Goal: Task Accomplishment & Management: Use online tool/utility

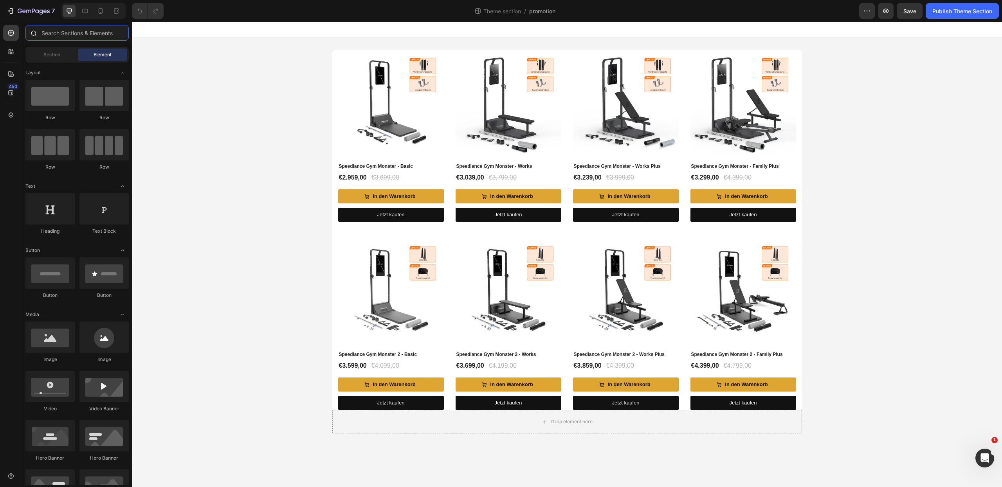
click at [60, 33] on input "text" at bounding box center [76, 33] width 103 height 16
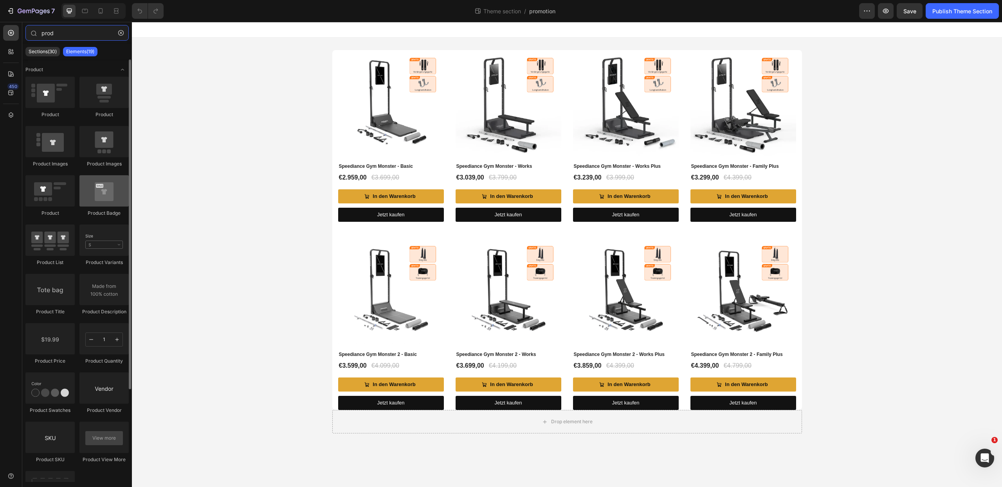
type input "prod"
click at [105, 192] on div at bounding box center [103, 190] width 49 height 31
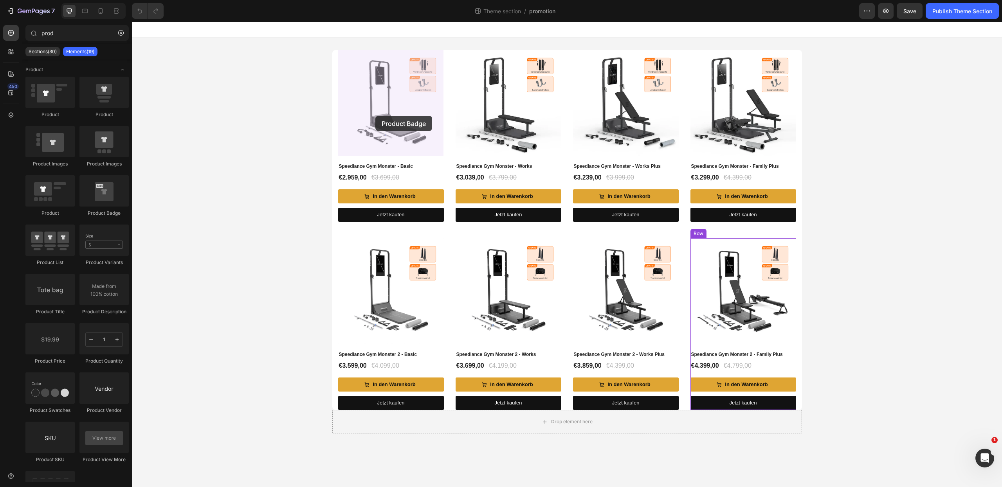
drag, startPoint x: 235, startPoint y: 215, endPoint x: 375, endPoint y: 116, distance: 171.7
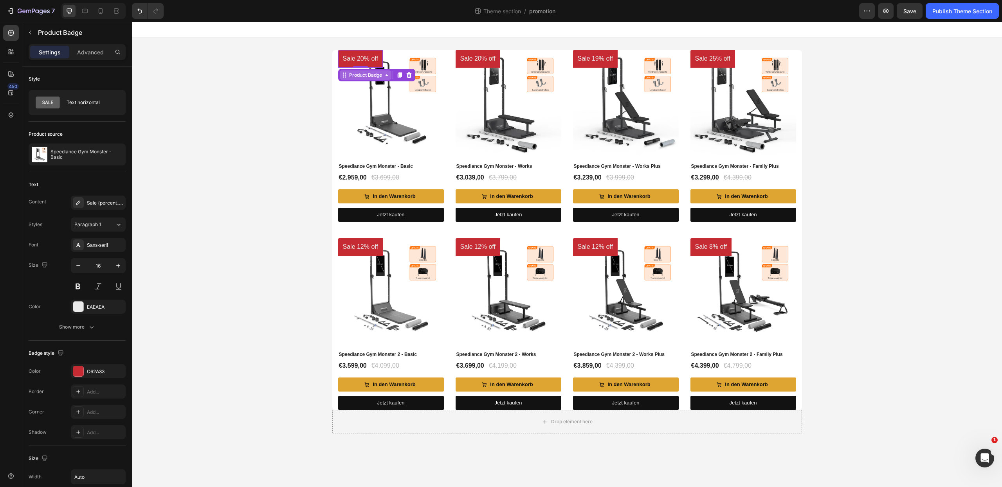
click at [366, 74] on div "Product Badge" at bounding box center [366, 75] width 36 height 7
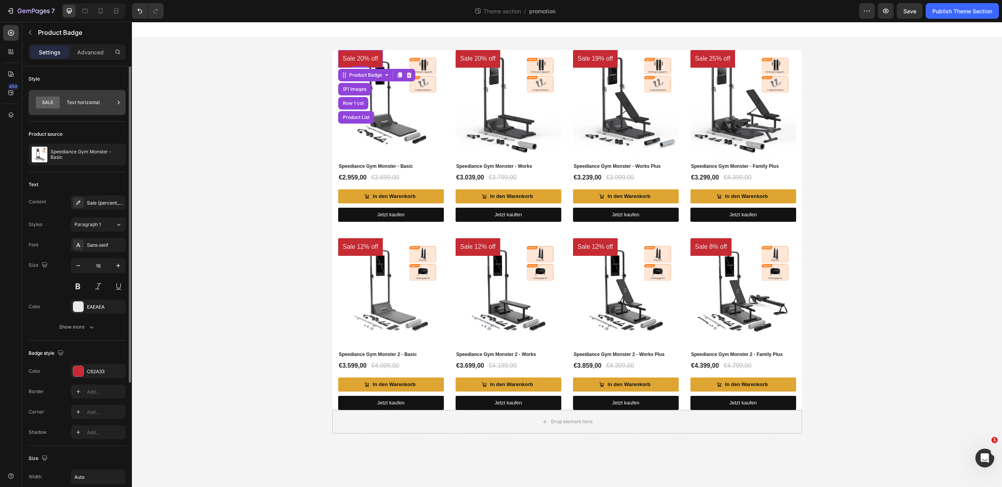
click at [79, 103] on div "Text horizontal" at bounding box center [91, 103] width 48 height 18
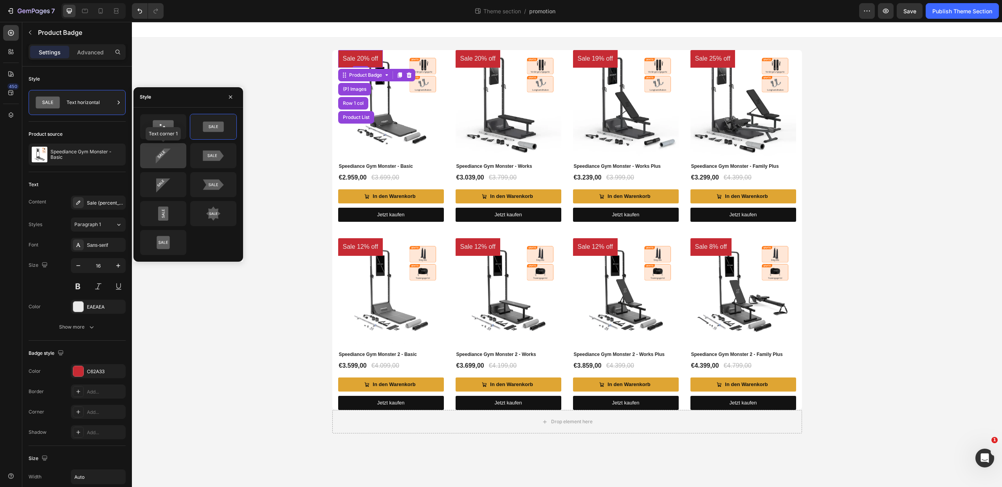
click at [173, 144] on div at bounding box center [163, 155] width 46 height 25
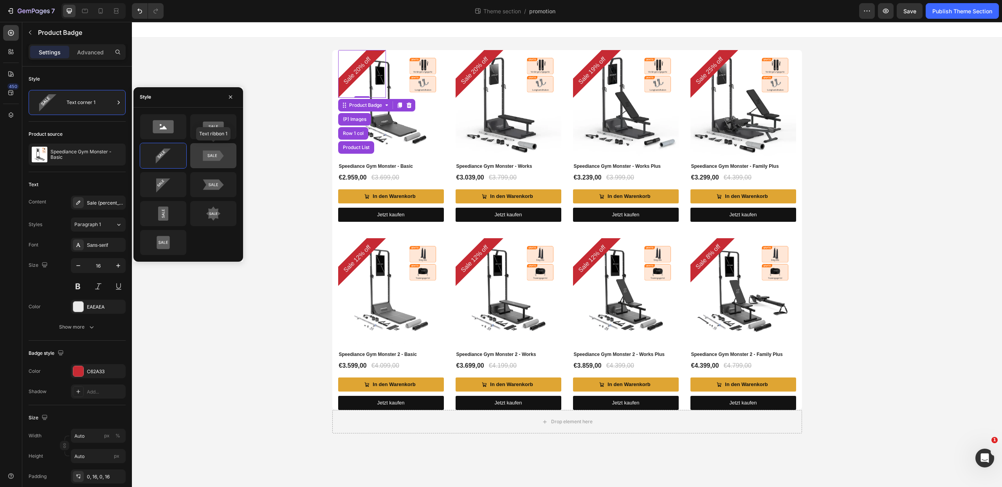
click at [204, 153] on icon at bounding box center [213, 155] width 21 height 11
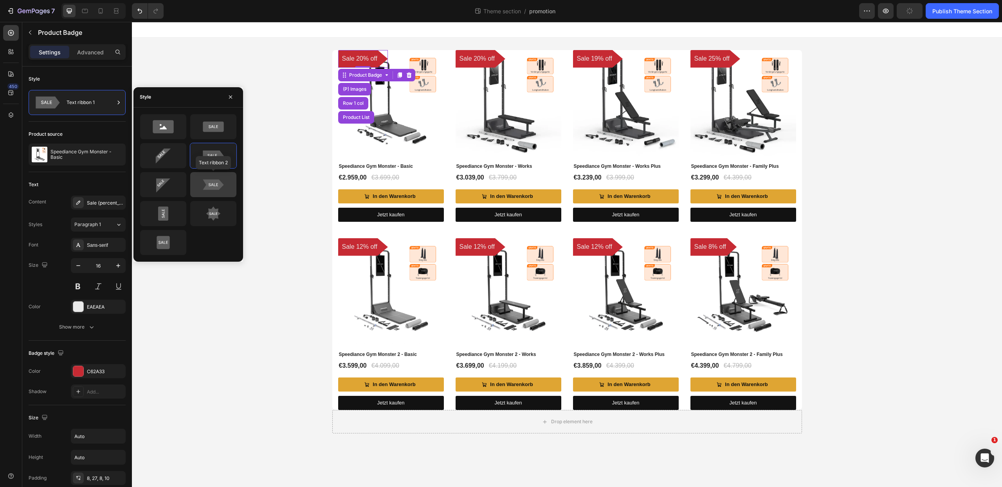
click at [203, 192] on icon at bounding box center [213, 185] width 37 height 16
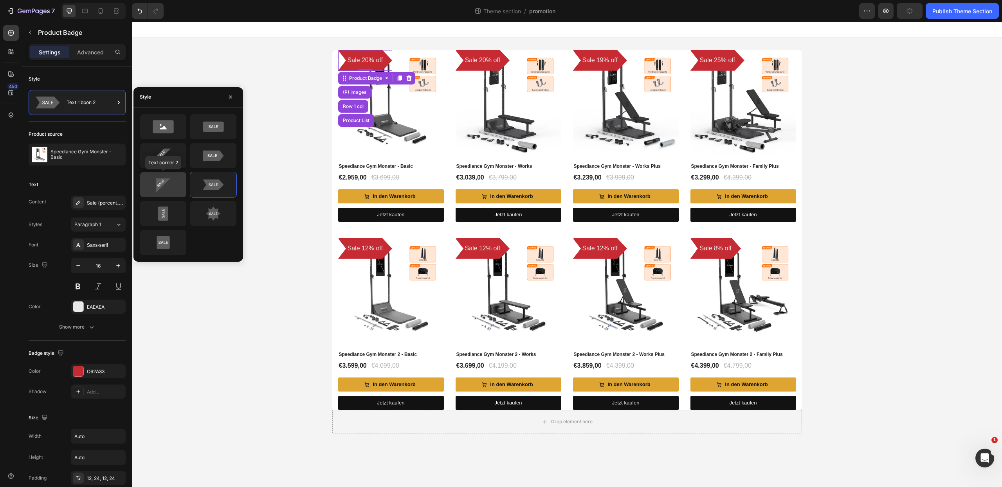
click at [156, 188] on icon at bounding box center [163, 185] width 37 height 16
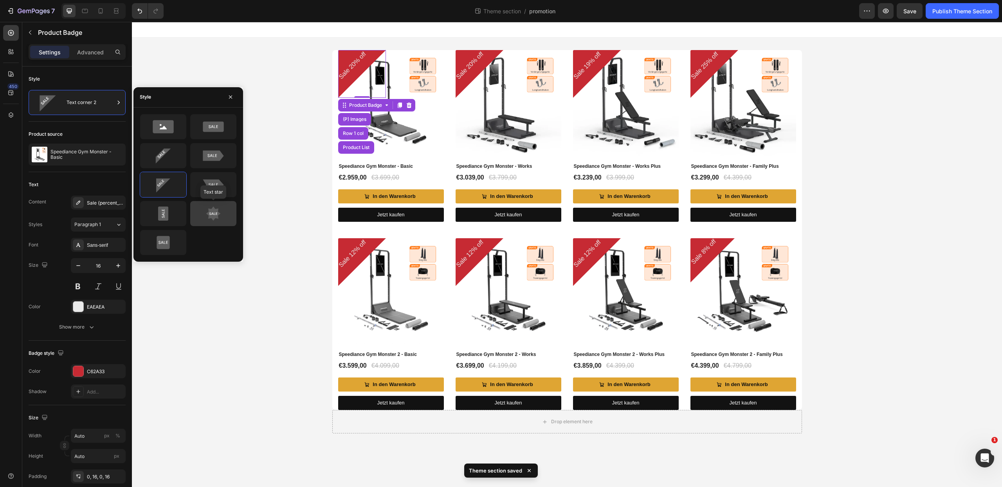
click at [201, 221] on icon at bounding box center [213, 214] width 37 height 16
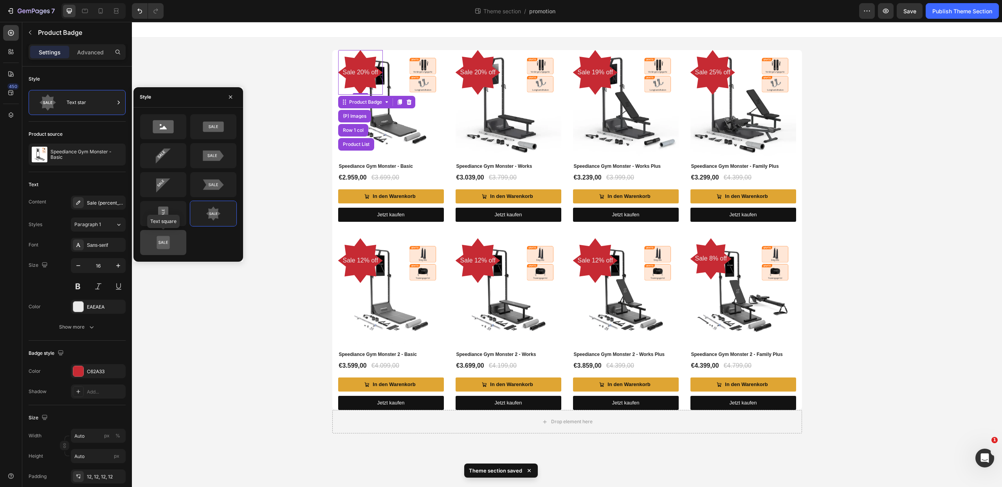
click at [147, 239] on icon at bounding box center [163, 243] width 37 height 16
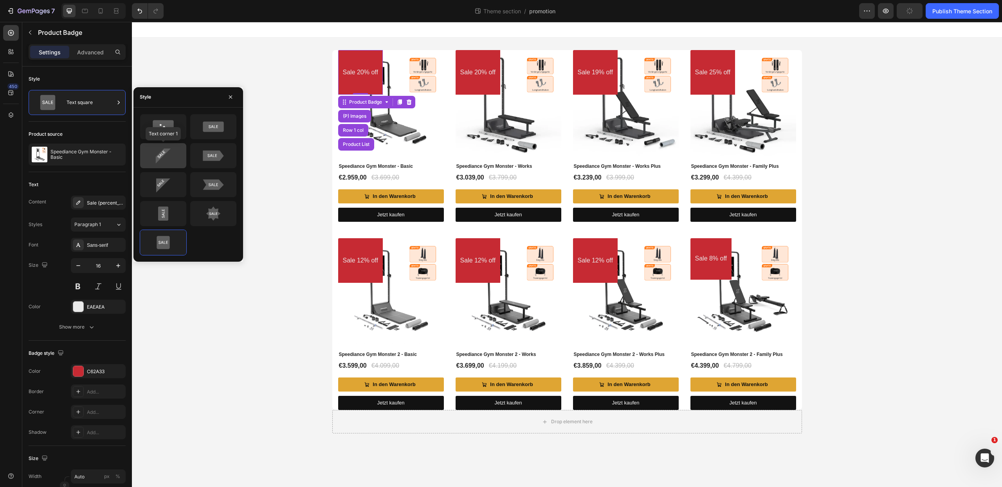
click at [179, 156] on icon at bounding box center [163, 156] width 37 height 16
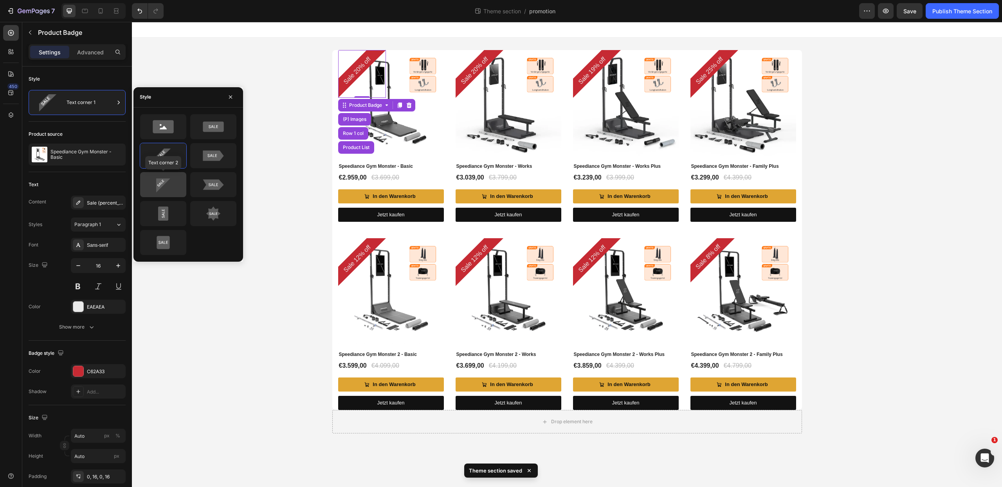
click at [174, 178] on icon at bounding box center [163, 185] width 37 height 16
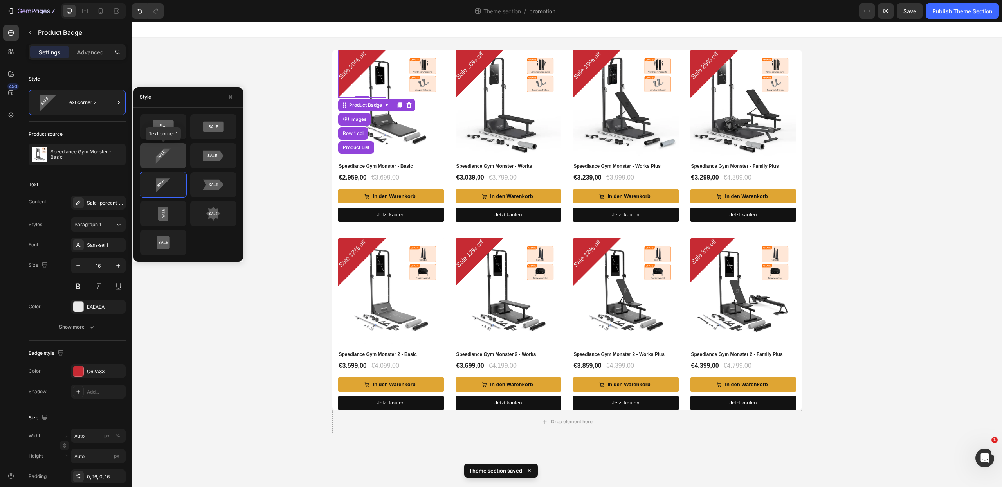
click at [173, 164] on div at bounding box center [163, 155] width 46 height 25
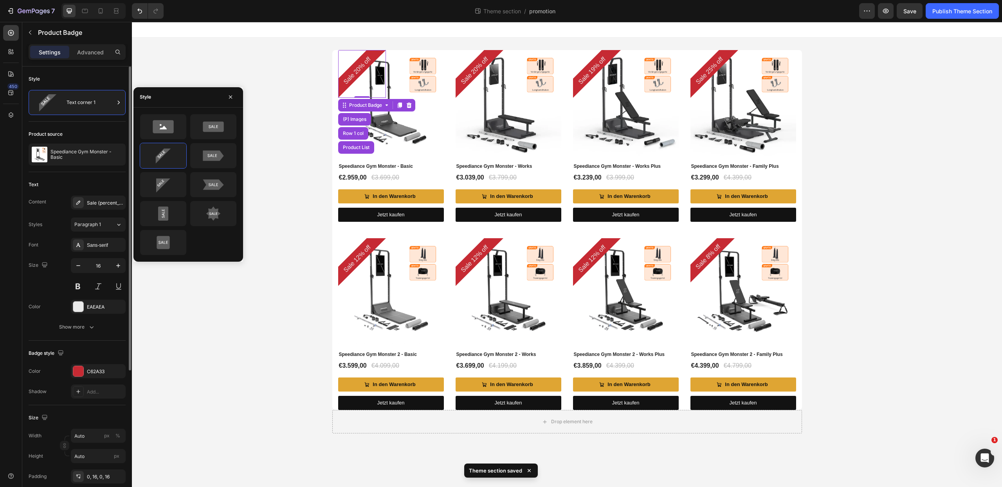
click at [103, 125] on div "Product source Speediance Gym Monster - Basic" at bounding box center [77, 147] width 97 height 51
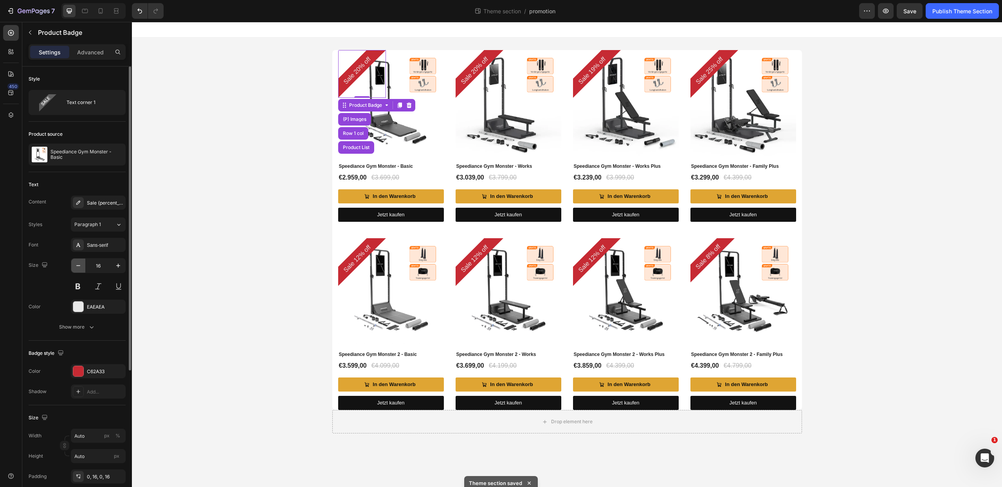
click at [79, 267] on icon "button" at bounding box center [78, 266] width 8 height 8
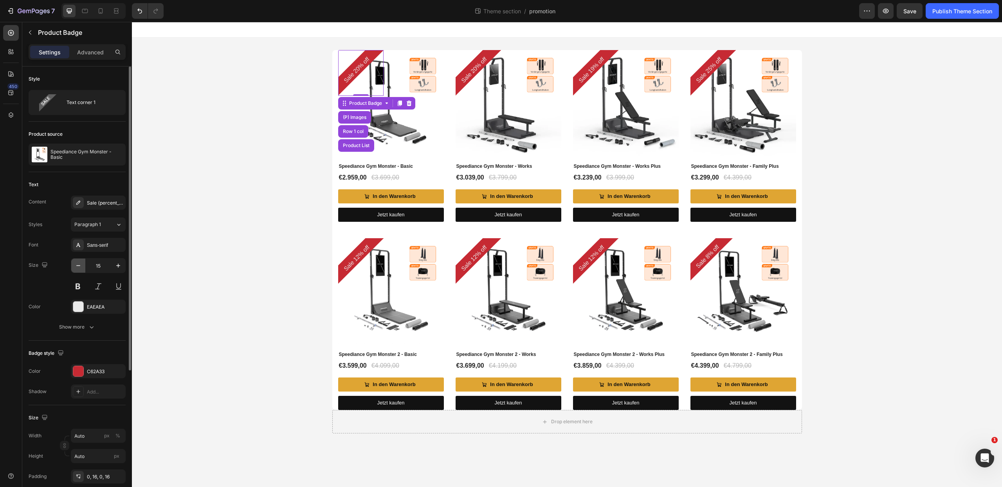
click at [79, 267] on icon "button" at bounding box center [78, 266] width 8 height 8
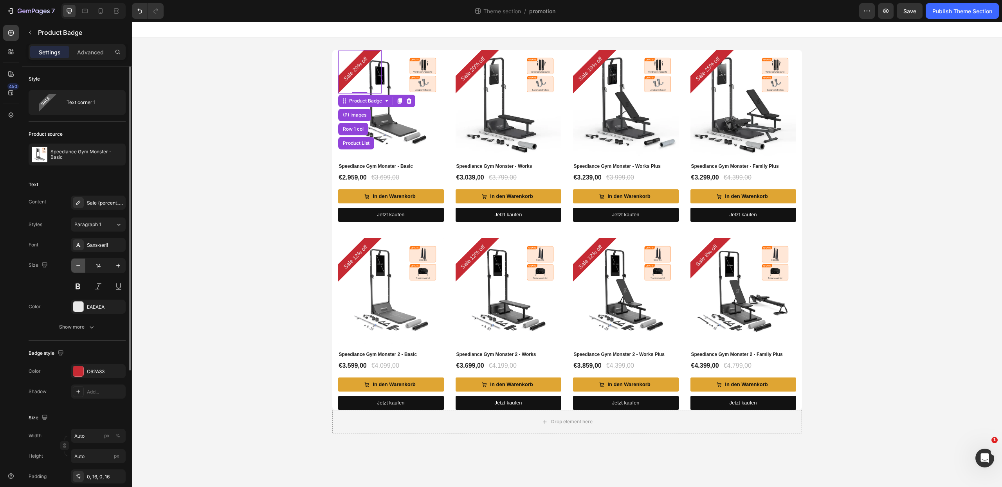
click at [79, 266] on icon "button" at bounding box center [78, 265] width 4 height 1
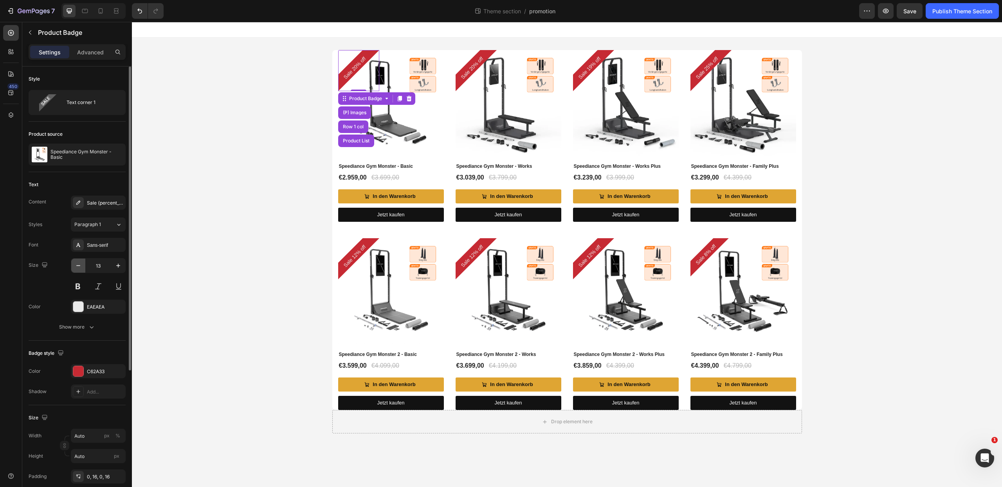
click at [78, 266] on icon "button" at bounding box center [78, 265] width 4 height 1
type input "12"
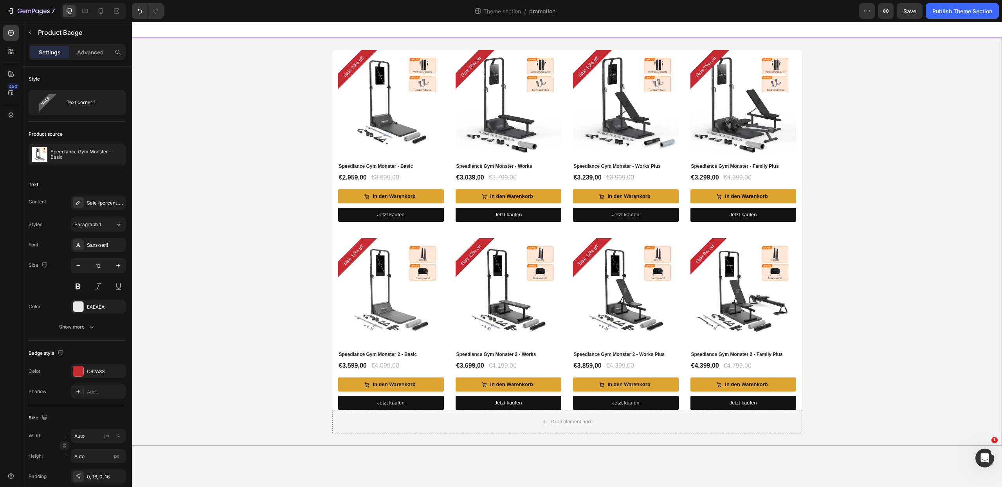
click at [264, 206] on div "Sale 20% off Product Badge (P) Images Speediance Gym Monster - Basic (P) Title …" at bounding box center [567, 242] width 870 height 384
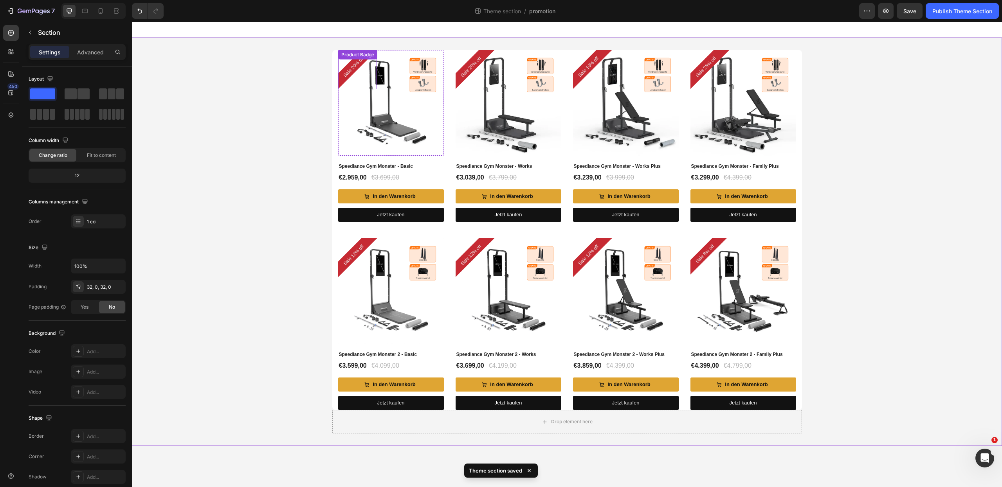
click at [346, 77] on pre "Sale 20% off" at bounding box center [354, 67] width 34 height 34
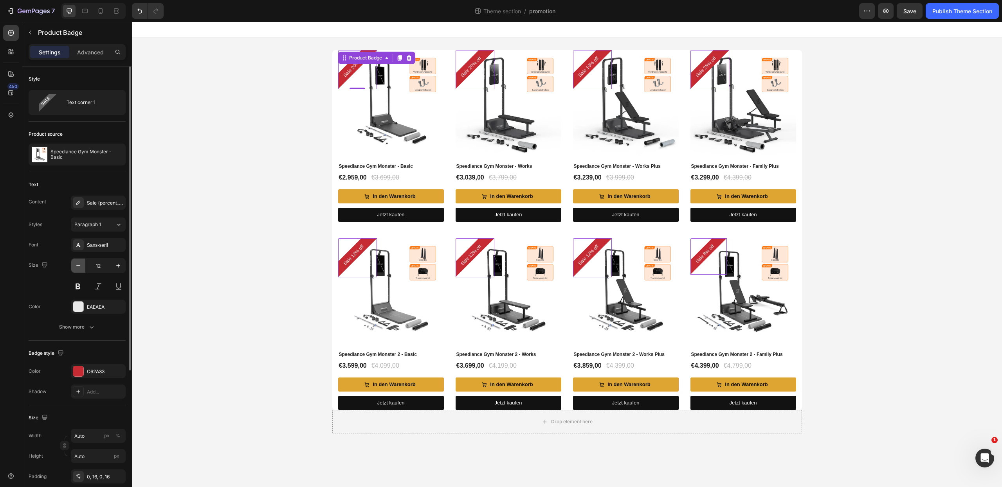
click at [77, 265] on icon "button" at bounding box center [78, 266] width 8 height 8
click at [78, 265] on icon "button" at bounding box center [78, 266] width 8 height 8
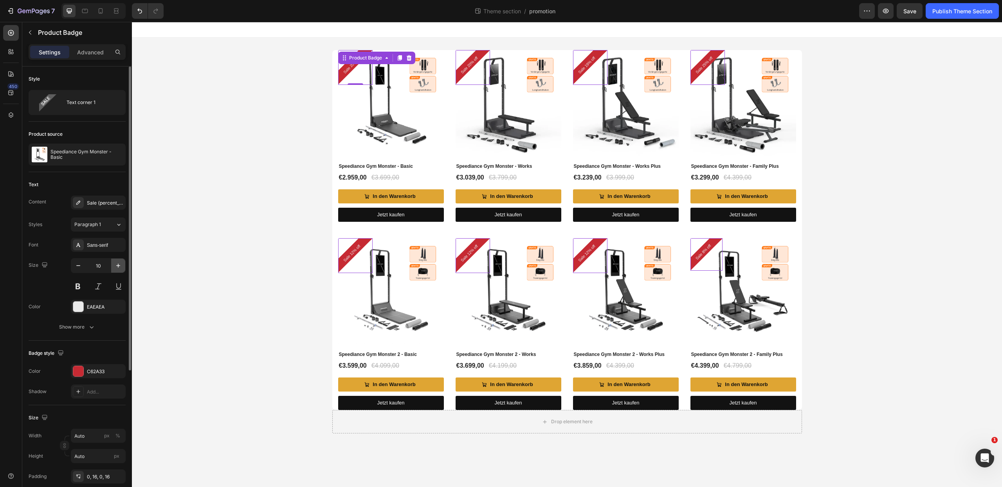
click at [116, 265] on icon "button" at bounding box center [118, 266] width 8 height 8
type input "11"
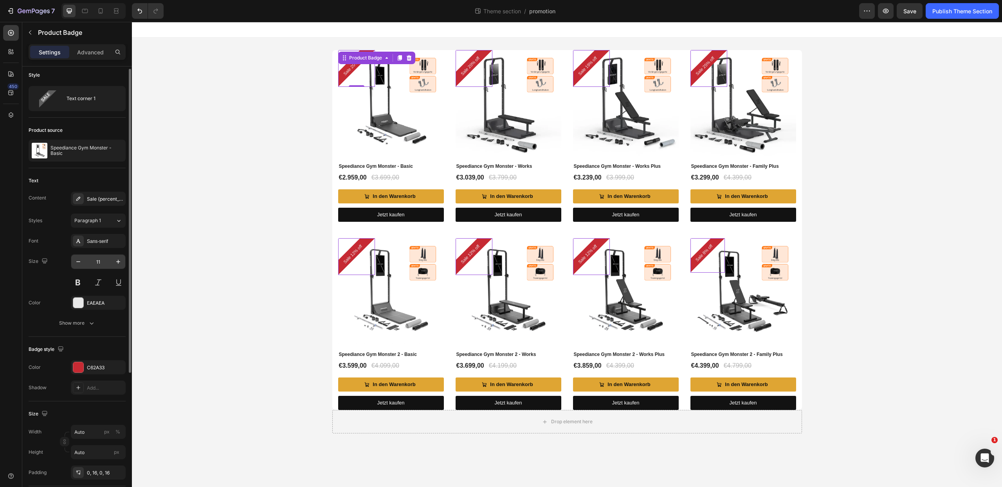
scroll to position [6, 0]
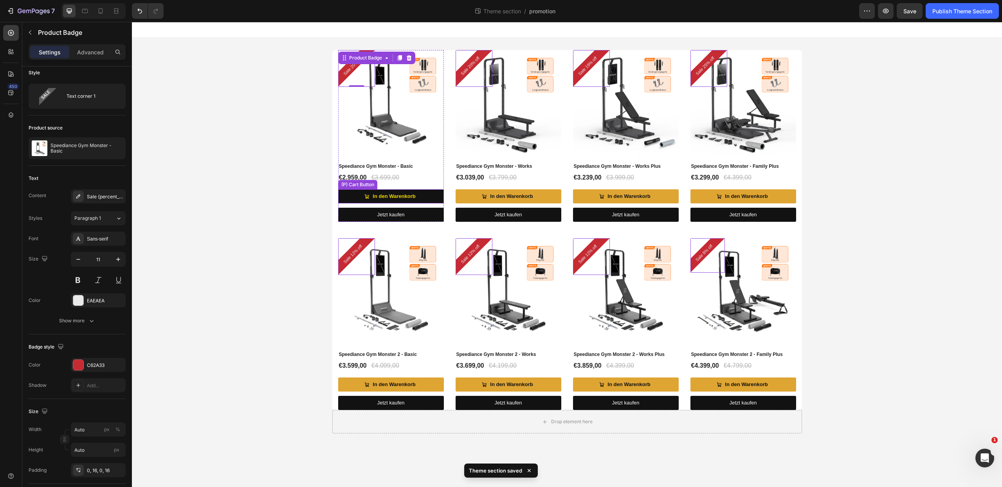
click at [426, 197] on button "In den Warenkorb" at bounding box center [391, 196] width 106 height 14
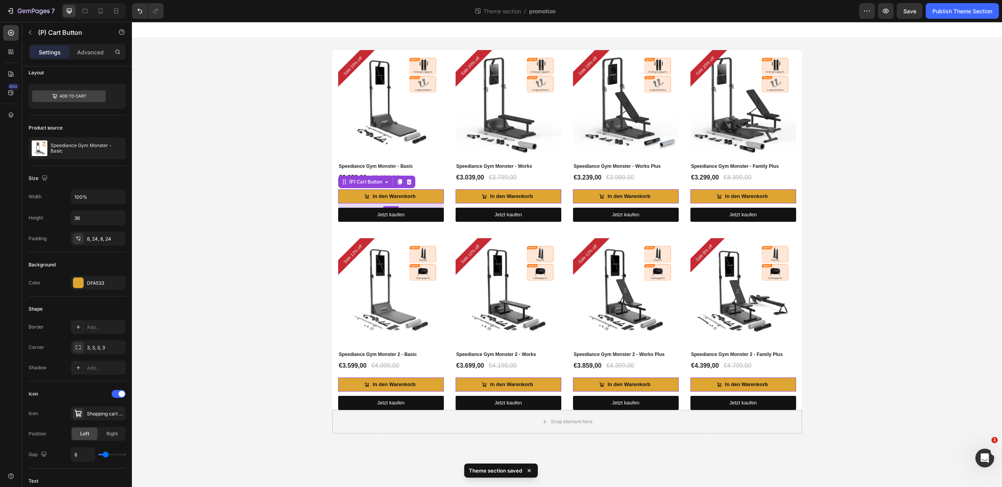
scroll to position [0, 0]
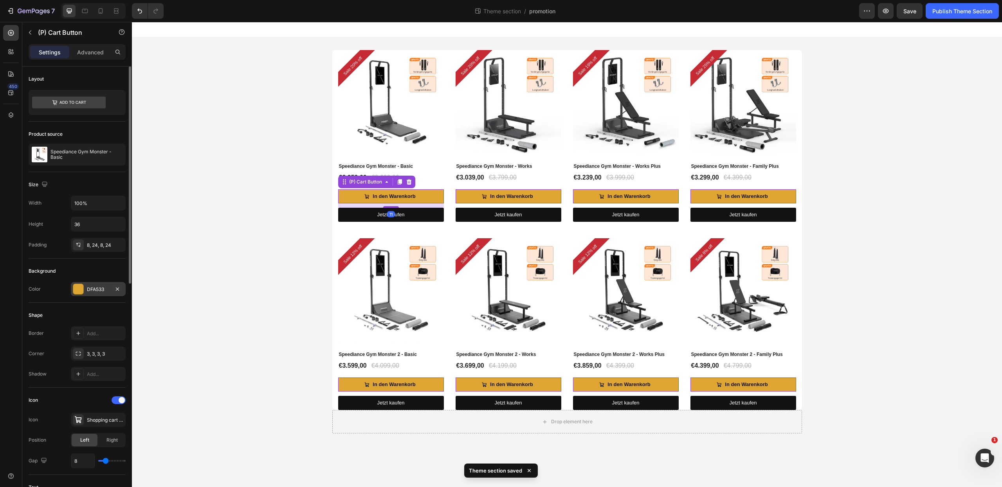
click at [97, 288] on div "DFA533" at bounding box center [98, 289] width 23 height 7
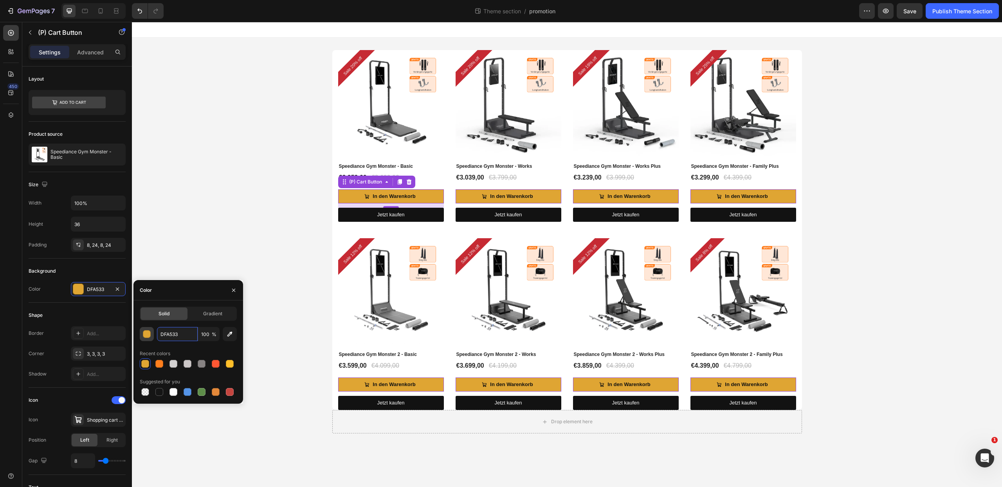
drag, startPoint x: 178, startPoint y: 336, endPoint x: 149, endPoint y: 337, distance: 29.0
click at [149, 337] on div "DFA533 100 %" at bounding box center [188, 334] width 97 height 14
click at [350, 70] on pre "Sale 20% off" at bounding box center [353, 67] width 32 height 32
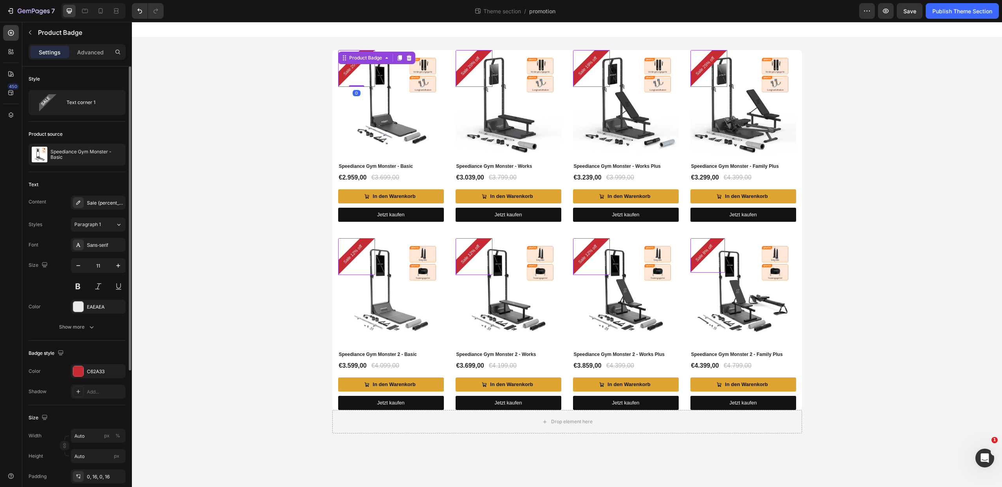
click at [101, 383] on div "Color C62A33 Shadow Add..." at bounding box center [77, 381] width 97 height 34
click at [101, 377] on div "C62A33" at bounding box center [98, 371] width 55 height 14
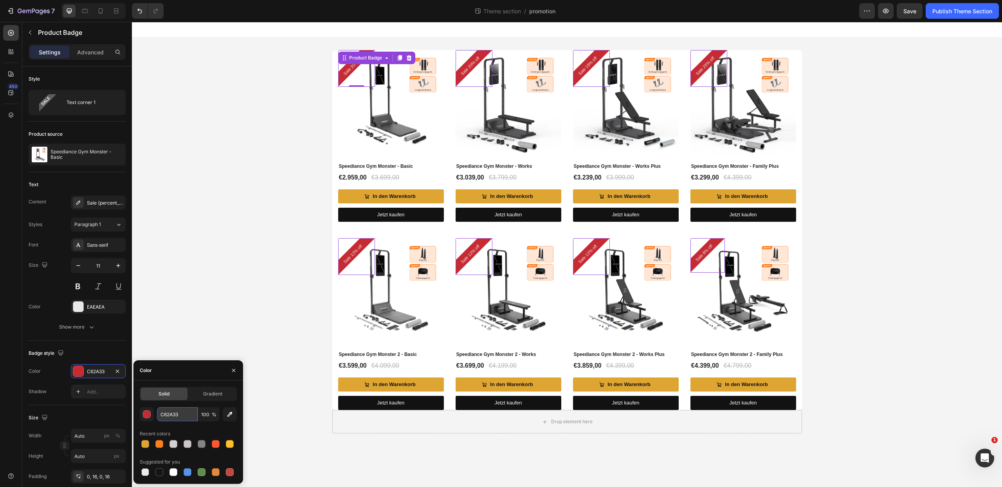
click at [181, 418] on input "C62A33" at bounding box center [177, 415] width 41 height 14
click at [148, 442] on div at bounding box center [145, 444] width 8 height 8
type input "DFA533"
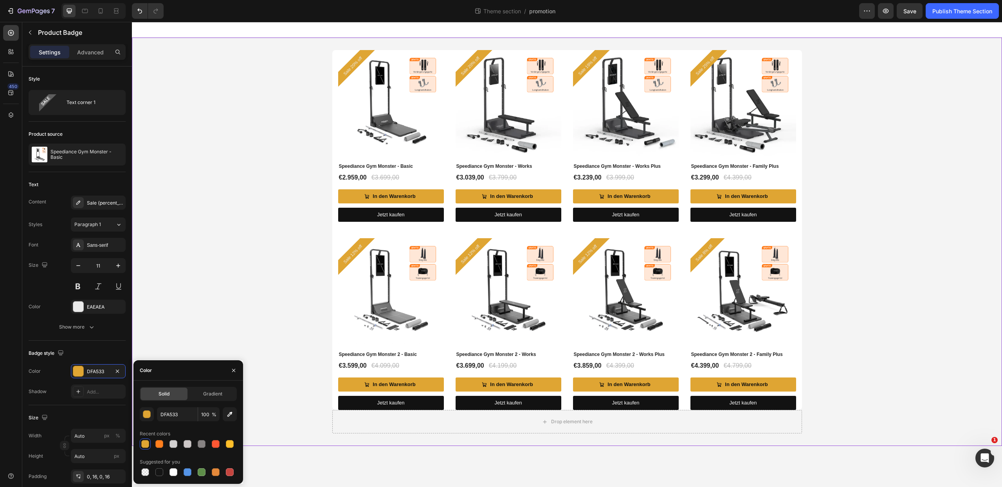
drag, startPoint x: 221, startPoint y: 295, endPoint x: 263, endPoint y: 308, distance: 44.4
click at [221, 295] on div "Sale 20% off Product Badge (P) Images Speediance Gym Monster - Basic (P) Title …" at bounding box center [567, 242] width 870 height 384
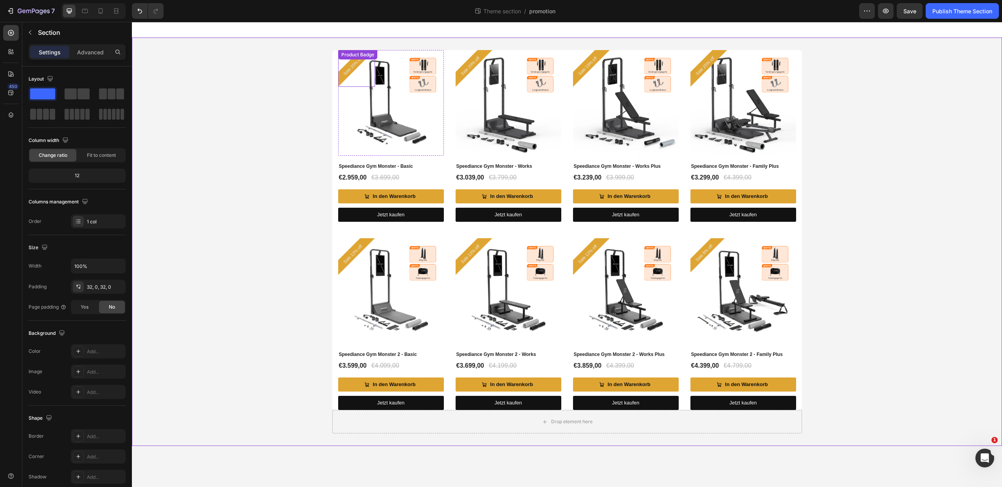
click at [358, 81] on div "Sale 20% off" at bounding box center [356, 68] width 37 height 37
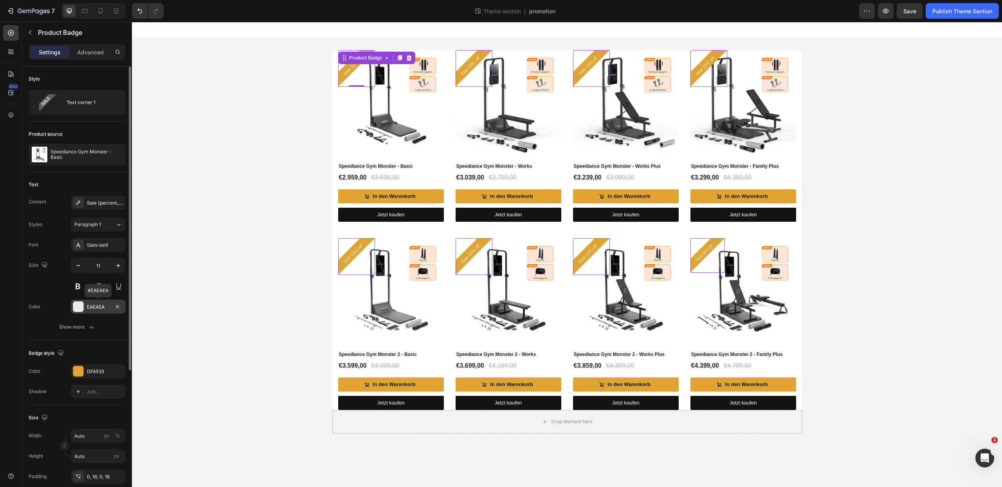
click at [94, 306] on div "EAEAEA" at bounding box center [98, 307] width 23 height 7
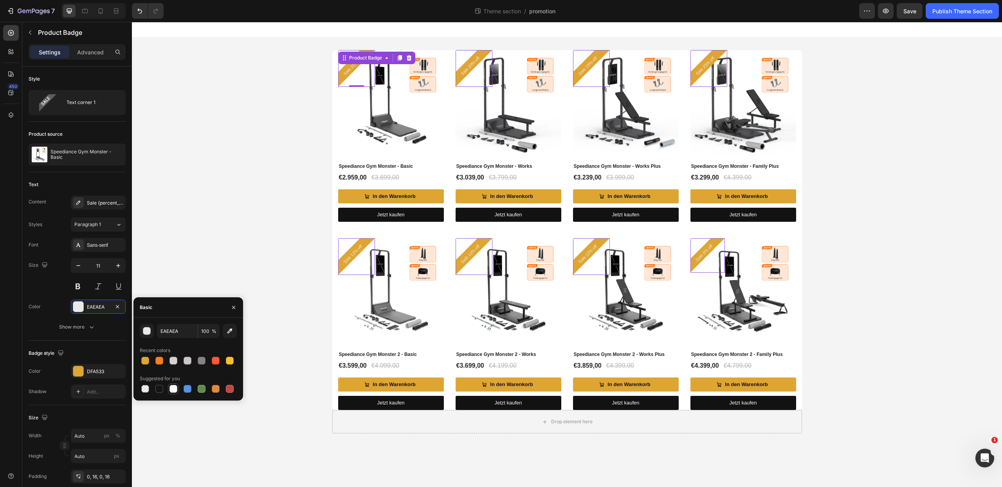
click at [173, 388] on div at bounding box center [174, 389] width 8 height 8
type input "FFFFFF"
click at [77, 291] on button at bounding box center [78, 287] width 14 height 14
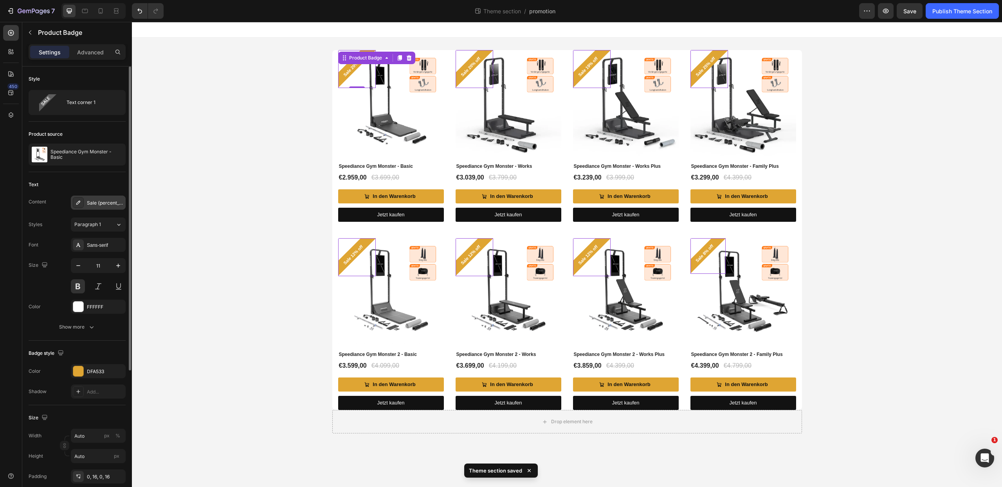
click at [108, 207] on div "Sale {percent_discount} off" at bounding box center [105, 203] width 37 height 7
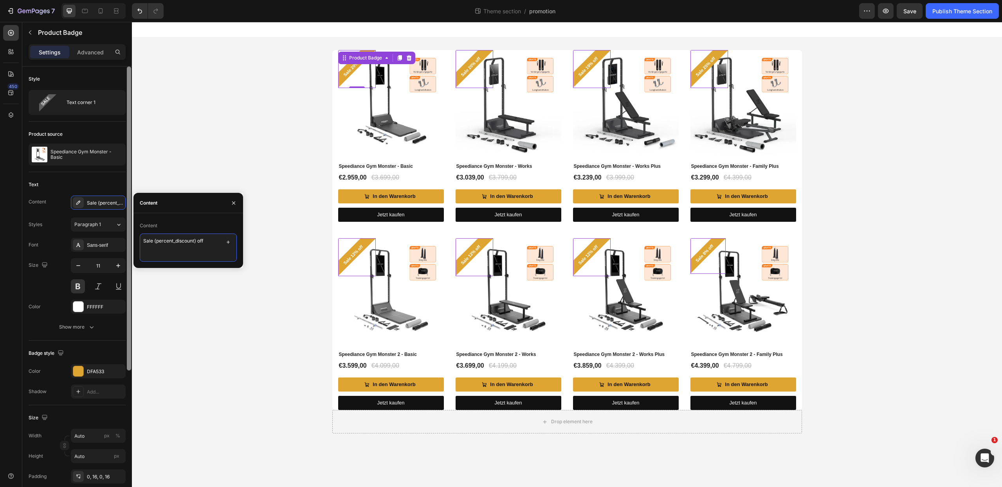
drag, startPoint x: 153, startPoint y: 244, endPoint x: 129, endPoint y: 244, distance: 24.3
click at [129, 244] on div "450 prod Sections(30) Elements(19) Product Product Product Product Images Produ…" at bounding box center [66, 254] width 132 height 465
type textarea "{percent_discount} off"
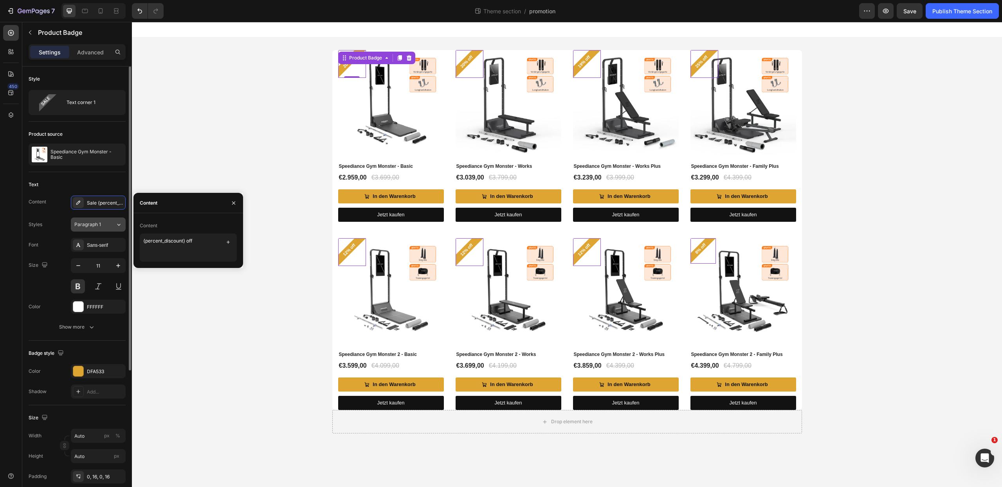
click at [105, 225] on div "Paragraph 1" at bounding box center [90, 224] width 32 height 7
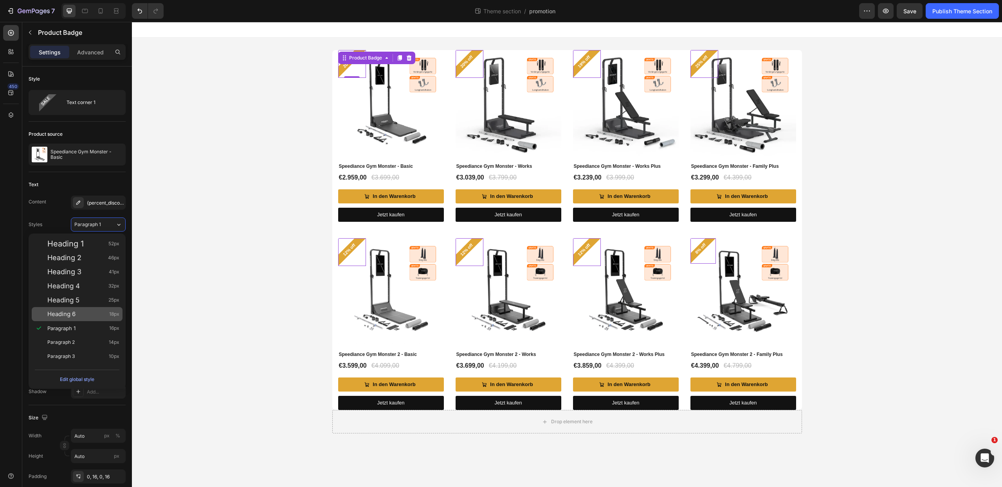
click at [69, 317] on span "Heading 6" at bounding box center [61, 314] width 28 height 8
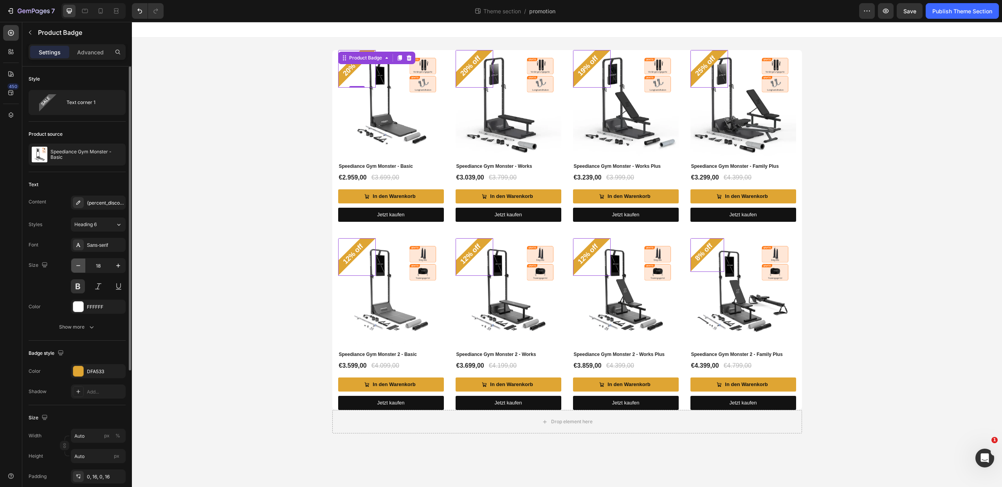
click at [81, 269] on icon "button" at bounding box center [78, 266] width 8 height 8
type input "15"
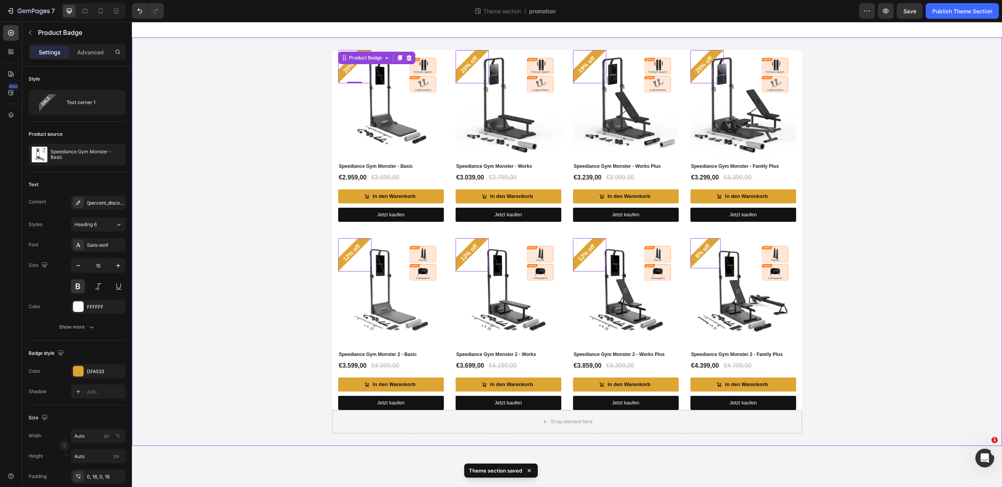
click at [247, 263] on div "20% off Product Badge 0 (P) Images Speediance Gym Monster - Basic (P) Title €2.…" at bounding box center [567, 242] width 870 height 384
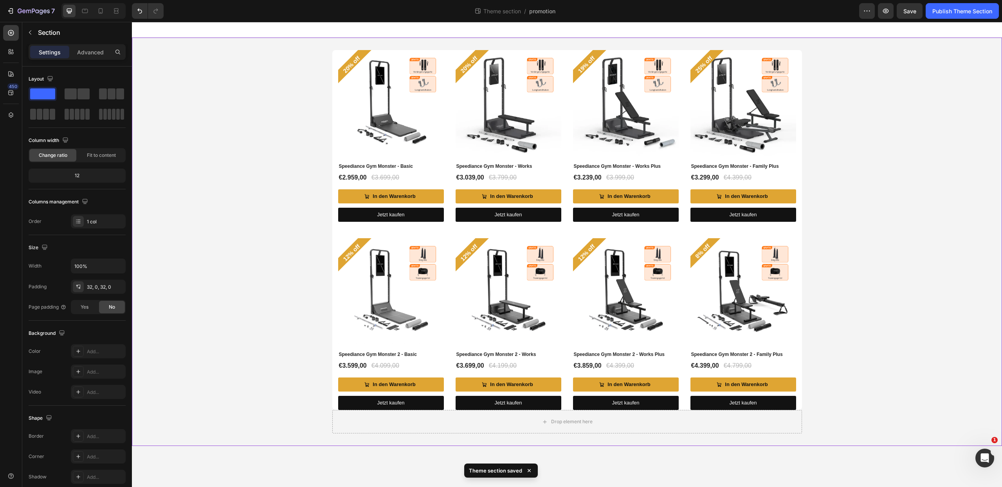
click at [916, 242] on div "20% off Product Badge (P) Images Speediance Gym Monster - Basic (P) Title €2.95…" at bounding box center [567, 242] width 870 height 384
click at [352, 67] on pre "20% off" at bounding box center [351, 64] width 29 height 29
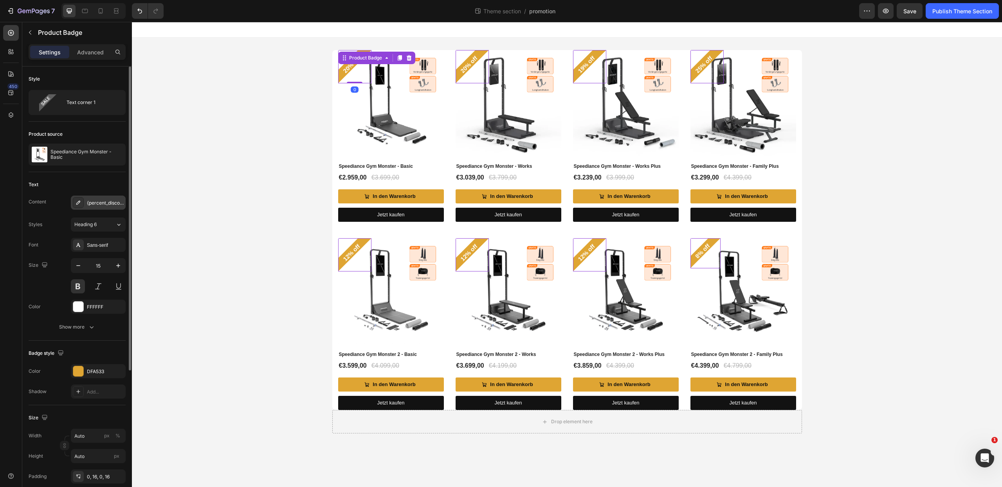
click at [92, 202] on div "{percent_discount} off" at bounding box center [105, 203] width 37 height 7
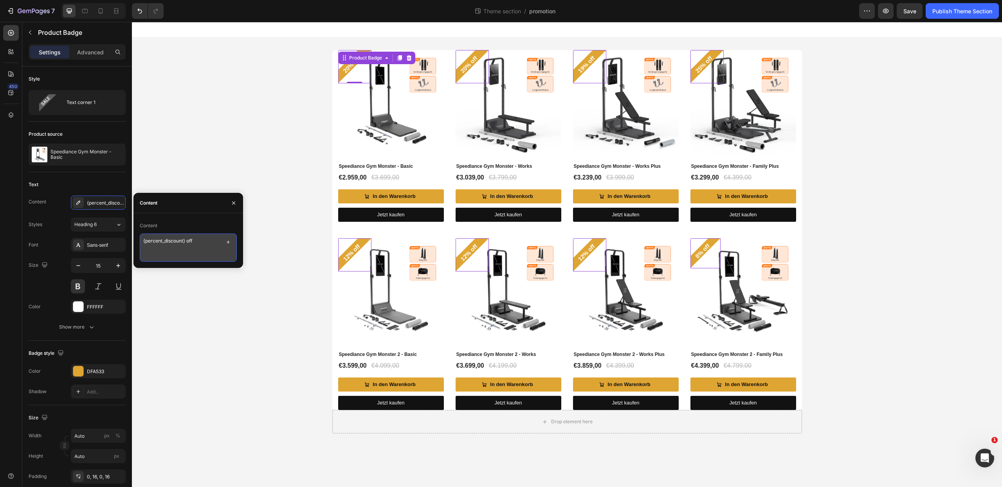
click at [162, 249] on textarea "{percent_discount} off" at bounding box center [188, 248] width 97 height 28
click at [157, 245] on textarea "{percent_discount} off" at bounding box center [188, 248] width 97 height 28
click at [168, 247] on textarea "{percent_discount} off" at bounding box center [188, 248] width 97 height 28
click at [164, 242] on textarea "{percent_discount} off" at bounding box center [188, 248] width 97 height 28
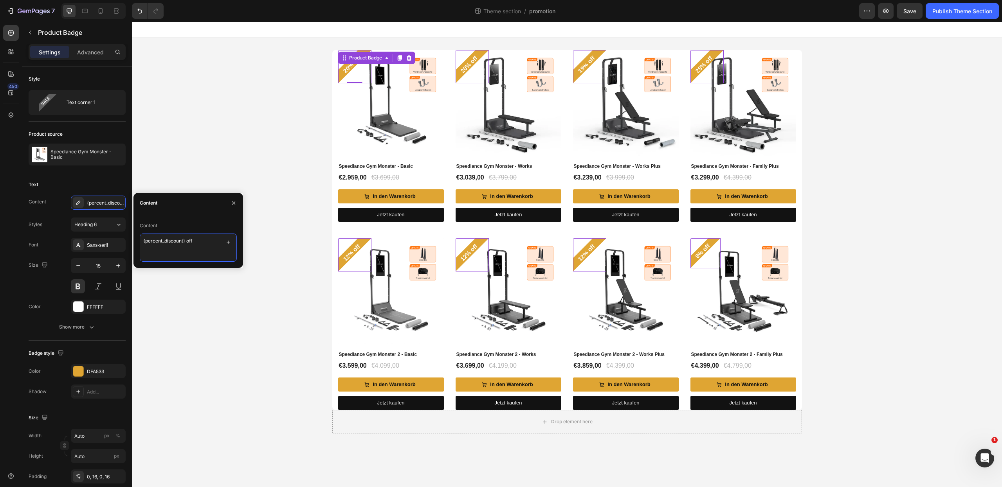
click at [162, 244] on textarea "{percent_discount} off" at bounding box center [188, 248] width 97 height 28
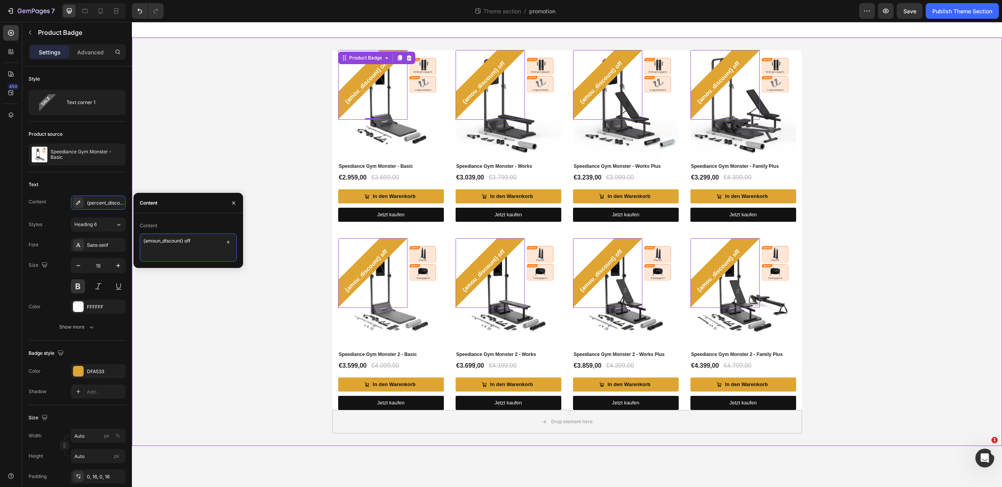
type textarea "{amount_discount} off"
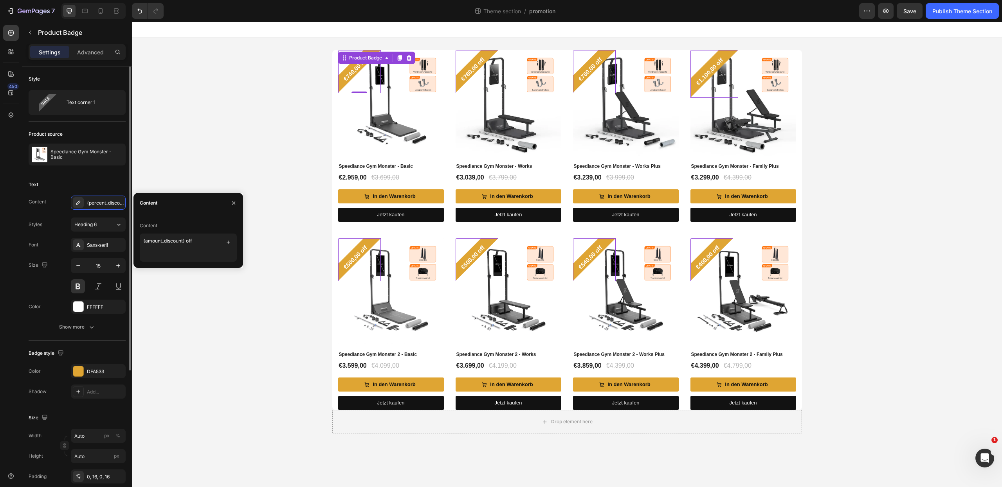
click at [97, 121] on div "Style Text corner 1" at bounding box center [77, 94] width 97 height 55
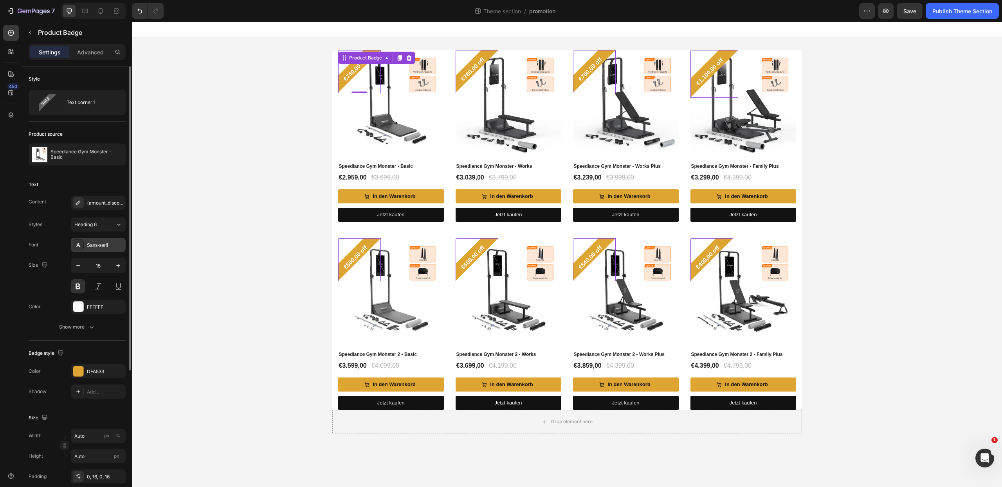
click at [95, 244] on div "Sans-serif" at bounding box center [105, 245] width 37 height 7
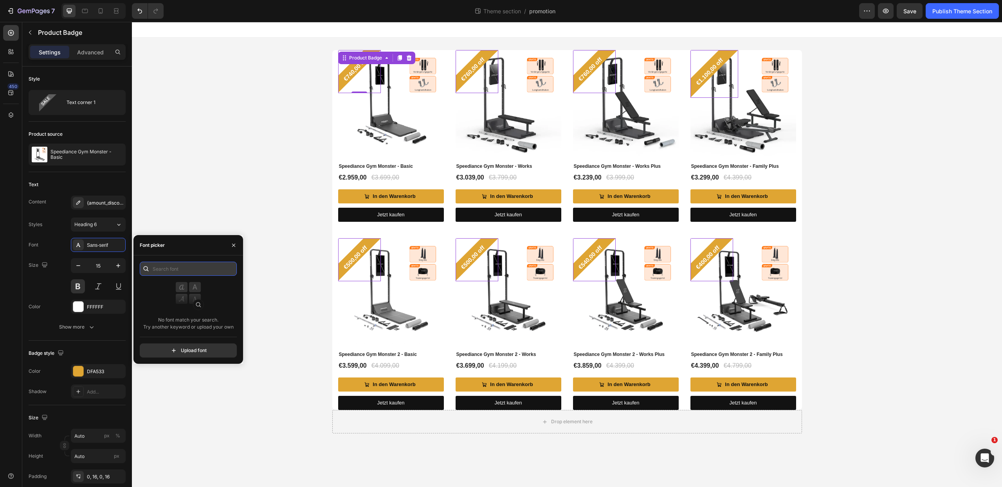
click at [181, 271] on input "text" at bounding box center [188, 269] width 97 height 14
click at [177, 269] on input "text" at bounding box center [188, 269] width 97 height 14
type input "timea"
click at [233, 249] on button "button" at bounding box center [233, 245] width 13 height 13
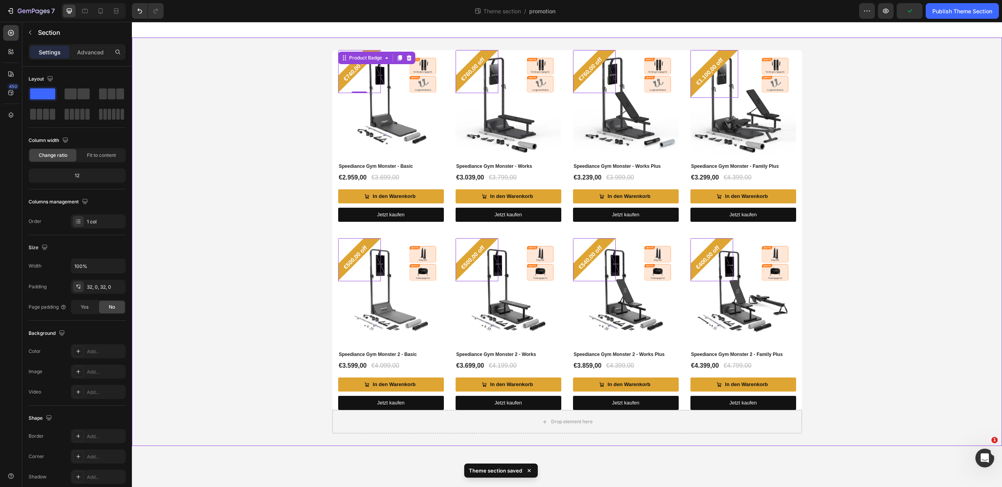
click at [231, 216] on div "€740,00 off Product Badge 0 (P) Images Speediance Gym Monster - Basic (P) Title…" at bounding box center [567, 242] width 870 height 384
click at [348, 72] on pre "€740,00 off" at bounding box center [355, 69] width 36 height 36
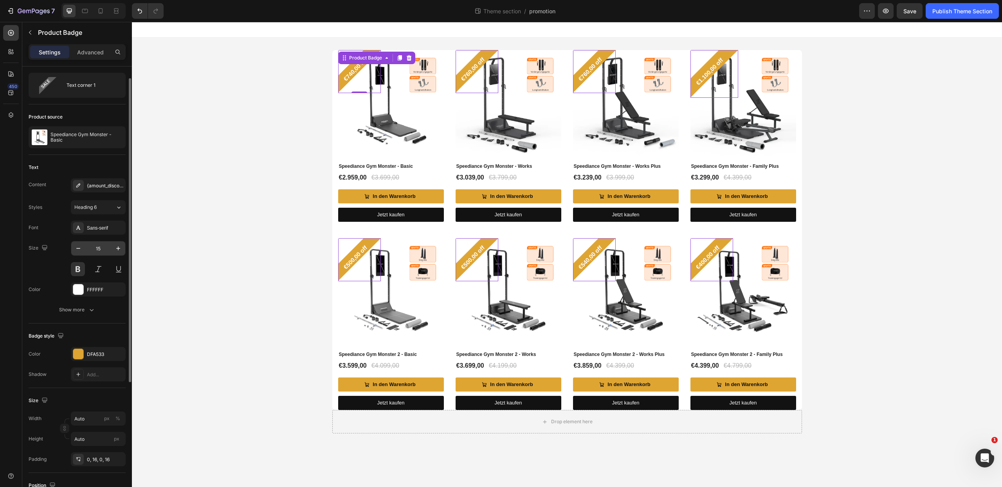
scroll to position [202, 0]
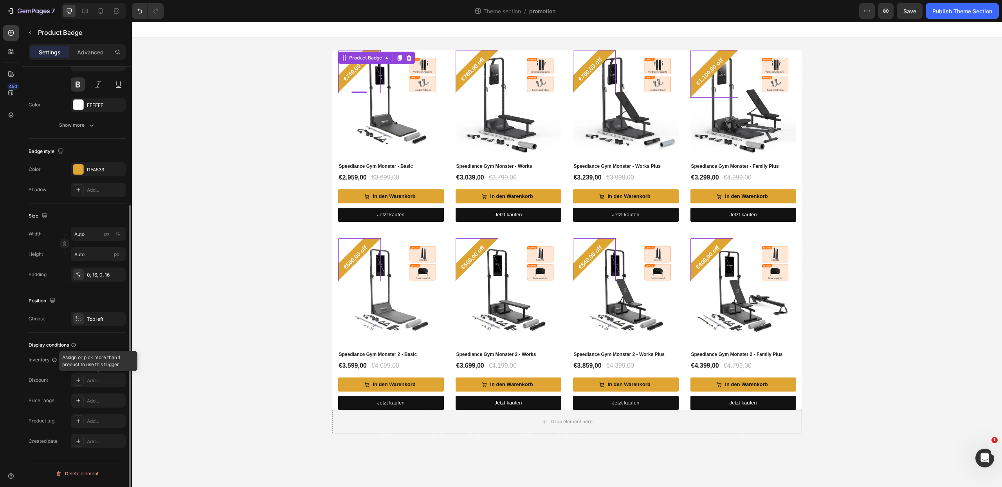
click at [95, 381] on div at bounding box center [98, 380] width 55 height 14
click at [75, 381] on div at bounding box center [98, 380] width 55 height 14
click at [51, 384] on div "Discount Add..." at bounding box center [77, 380] width 97 height 14
click at [36, 384] on div "Discount" at bounding box center [39, 380] width 20 height 7
click at [91, 381] on div at bounding box center [98, 380] width 55 height 14
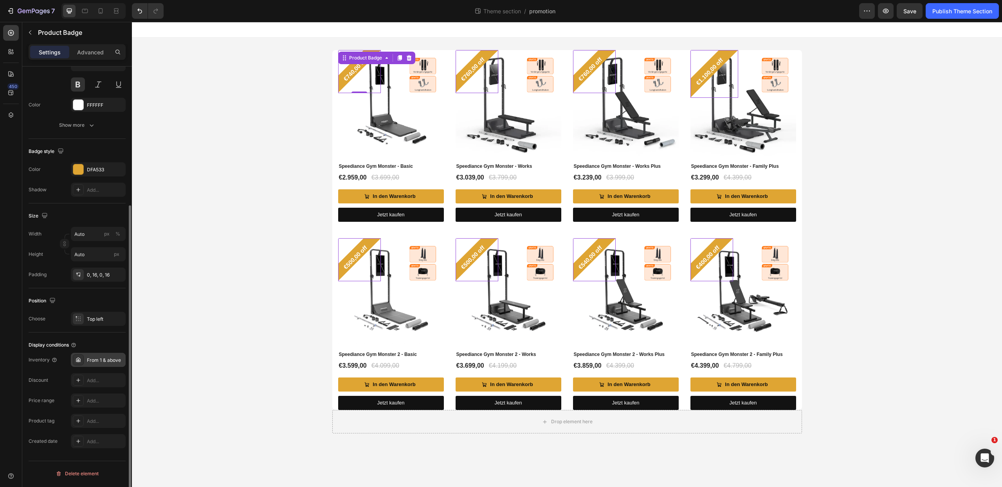
click at [96, 362] on div "From 1 & above" at bounding box center [105, 360] width 37 height 7
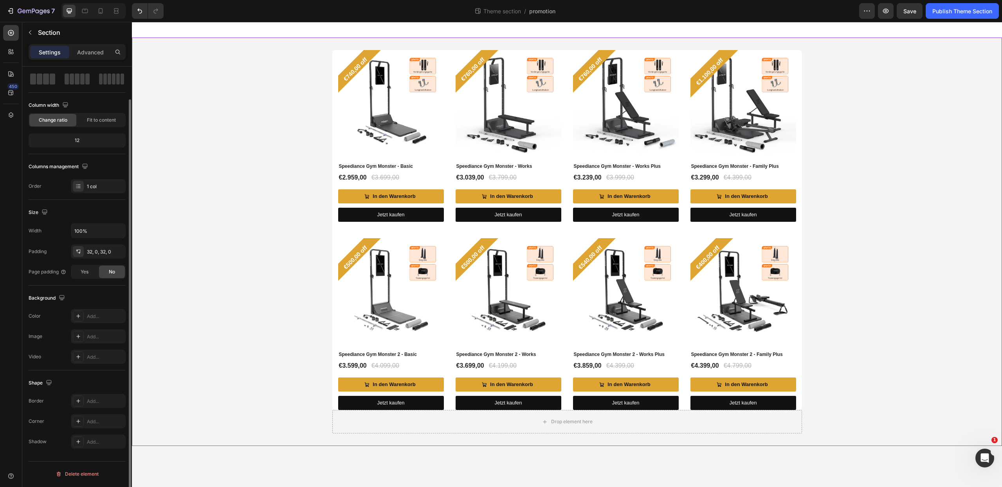
click at [276, 164] on div "€740,00 off Product Badge (P) Images Speediance Gym Monster - Basic (P) Title €…" at bounding box center [567, 242] width 870 height 384
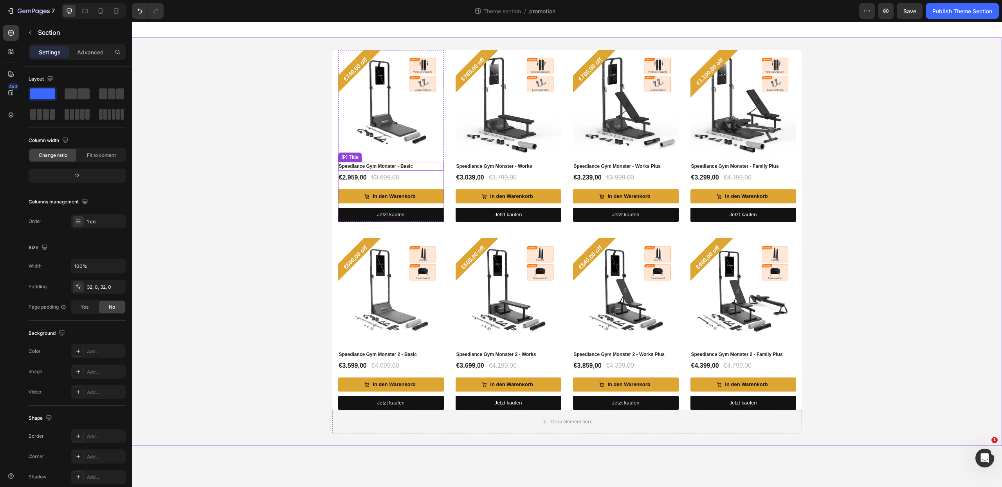
click at [438, 168] on h2 "Speediance Gym Monster - Basic" at bounding box center [391, 166] width 106 height 9
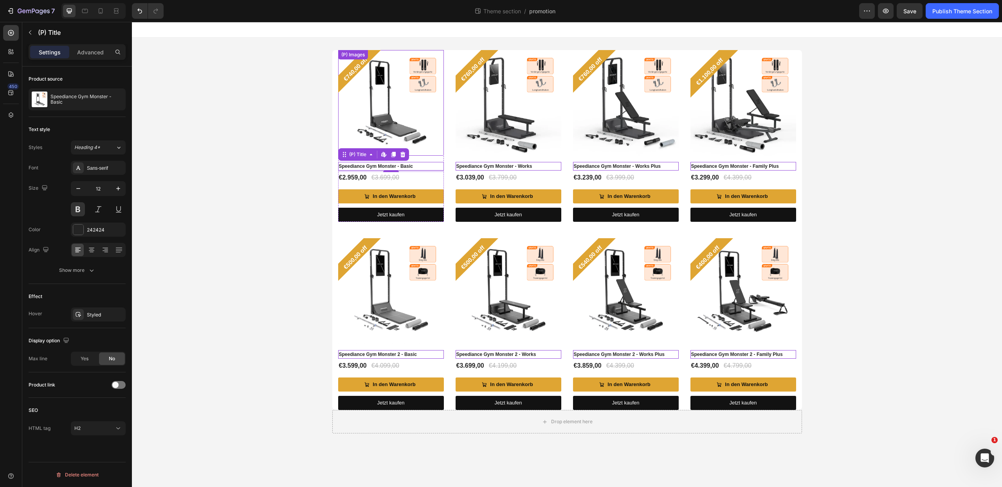
click at [442, 152] on img at bounding box center [391, 103] width 106 height 106
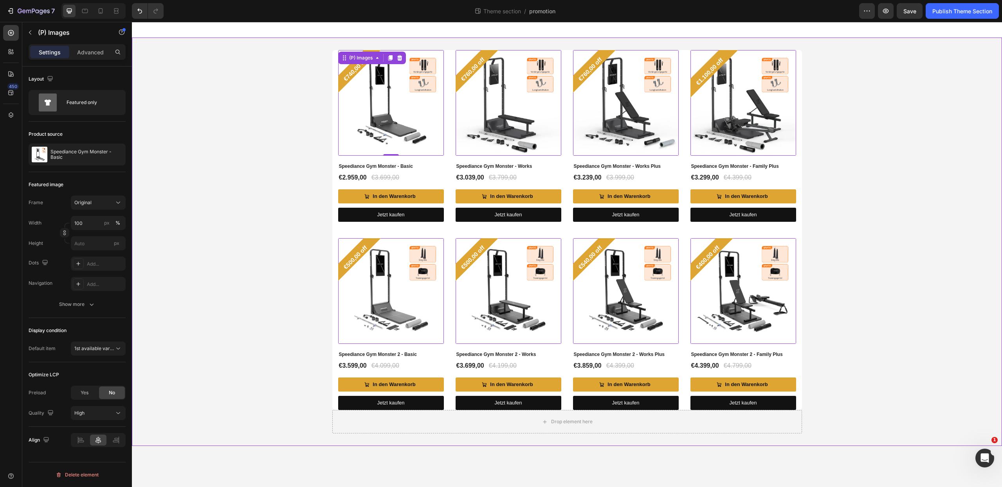
click at [900, 203] on div "€740,00 off Product Badge (P) Images 0 Speediance Gym Monster - Basic (P) Title…" at bounding box center [567, 242] width 870 height 384
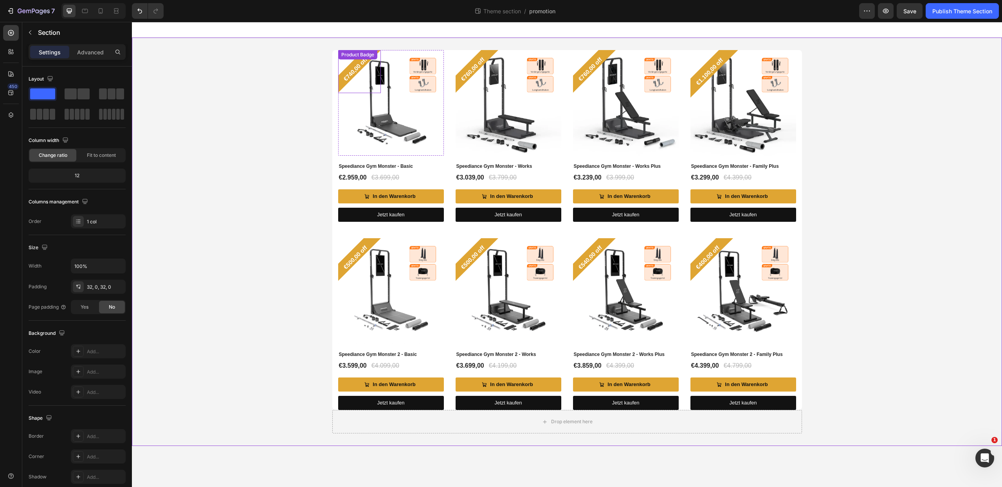
click at [361, 64] on pre "€740,00 off" at bounding box center [355, 69] width 36 height 36
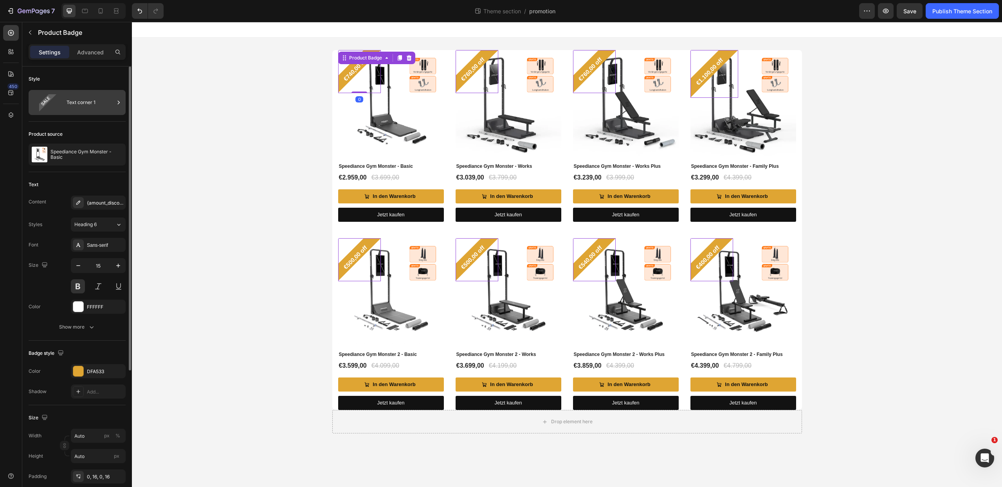
click at [112, 98] on div "Text corner 1" at bounding box center [91, 103] width 48 height 18
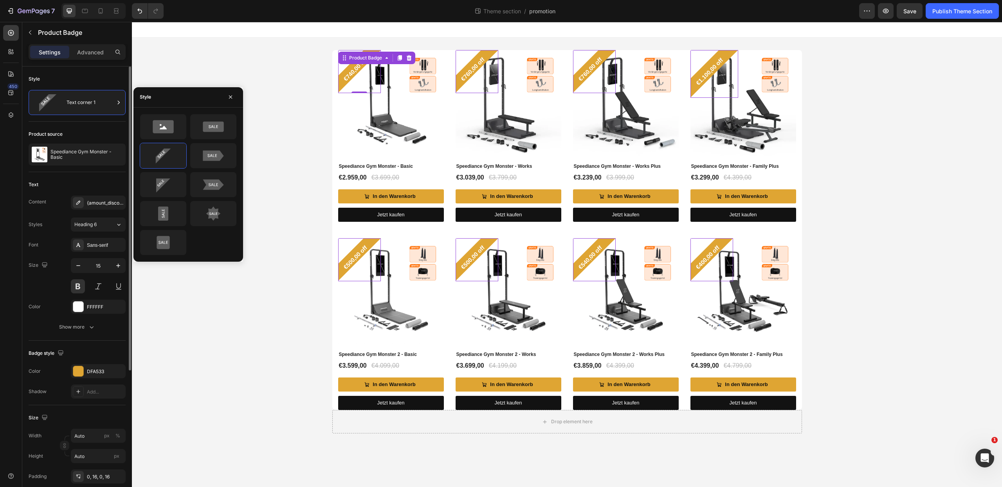
click at [98, 134] on div "Product source" at bounding box center [77, 134] width 97 height 13
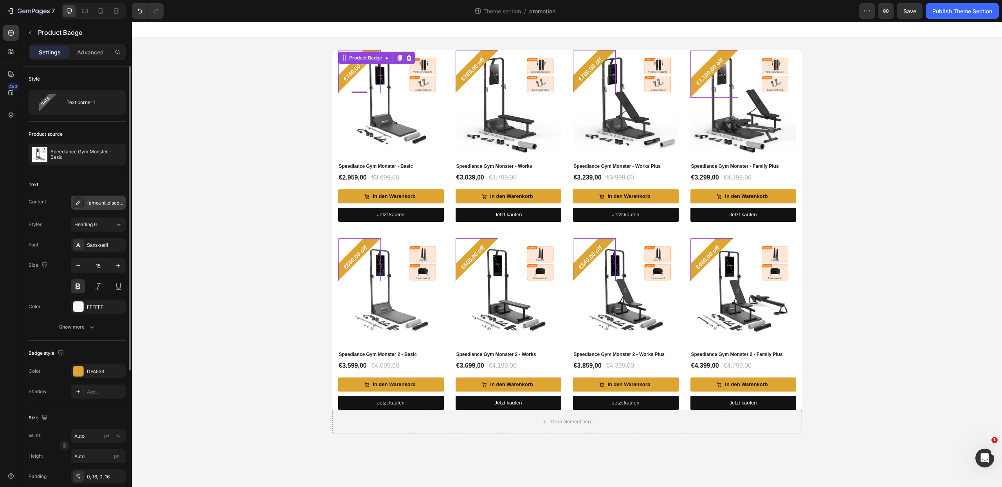
click at [102, 201] on div "{amount_discount} off" at bounding box center [105, 203] width 37 height 7
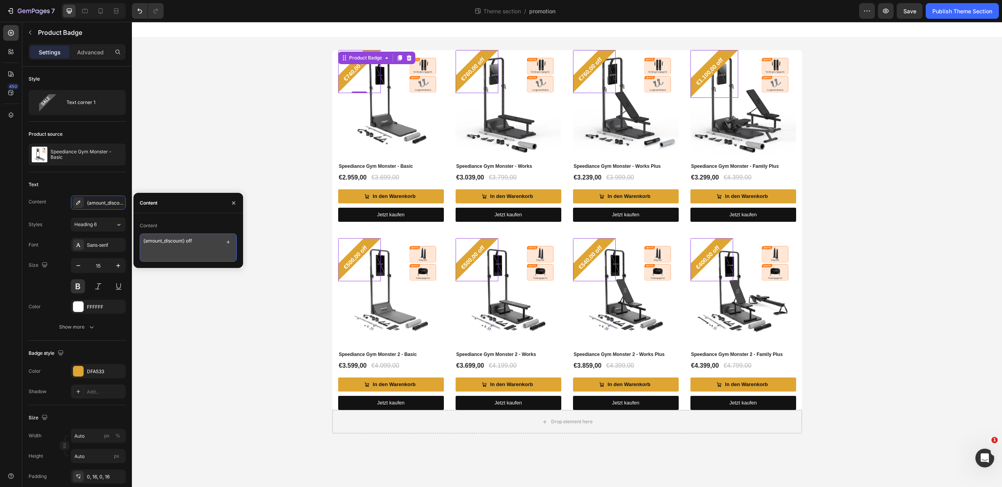
click at [180, 245] on textarea "{amount_discount} off" at bounding box center [188, 248] width 97 height 28
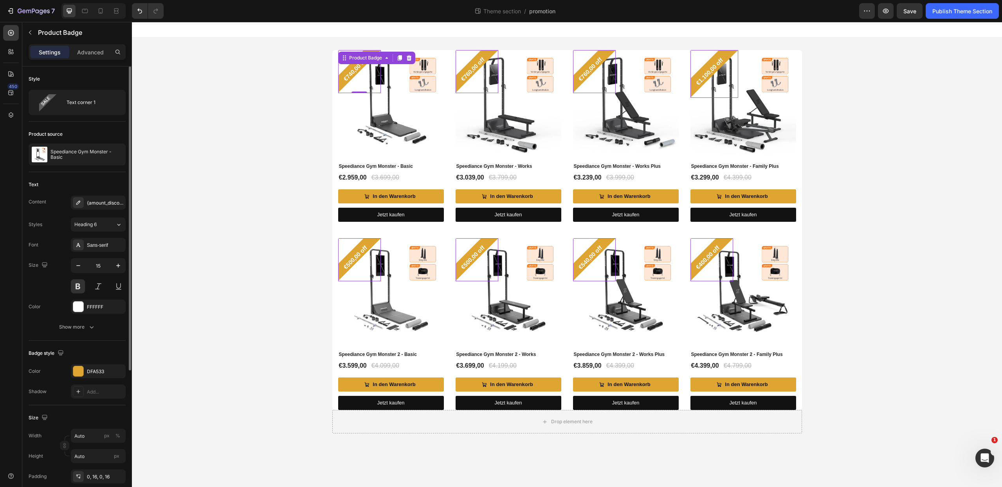
click at [91, 171] on div "Product source Speediance Gym Monster - Basic" at bounding box center [77, 147] width 97 height 51
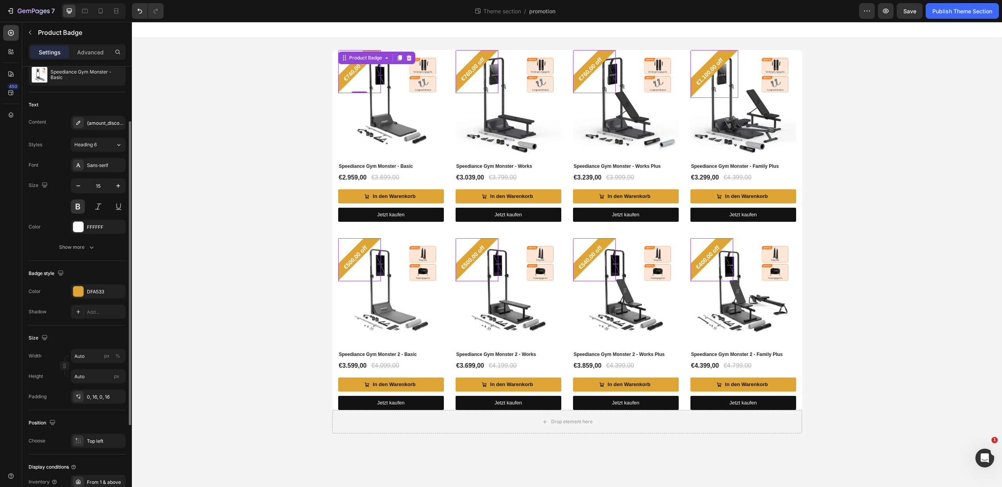
scroll to position [168, 0]
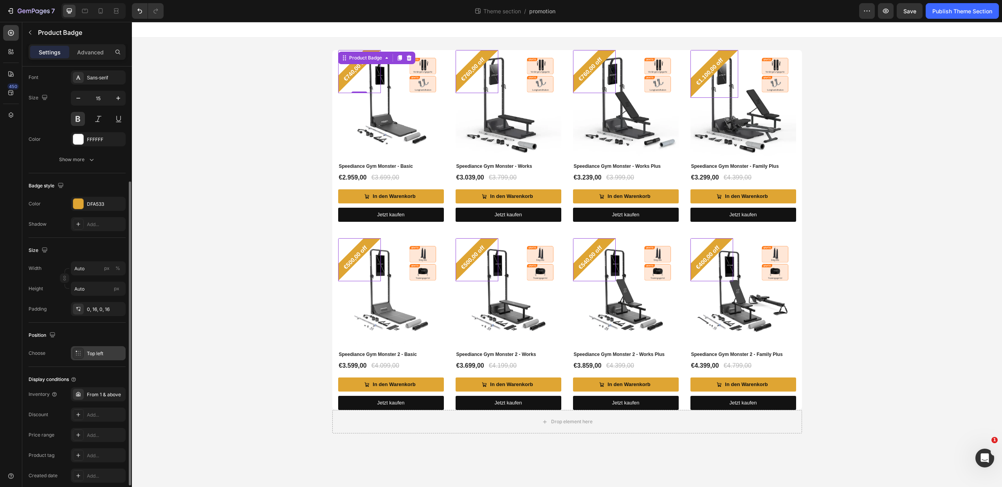
click at [100, 357] on div "Top left" at bounding box center [105, 353] width 37 height 7
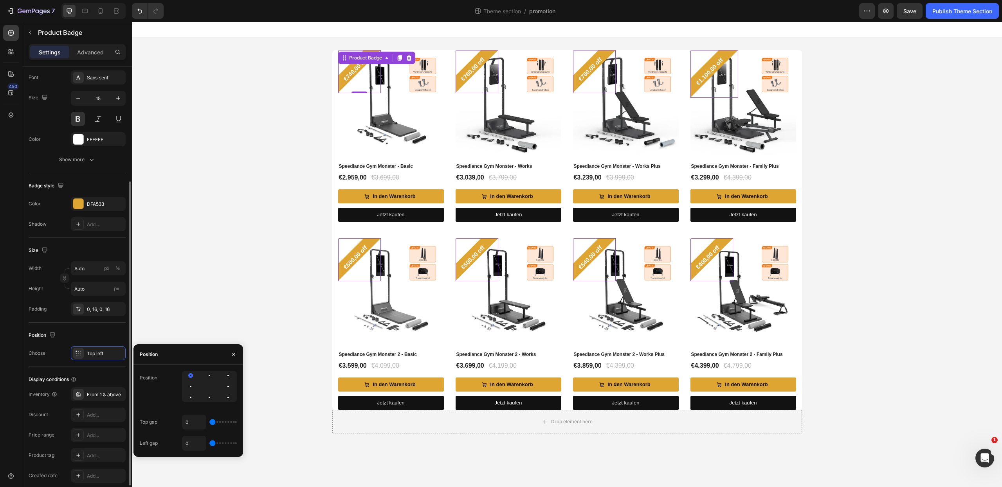
click at [98, 336] on div "Position" at bounding box center [77, 335] width 97 height 13
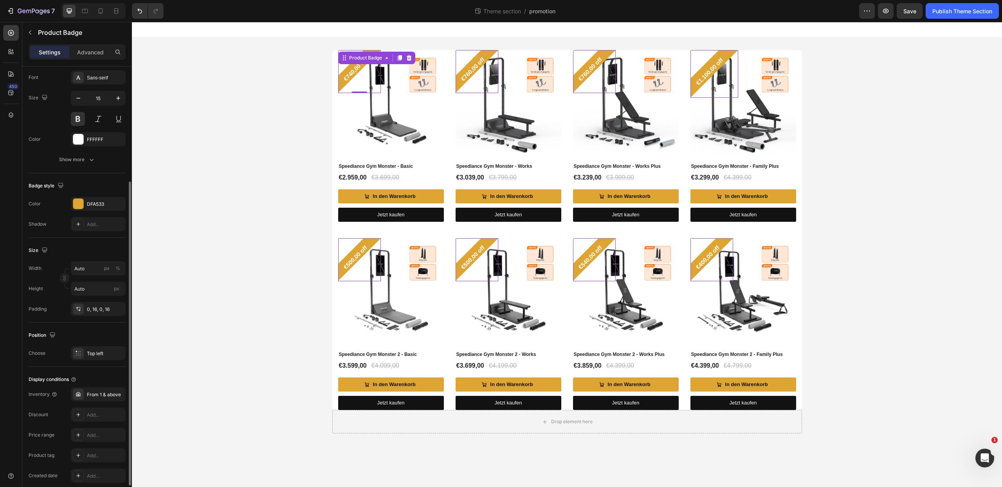
scroll to position [202, 0]
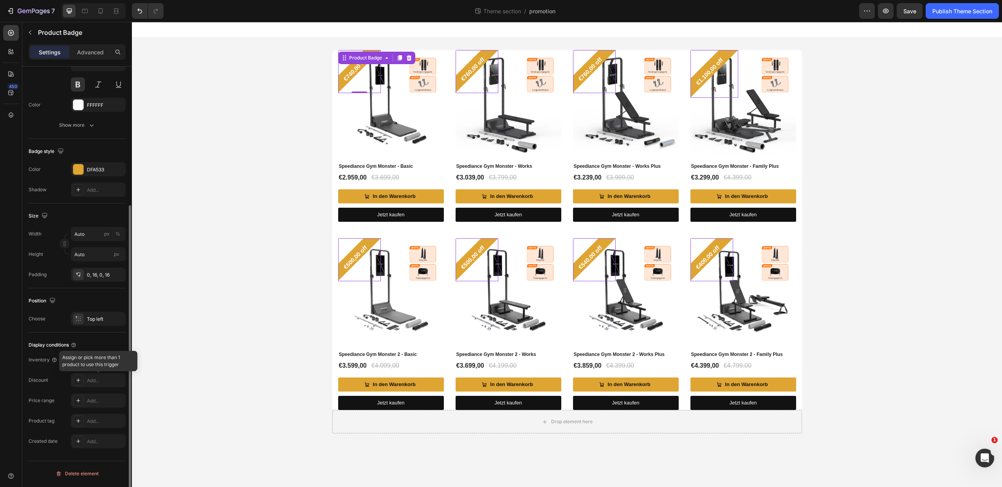
click at [78, 382] on div at bounding box center [98, 380] width 55 height 14
click at [442, 159] on div "Speediance Gym Monster - Basic (P) Title" at bounding box center [391, 164] width 106 height 16
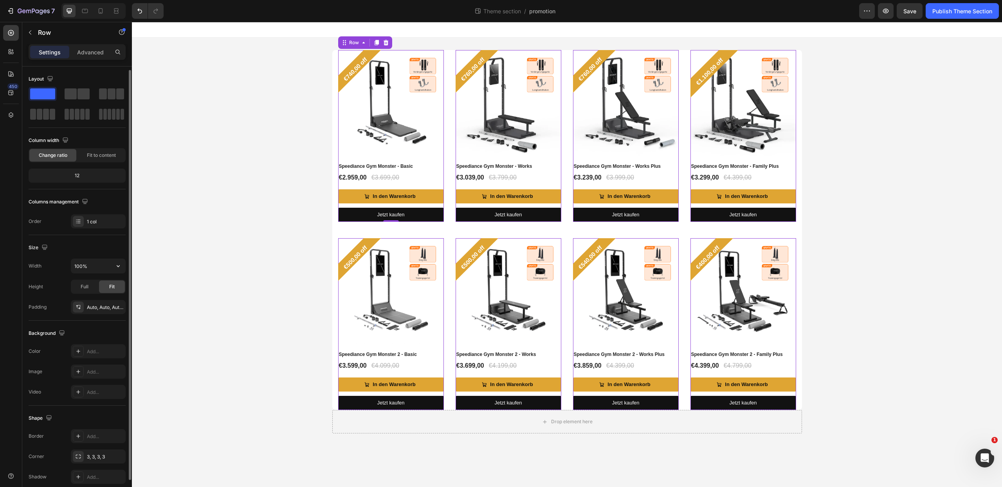
scroll to position [35, 0]
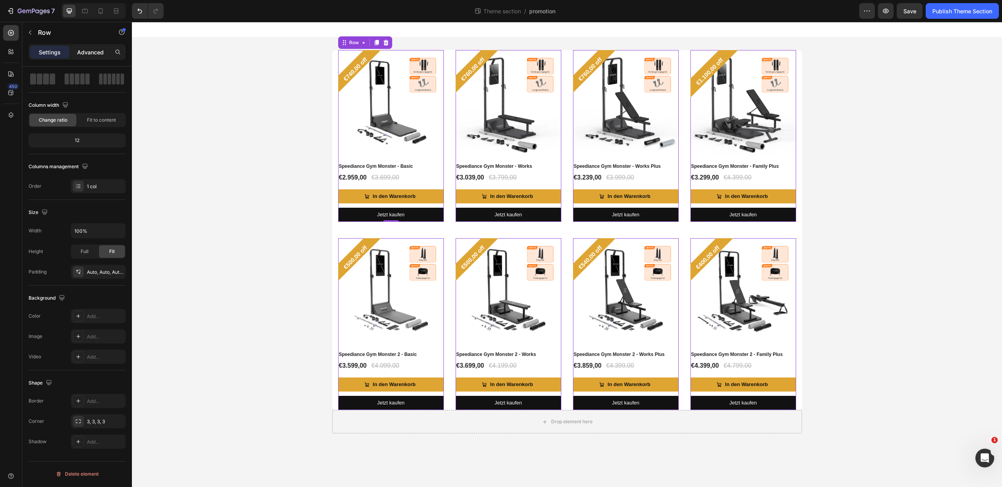
click at [89, 57] on div "Advanced" at bounding box center [90, 52] width 39 height 13
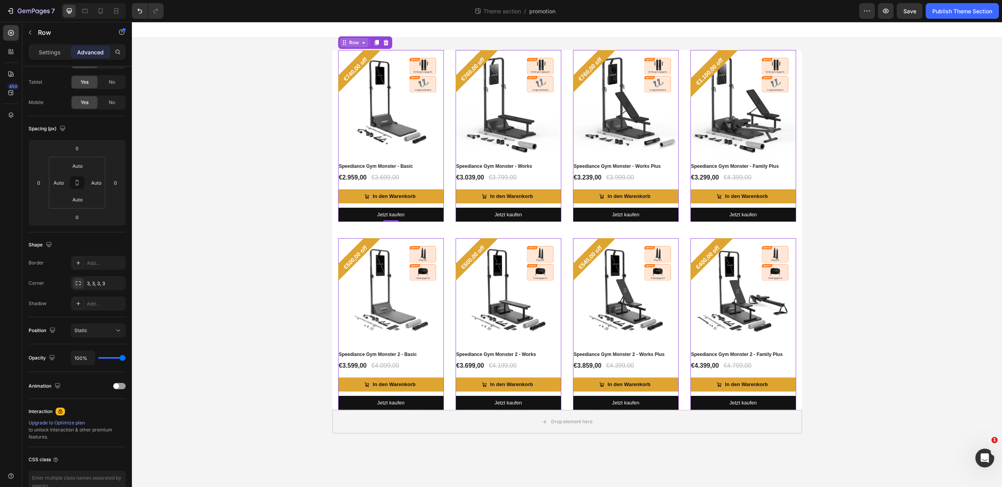
click at [354, 42] on div "Row" at bounding box center [354, 42] width 13 height 7
click at [501, 101] on img at bounding box center [509, 103] width 106 height 106
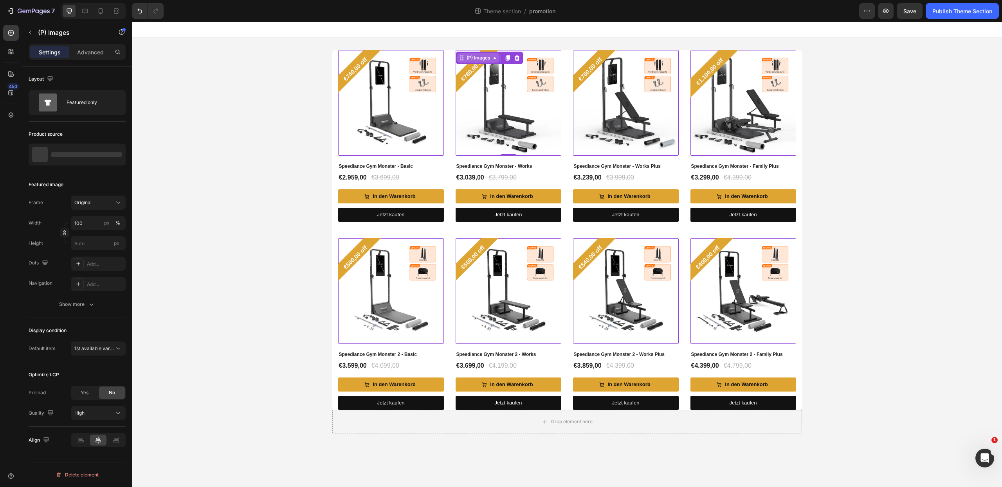
click at [492, 59] on icon at bounding box center [495, 58] width 6 height 6
click at [506, 78] on img at bounding box center [509, 103] width 106 height 106
click at [352, 63] on div "€740,00 off Product Badge" at bounding box center [359, 71] width 43 height 43
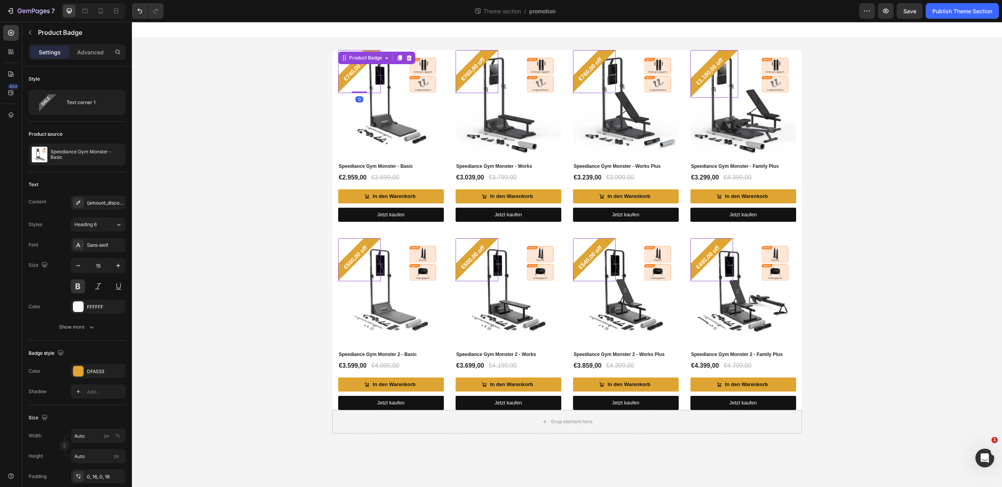
click at [352, 70] on pre "€740,00 off" at bounding box center [355, 69] width 36 height 36
click at [352, 74] on pre "€740,00 off" at bounding box center [355, 69] width 36 height 36
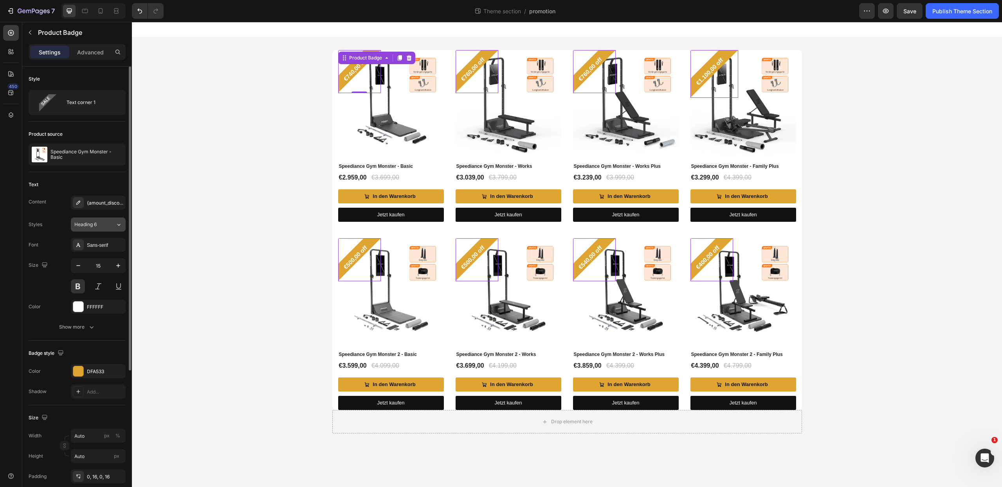
click at [122, 224] on icon at bounding box center [118, 225] width 7 height 8
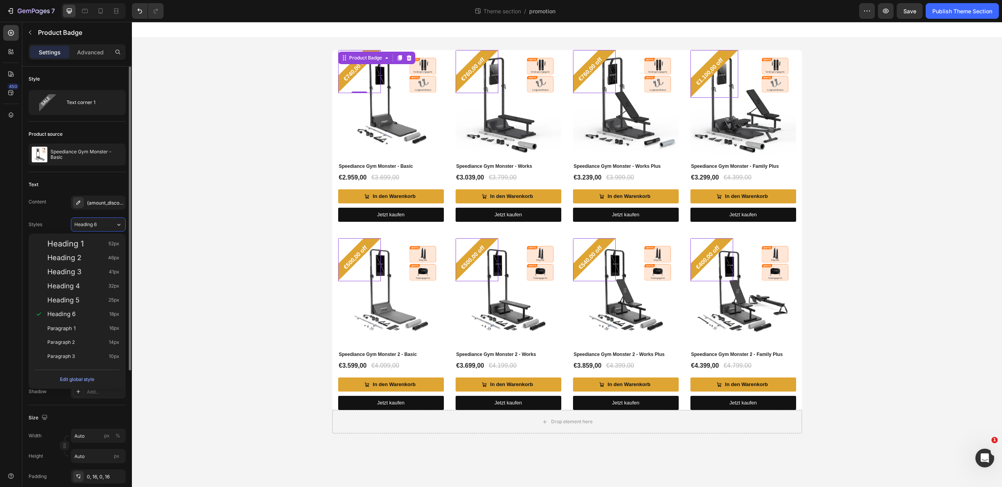
click at [104, 190] on div "Text" at bounding box center [77, 185] width 97 height 13
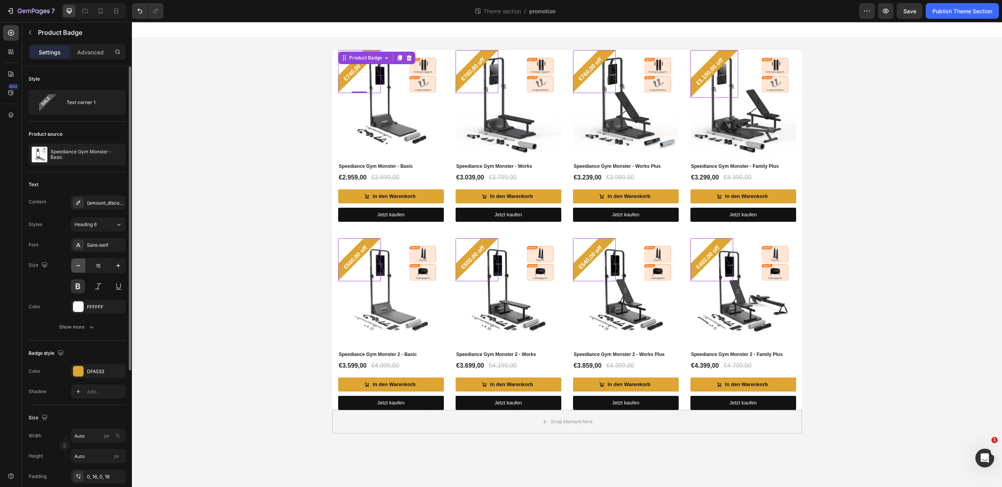
click at [78, 267] on icon "button" at bounding box center [78, 266] width 8 height 8
type input "13"
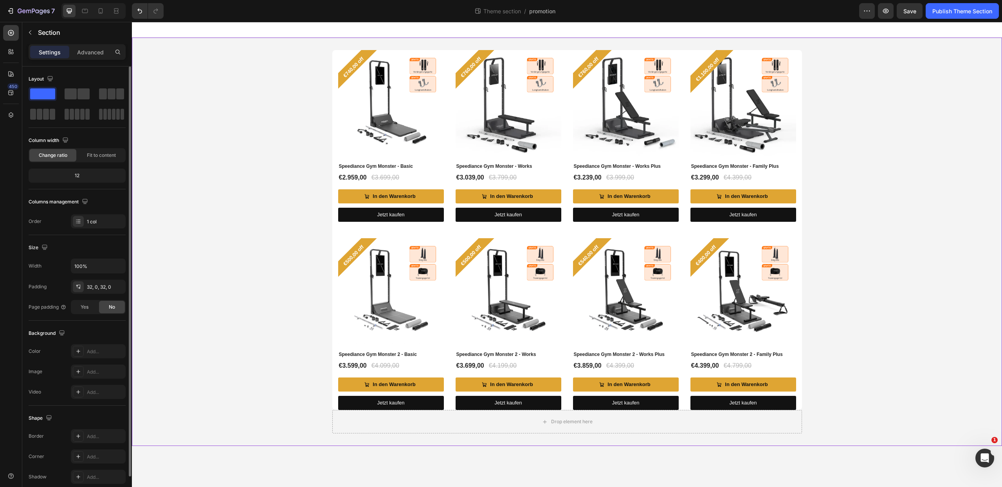
click at [219, 265] on div "€740,00 off Product Badge (P) Images Speediance Gym Monster - Basic (P) Title €…" at bounding box center [567, 242] width 870 height 384
click at [855, 164] on div "€740,00 off Product Badge (P) Images Speediance Gym Monster - Basic (P) Title €…" at bounding box center [567, 242] width 870 height 384
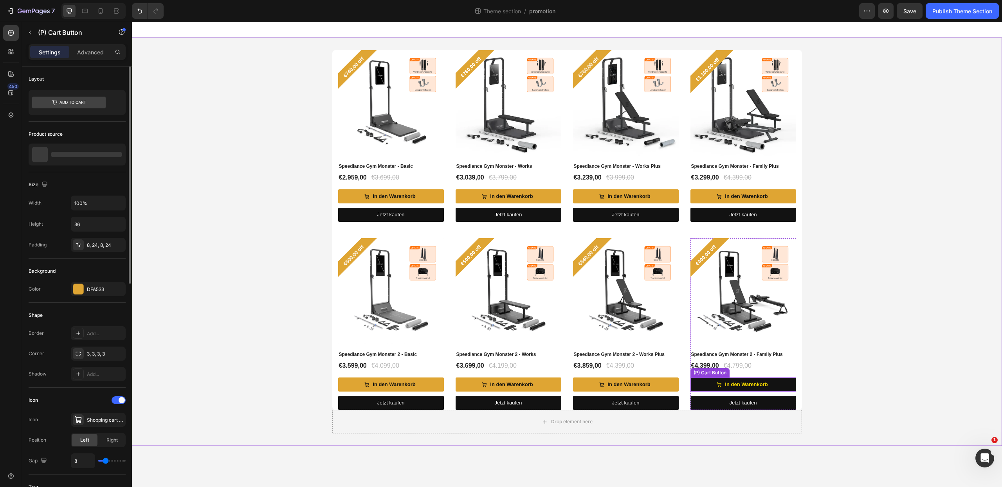
click at [774, 384] on button "In den Warenkorb" at bounding box center [744, 385] width 106 height 14
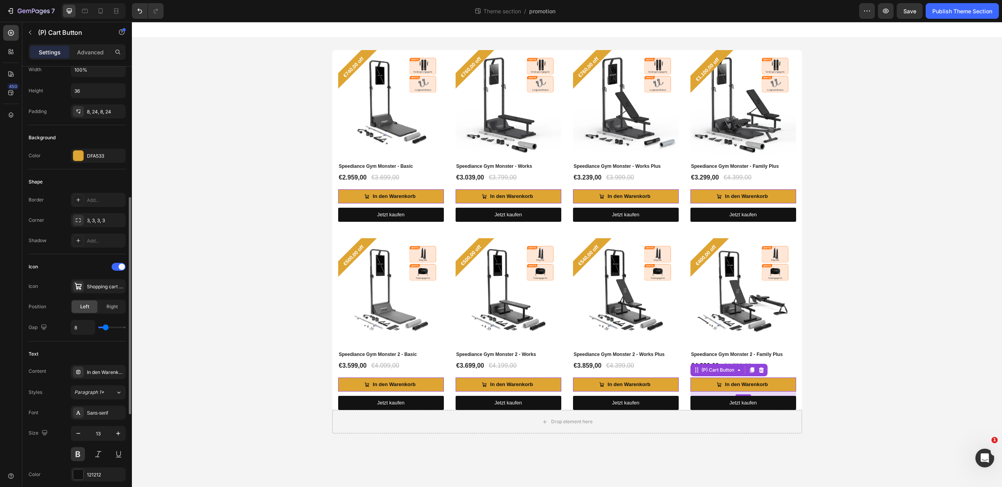
scroll to position [177, 0]
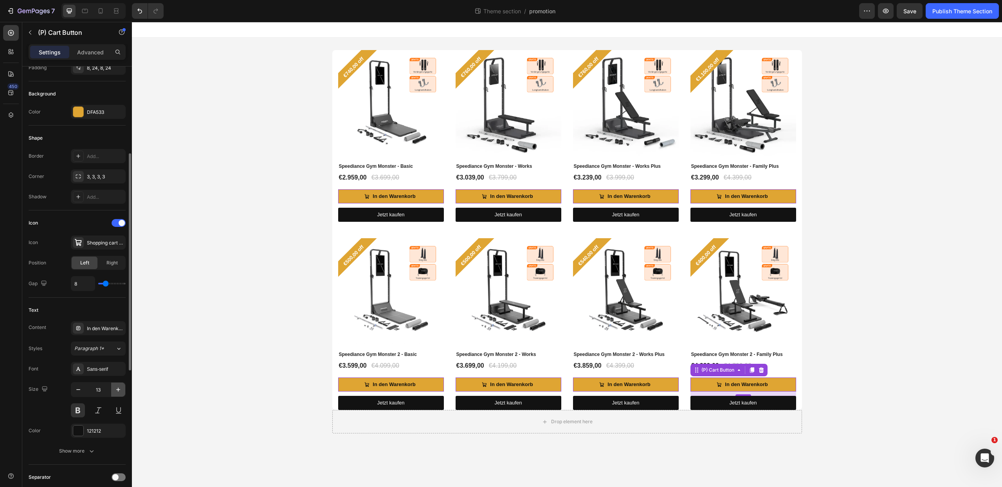
click at [115, 394] on icon "button" at bounding box center [118, 390] width 8 height 8
type input "14"
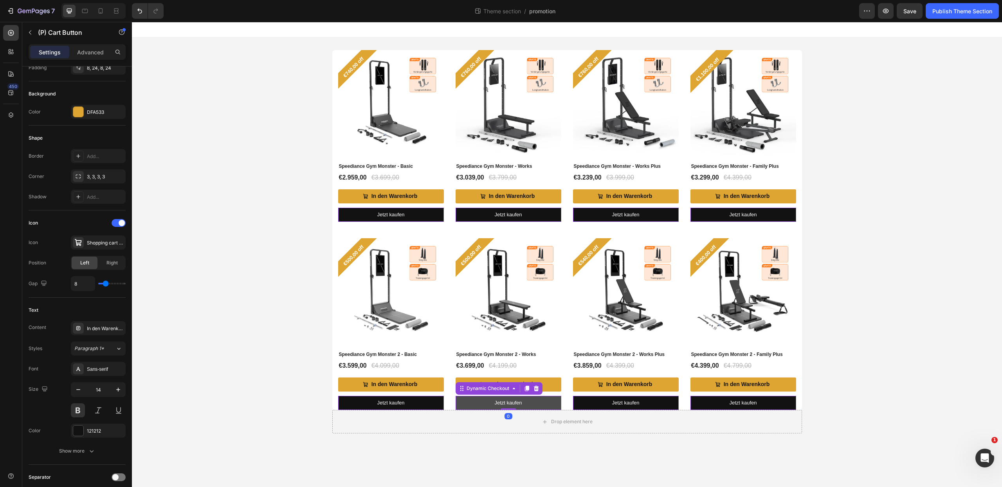
click at [541, 403] on button "Jetzt kaufen" at bounding box center [509, 403] width 106 height 14
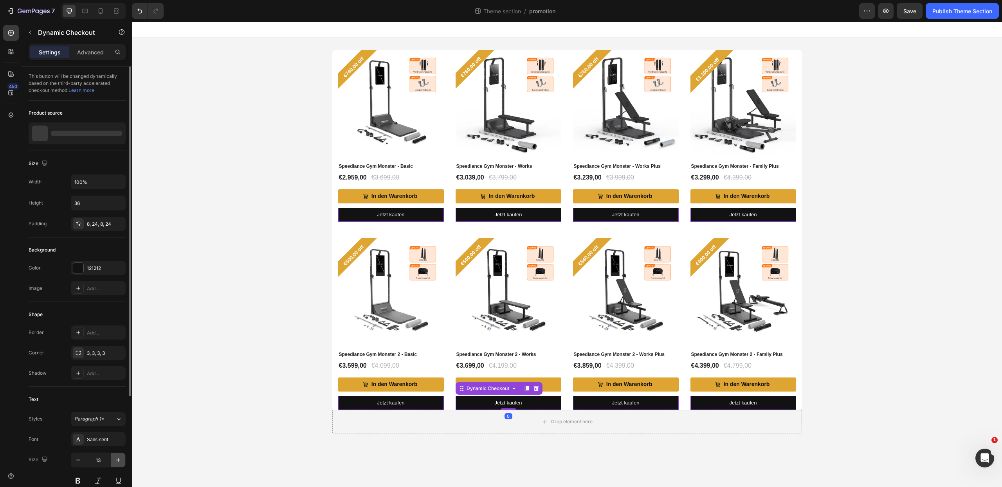
click at [119, 464] on icon "button" at bounding box center [118, 460] width 8 height 8
type input "15"
click at [281, 409] on div "€740,00 off Product Badge (P) Images Speediance Gym Monster - Basic (P) Title €…" at bounding box center [567, 242] width 870 height 384
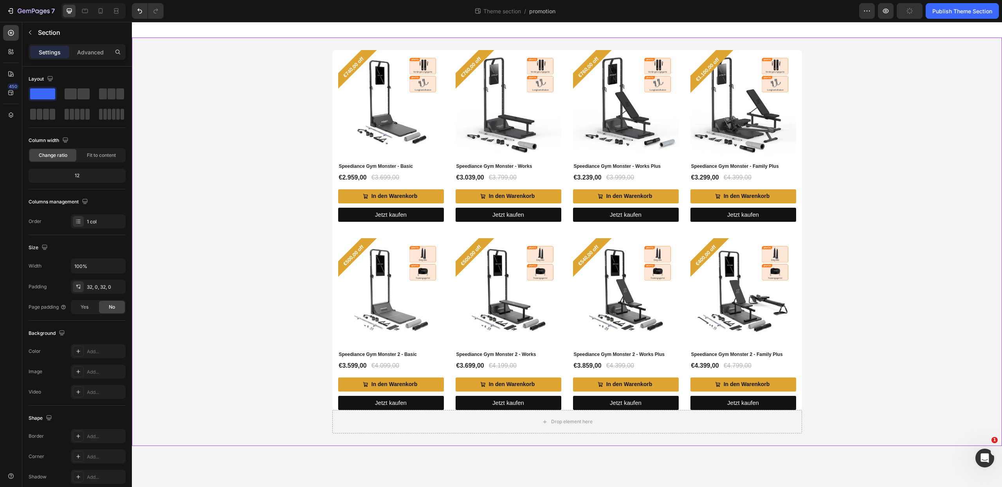
click at [897, 253] on div "€740,00 off Product Badge (P) Images Speediance Gym Monster - Basic (P) Title €…" at bounding box center [567, 242] width 870 height 384
click at [354, 74] on div "€740,00 off" at bounding box center [357, 69] width 39 height 39
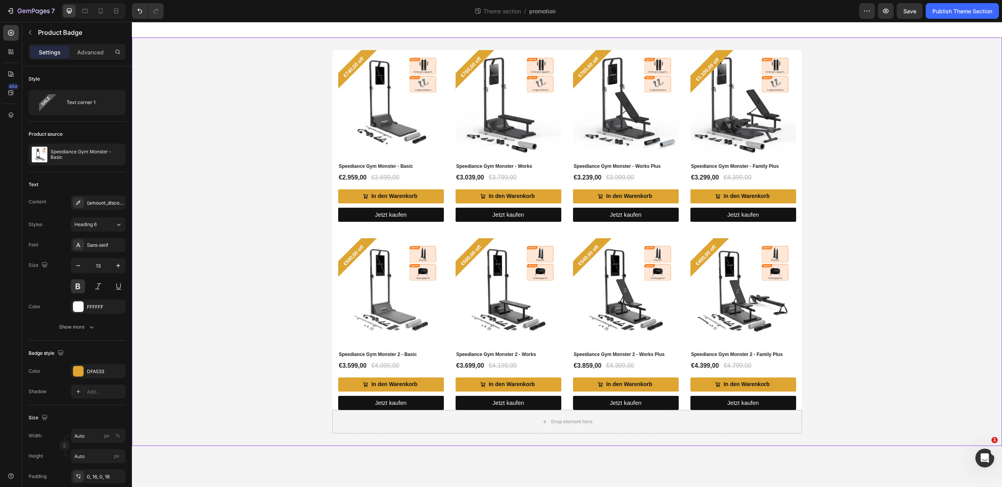
click at [875, 292] on div "€740,00 off Product Badge (P) Images Speediance Gym Monster - Basic (P) Title €…" at bounding box center [567, 242] width 870 height 384
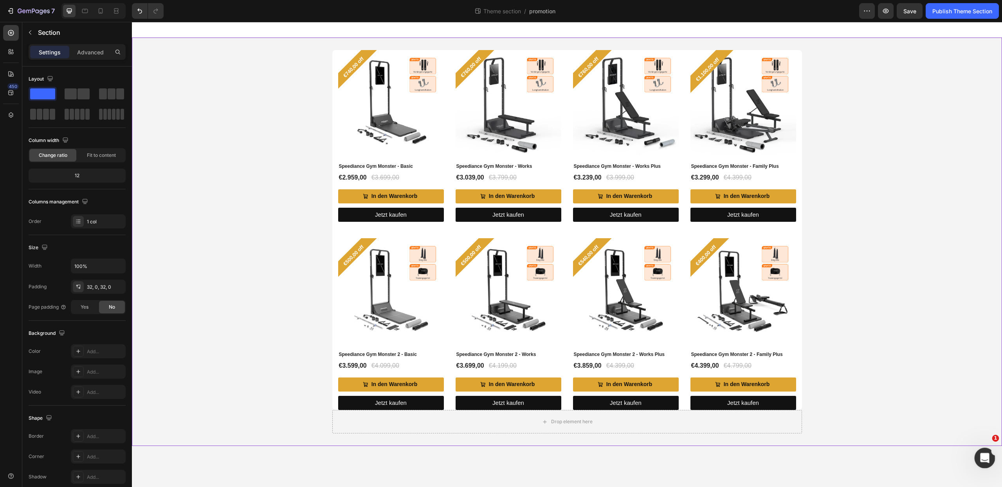
click at [987, 460] on icon "打开 Intercom Messenger" at bounding box center [984, 457] width 13 height 13
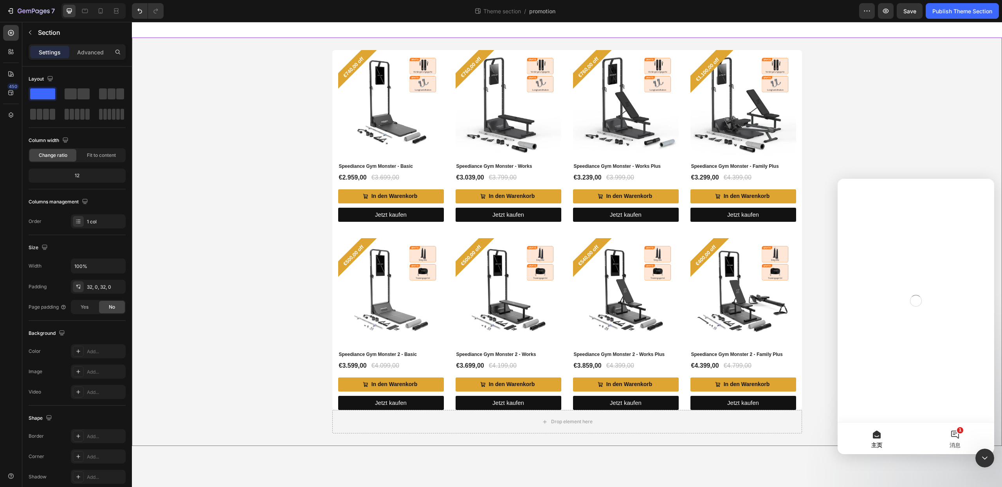
click at [965, 434] on button "1 消息" at bounding box center [955, 438] width 78 height 31
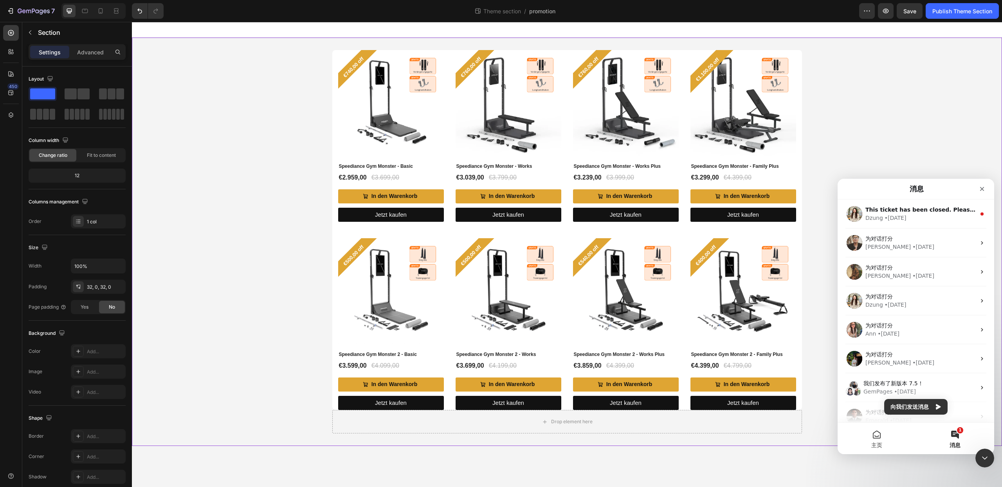
click at [878, 437] on button "主页" at bounding box center [877, 438] width 78 height 31
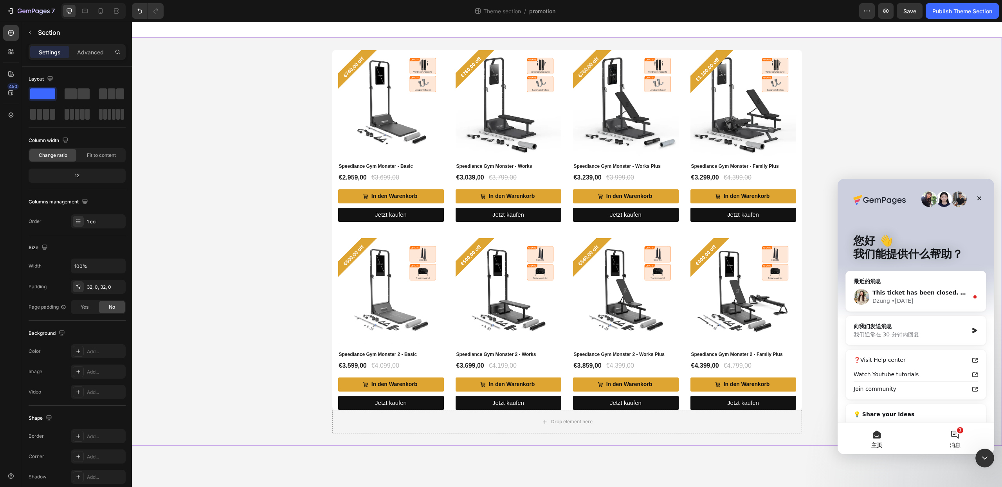
click at [958, 444] on span "消息" at bounding box center [955, 445] width 11 height 5
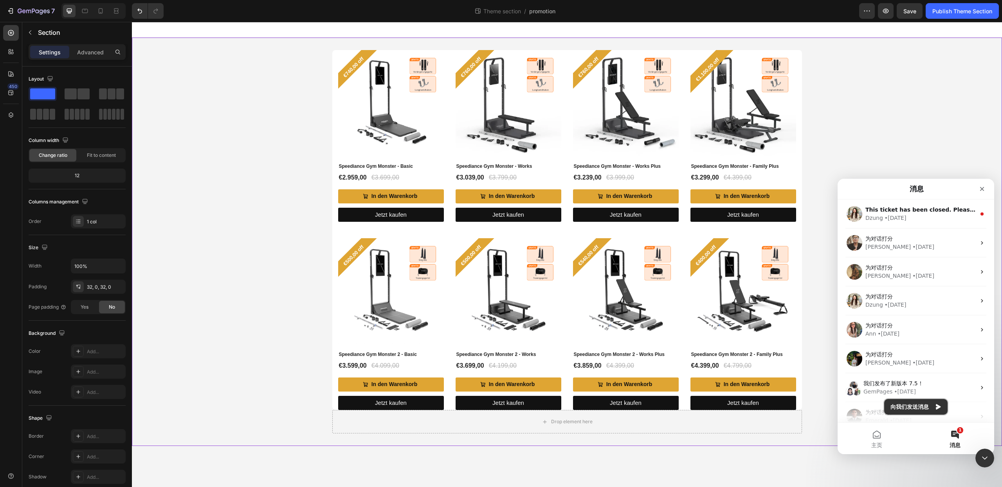
click at [933, 404] on button "向我们发送消息" at bounding box center [915, 407] width 63 height 16
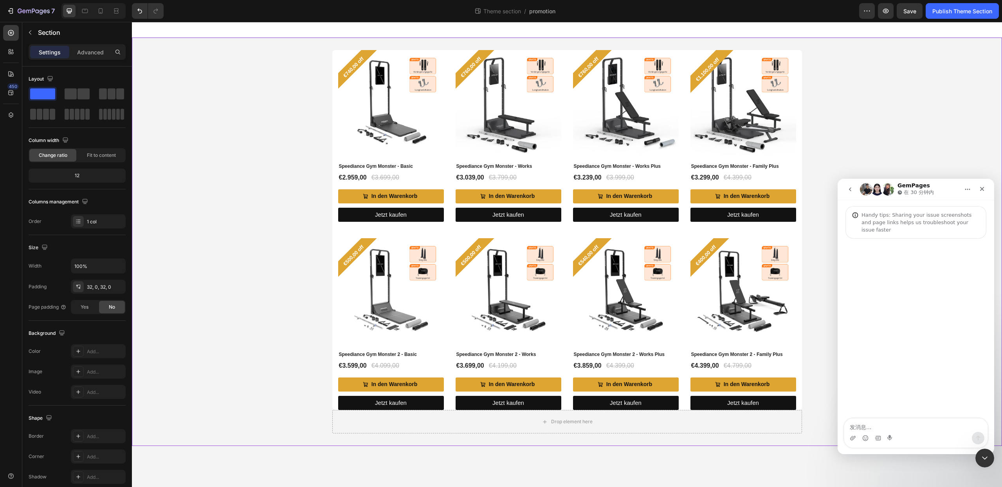
click at [893, 427] on textarea "发消息..." at bounding box center [915, 425] width 143 height 13
click at [853, 435] on div "Intercom Messenger" at bounding box center [853, 438] width 6 height 13
click at [853, 436] on icon "上传附件" at bounding box center [852, 438] width 5 height 4
click at [884, 429] on textarea "发消息..." at bounding box center [915, 425] width 143 height 13
click at [865, 429] on textarea "发消息..." at bounding box center [915, 425] width 143 height 13
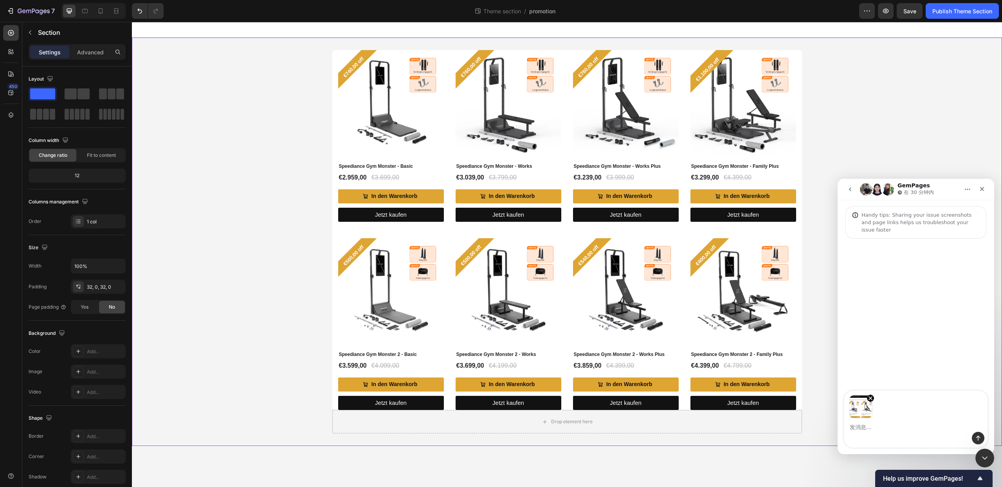
type textarea "q"
type textarea "请问如何去除多余的00，只保留到个位数？"
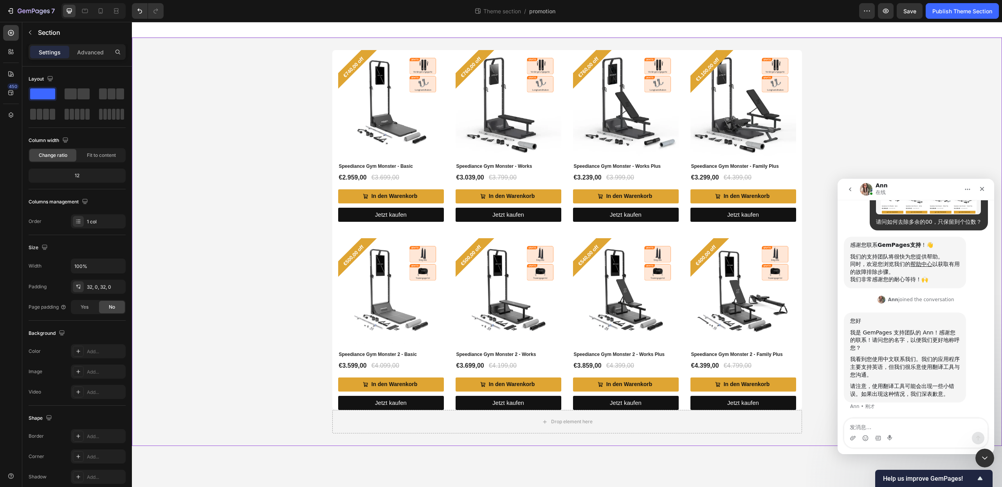
scroll to position [81, 0]
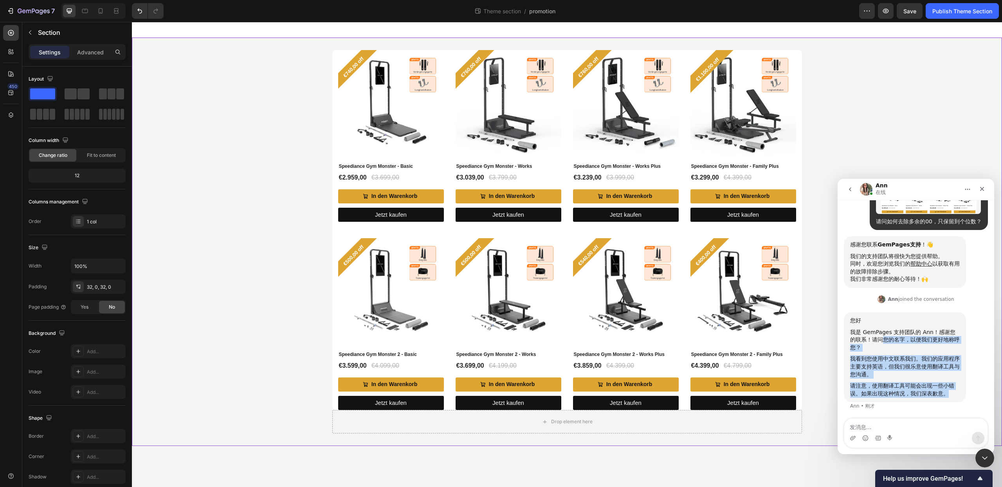
drag, startPoint x: 879, startPoint y: 341, endPoint x: 960, endPoint y: 401, distance: 99.9
click at [960, 401] on div "您好 我是 GemPages 支持团队的 Ann！感谢您的联系！请问您的名字，以便我们更好地称呼您？ 我看到您使用中文联系我们。我们的应用程序主要支持英语，但…" at bounding box center [905, 357] width 122 height 90
click at [942, 379] on div "Ann说…" at bounding box center [905, 381] width 110 height 4
drag, startPoint x: 900, startPoint y: 362, endPoint x: 960, endPoint y: 390, distance: 66.4
click at [960, 390] on div "您好 我是 GemPages 支持团队的 Ann！感谢您的联系！请问您的名字，以便我们更好地称呼您？ 我看到您使用中文联系我们。我们的应用程序主要支持英语，但…" at bounding box center [905, 357] width 122 height 90
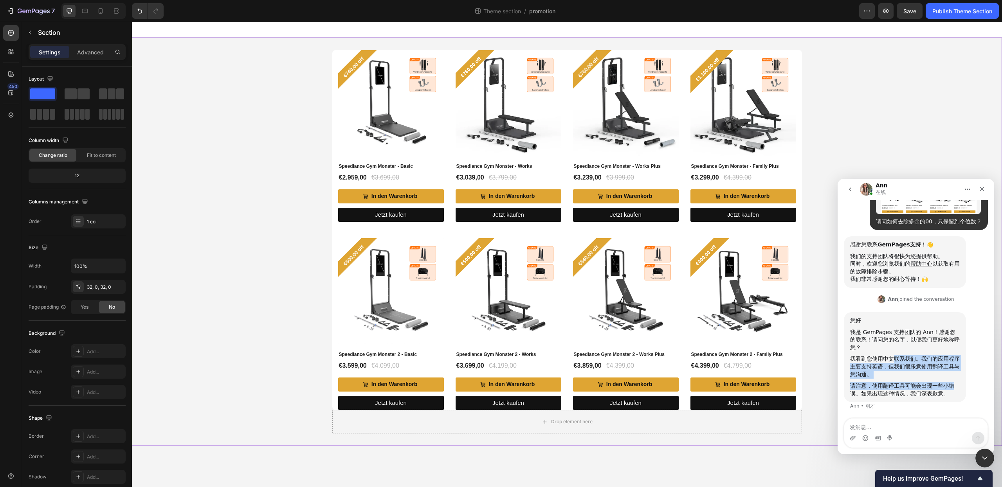
click at [960, 379] on div "Ann说…" at bounding box center [905, 381] width 110 height 4
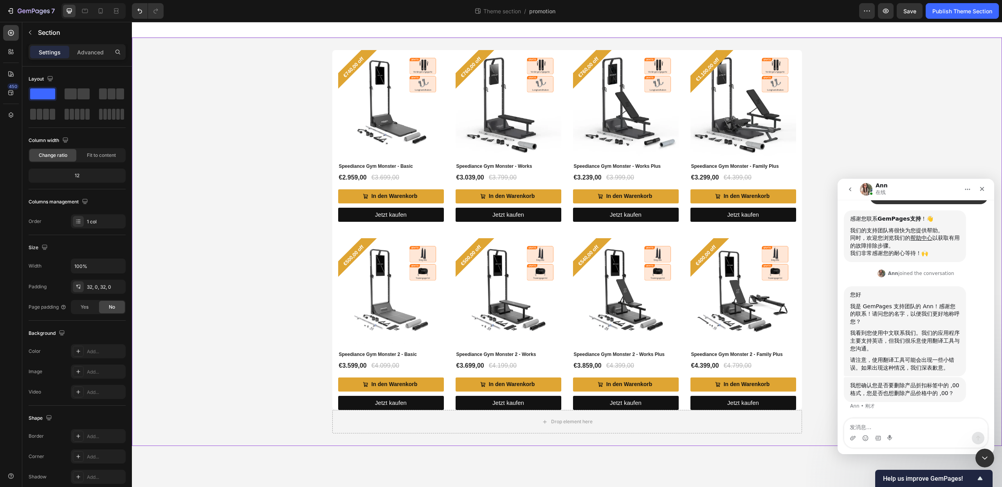
scroll to position [107, 0]
click at [909, 390] on div "我想确认您是否要删除产品折扣标签中的 ,00 格式，您是否也想删除产品价格中的 ,00？" at bounding box center [905, 389] width 110 height 15
drag, startPoint x: 879, startPoint y: 386, endPoint x: 955, endPoint y: 396, distance: 76.2
click at [955, 396] on div "我想确认您是否要删除产品折扣标签中的 ,00 格式，您是否也想删除产品价格中的 ,00？" at bounding box center [905, 389] width 110 height 15
click at [955, 395] on div "我想确认您是否要删除产品折扣标签中的 ,00 格式，您是否也想删除产品价格中的 ,00？" at bounding box center [905, 389] width 110 height 15
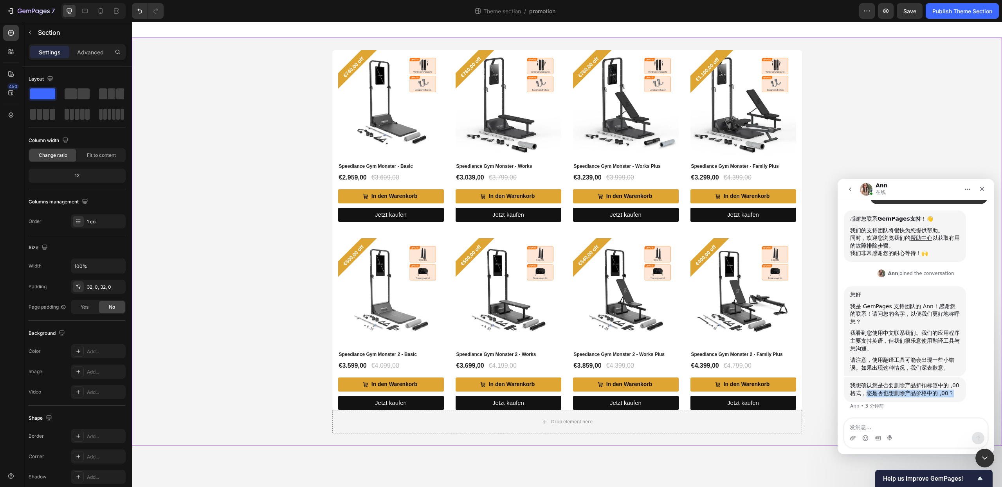
drag, startPoint x: 875, startPoint y: 391, endPoint x: 967, endPoint y: 391, distance: 92.0
click at [967, 391] on div "我想确认您是否要删除产品折扣标签中的 ,00 格式，您是否也想删除产品价格中的 ,00？ Ann • 3 分钟前" at bounding box center [916, 398] width 144 height 42
click at [960, 397] on div "我想确认您是否要删除产品折扣标签中的 ,00 格式，您是否也想删除产品价格中的 ,00？" at bounding box center [905, 389] width 110 height 15
drag, startPoint x: 929, startPoint y: 386, endPoint x: 961, endPoint y: 399, distance: 35.1
click at [966, 401] on div "我想确认您是否要删除产品折扣标签中的 ,00 格式，您是否也想删除产品价格中的 ,00？ Ann • 3 分钟前" at bounding box center [916, 398] width 144 height 42
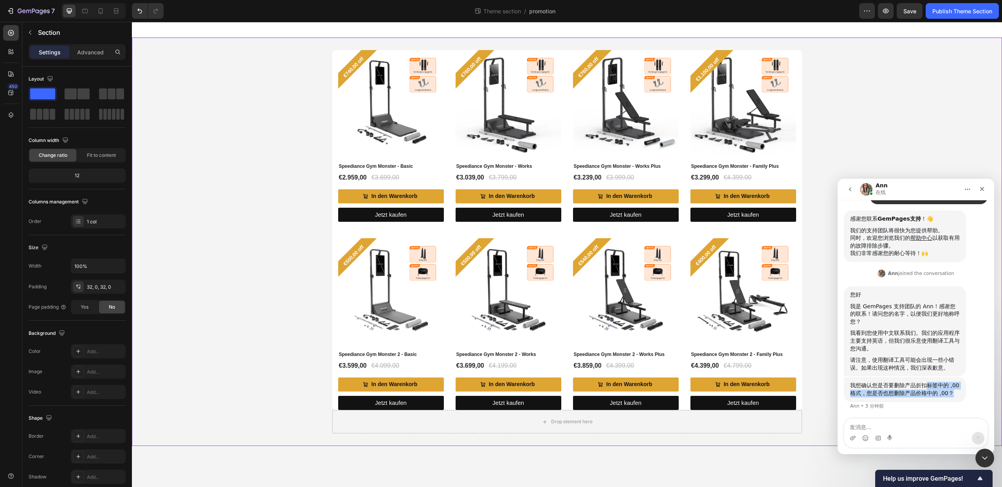
click at [952, 396] on div "我想确认您是否要删除产品折扣标签中的 ,00 格式，您是否也想删除产品价格中的 ,00？" at bounding box center [905, 389] width 110 height 15
click at [885, 428] on textarea "发消息..." at bounding box center [915, 425] width 143 height 13
type textarea "仅删除标签中的"
drag, startPoint x: 854, startPoint y: 154, endPoint x: 208, endPoint y: 29, distance: 657.8
click at [854, 154] on div "€740,00 off Product Badge (P) Images Speediance Gym Monster - Basic (P) Title €…" at bounding box center [567, 242] width 870 height 384
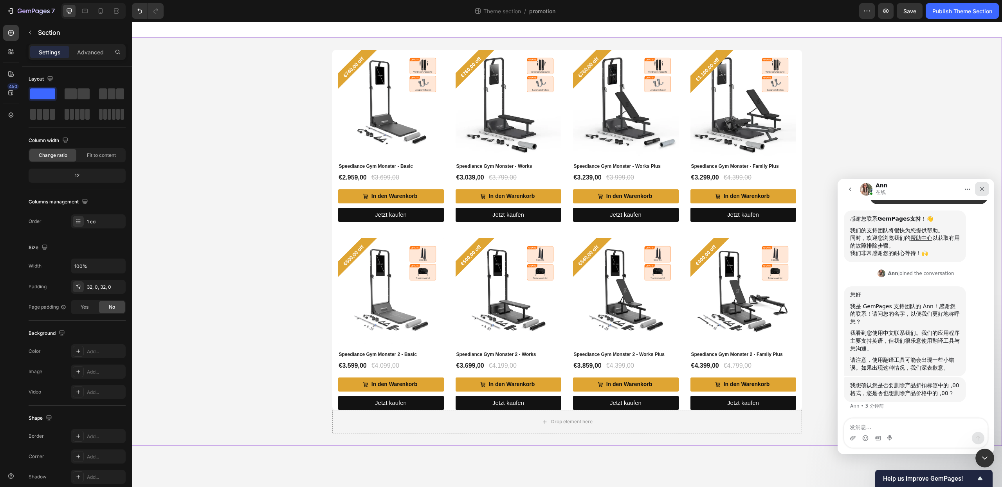
click at [979, 191] on icon "关闭" at bounding box center [982, 189] width 6 height 6
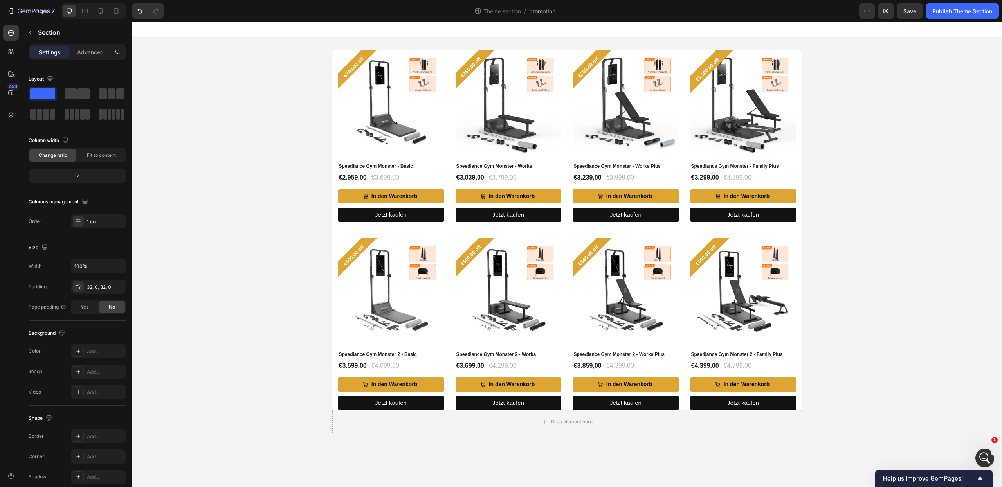
click at [884, 168] on div "€740,00 off Product Badge (P) Images Speediance Gym Monster - Basic (P) Title €…" at bounding box center [567, 242] width 870 height 384
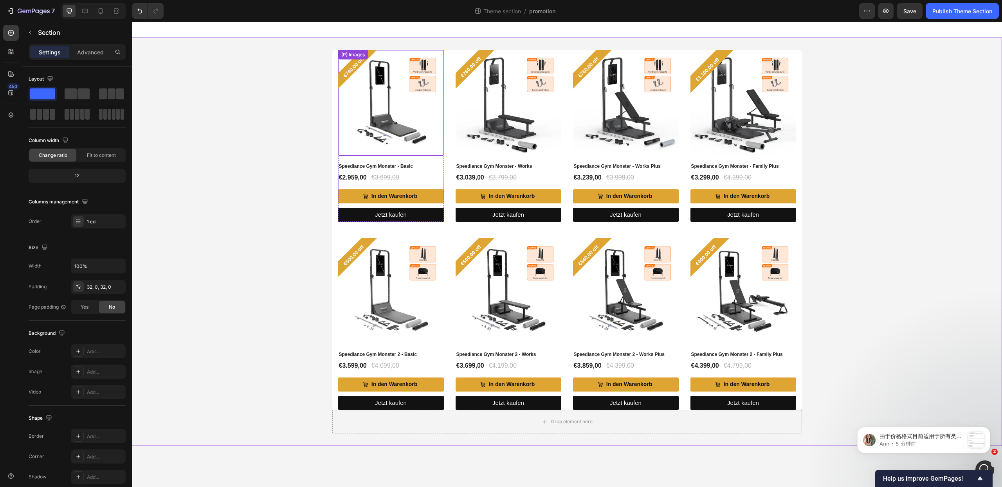
click at [385, 144] on img at bounding box center [391, 103] width 106 height 106
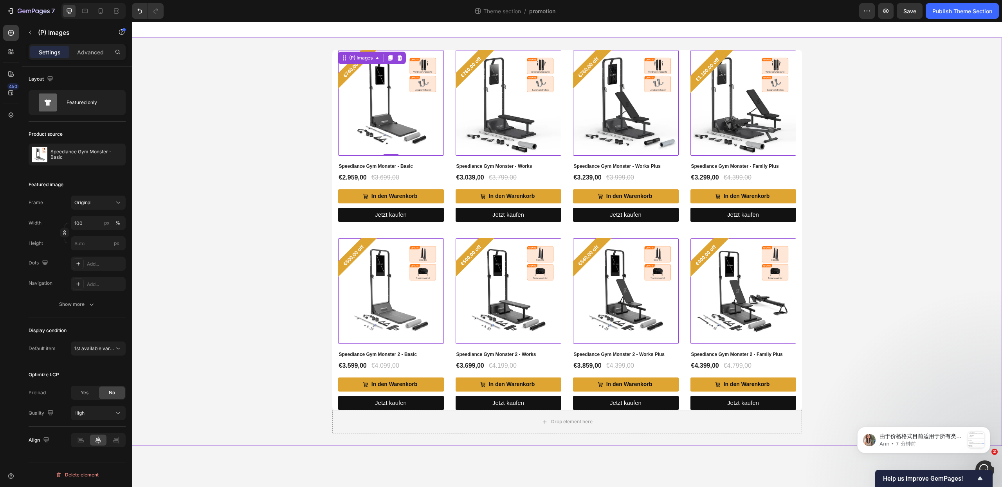
click at [834, 176] on div "€740,00 off Product Badge (P) Images 0 Speediance Gym Monster - Basic (P) Title…" at bounding box center [567, 242] width 870 height 384
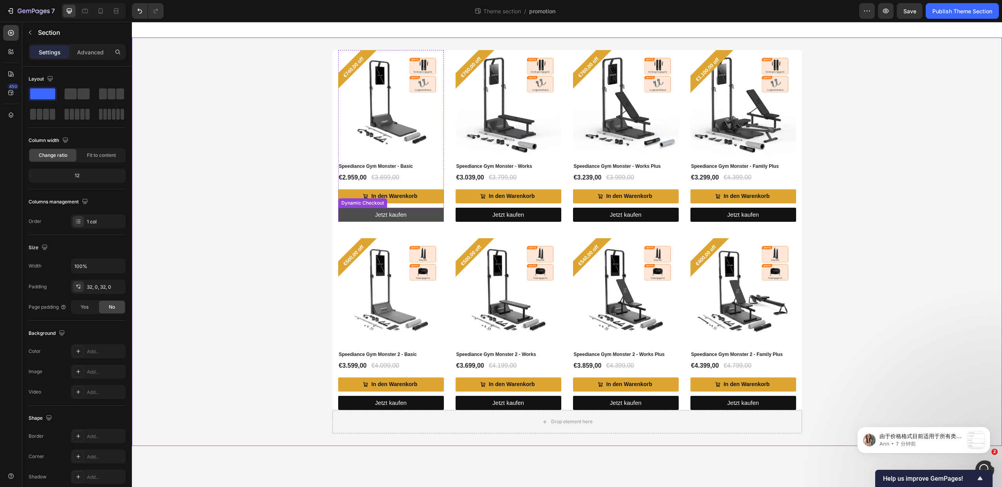
click at [344, 215] on button "Jetzt kaufen" at bounding box center [391, 215] width 106 height 14
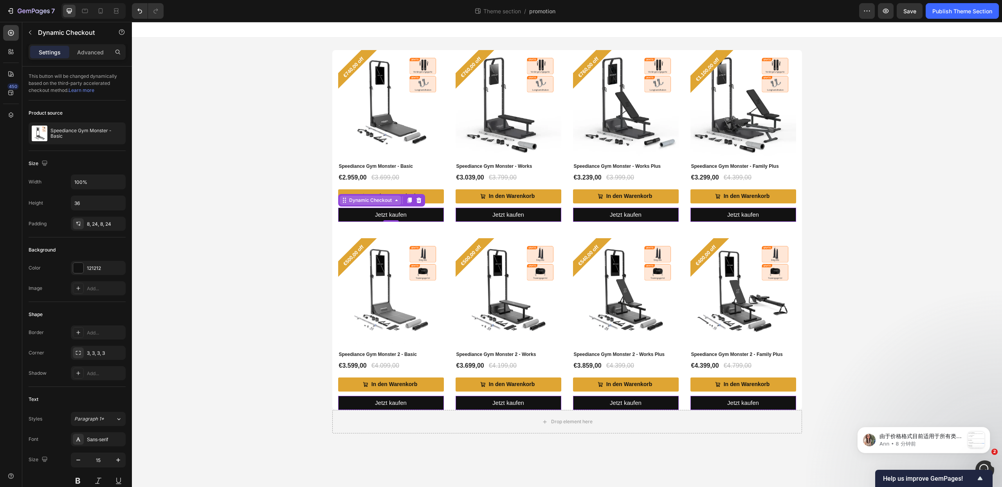
click at [382, 201] on div "Dynamic Checkout" at bounding box center [371, 200] width 46 height 7
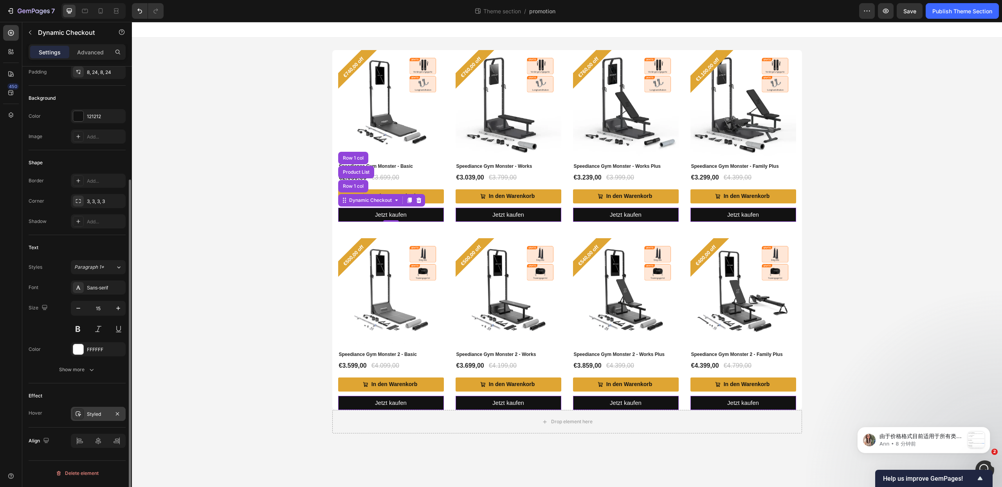
click at [102, 418] on div "Styled" at bounding box center [98, 414] width 23 height 7
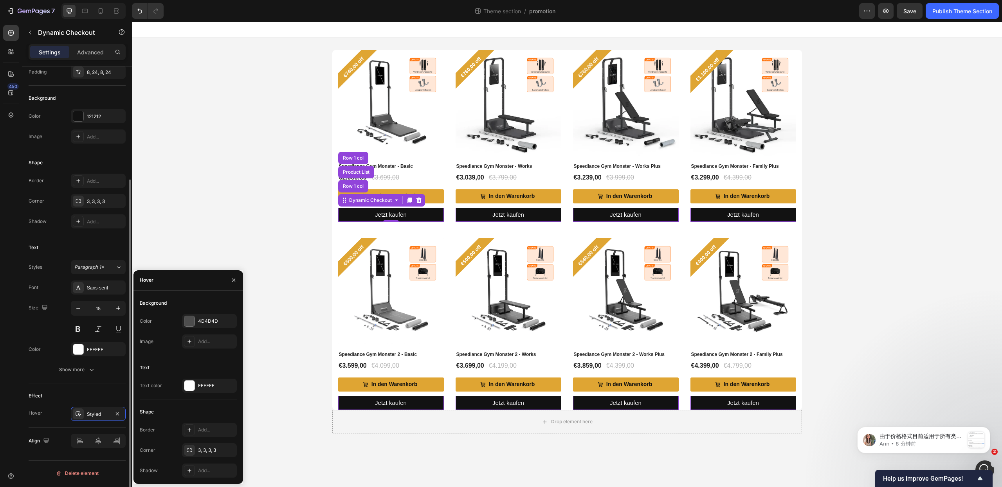
click at [82, 396] on div "Effect" at bounding box center [77, 396] width 97 height 13
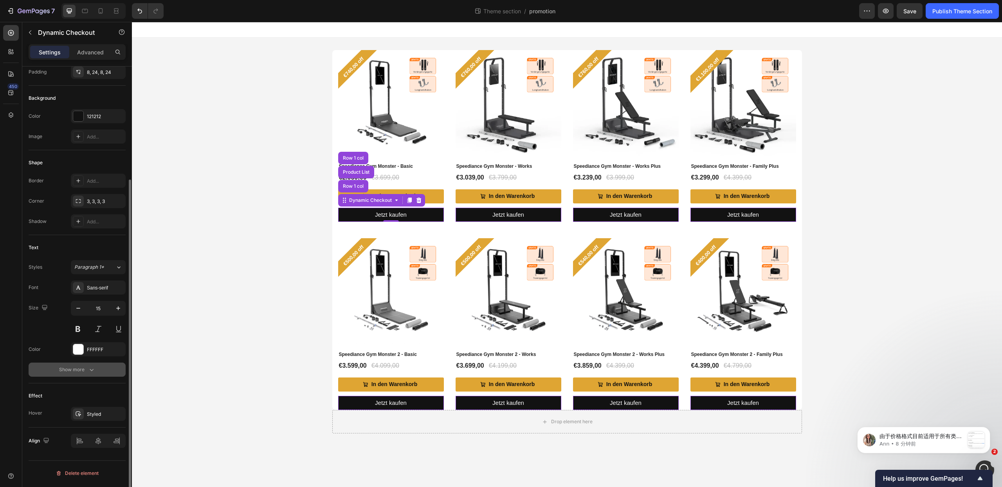
click at [80, 371] on div "Show more" at bounding box center [77, 370] width 36 height 8
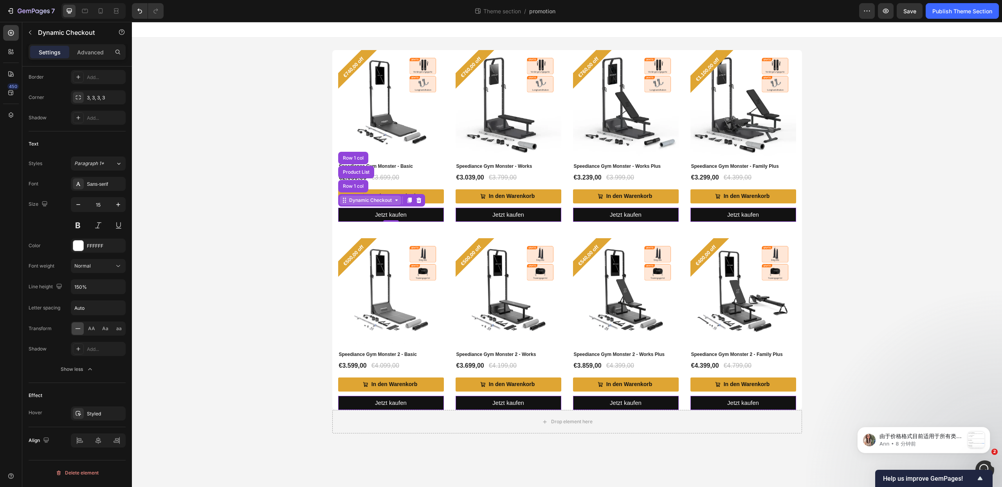
click at [372, 200] on div "Dynamic Checkout" at bounding box center [371, 200] width 46 height 7
click at [377, 199] on div "Dynamic Checkout" at bounding box center [371, 200] width 46 height 7
click at [383, 215] on div "Jetzt kaufen" at bounding box center [391, 215] width 32 height 9
click at [354, 215] on button "Jetzt kaufen" at bounding box center [391, 215] width 106 height 14
click at [81, 48] on p "Advanced" at bounding box center [90, 52] width 27 height 8
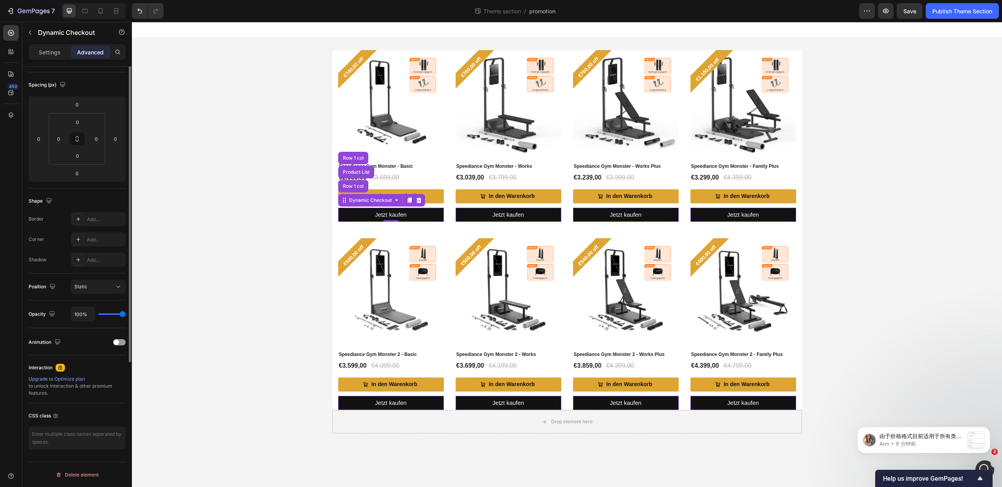
scroll to position [0, 0]
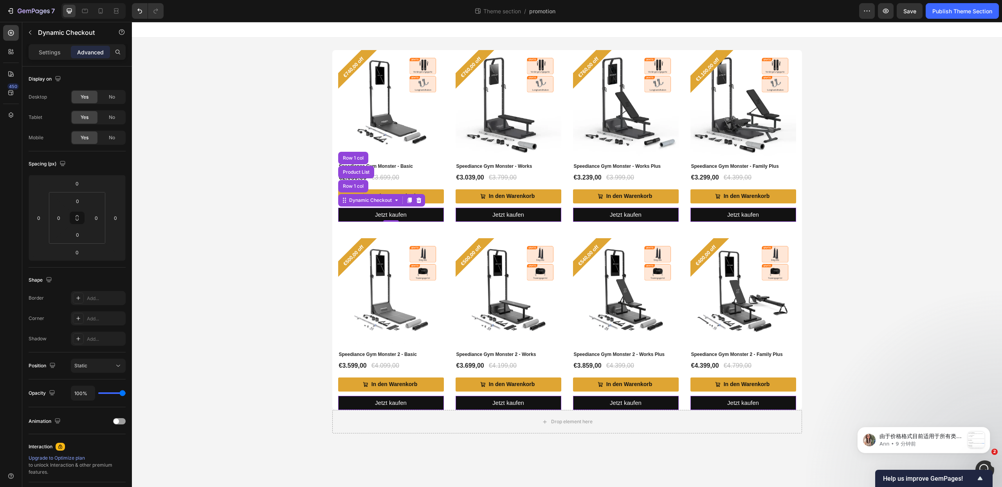
click at [47, 45] on div "Settings Advanced" at bounding box center [77, 52] width 97 height 16
click at [48, 50] on p "Settings" at bounding box center [50, 52] width 22 height 8
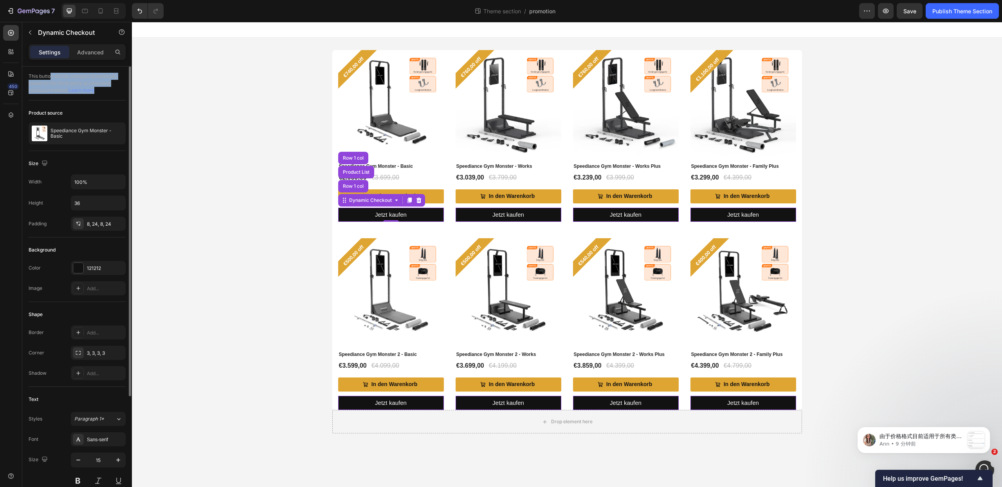
drag, startPoint x: 51, startPoint y: 77, endPoint x: 116, endPoint y: 100, distance: 68.5
click at [116, 100] on div "This button will be changed dynamically based on the third-party accelerated ch…" at bounding box center [77, 84] width 97 height 34
click at [95, 76] on div "This button will be changed dynamically based on the third-party accelerated ch…" at bounding box center [77, 84] width 97 height 34
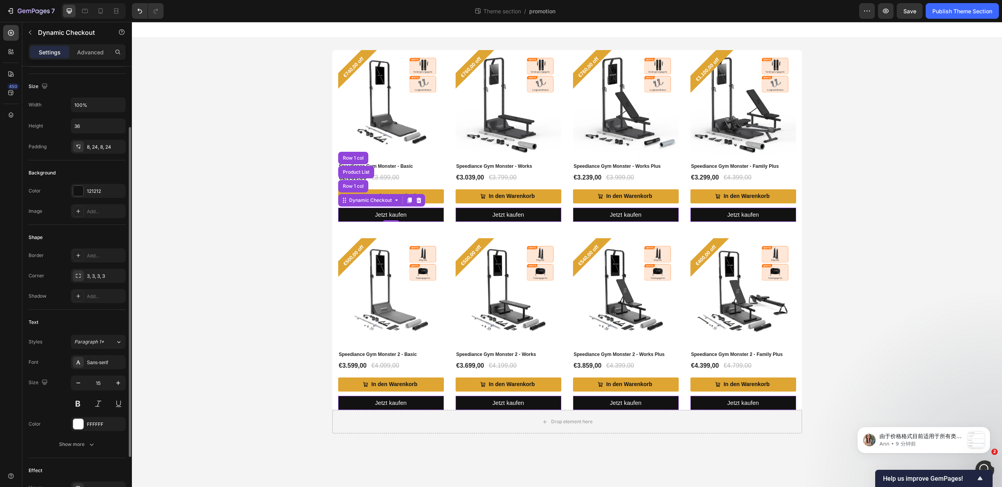
scroll to position [152, 0]
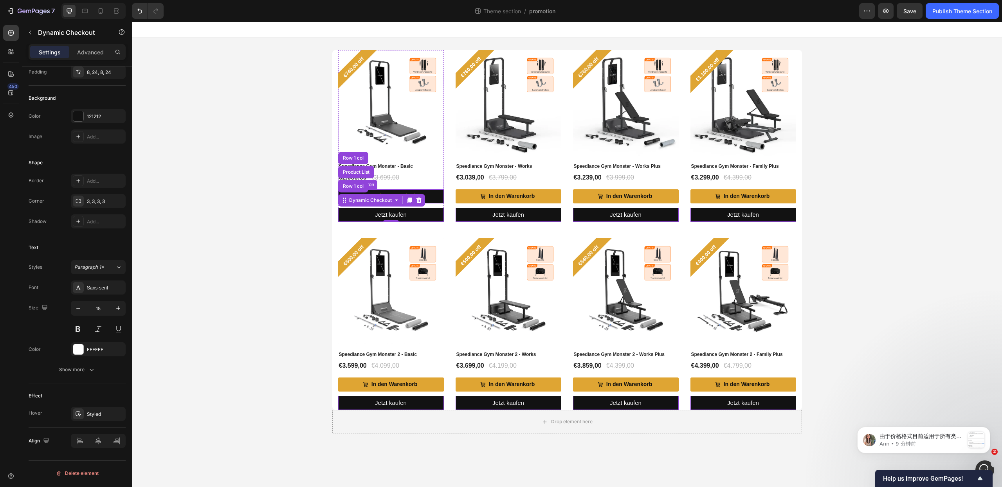
click at [437, 197] on button "In den Warenkorb" at bounding box center [391, 196] width 106 height 14
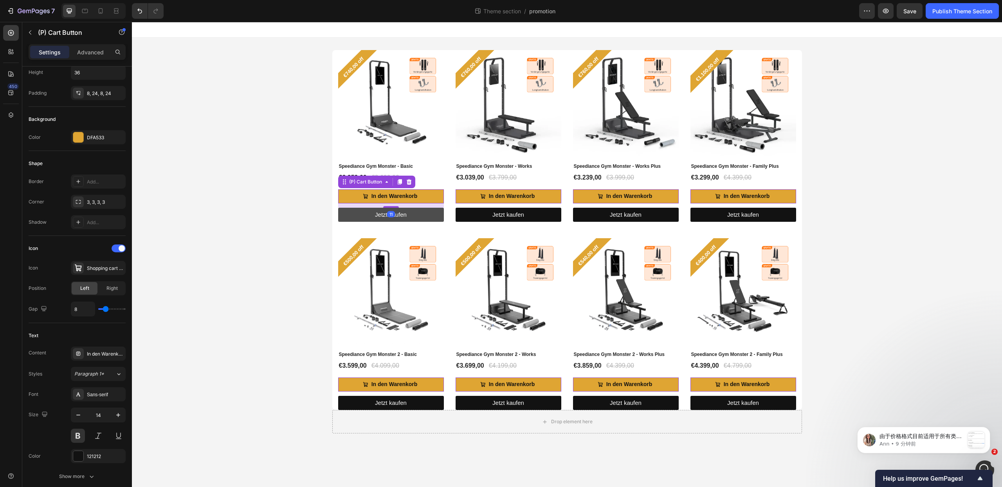
scroll to position [0, 0]
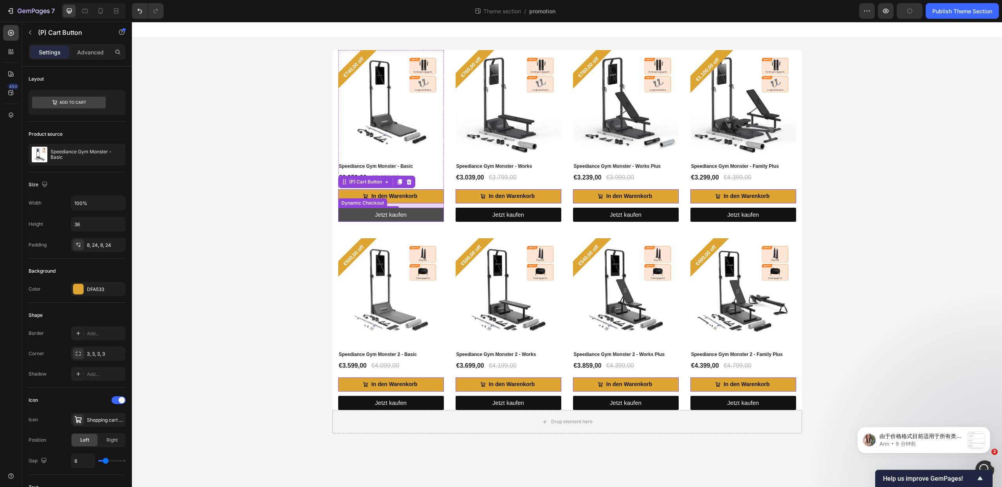
click at [430, 215] on button "Jetzt kaufen" at bounding box center [391, 215] width 106 height 14
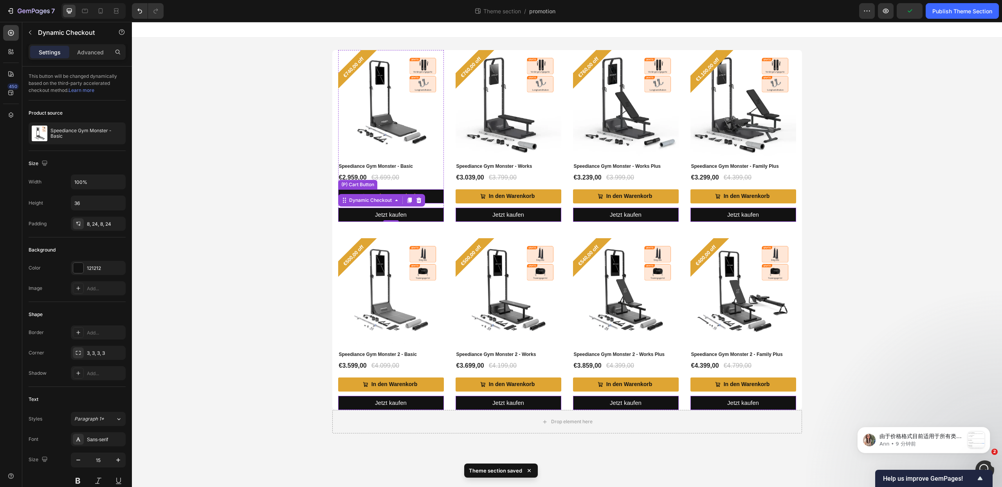
click at [436, 195] on button "In den Warenkorb" at bounding box center [391, 196] width 106 height 14
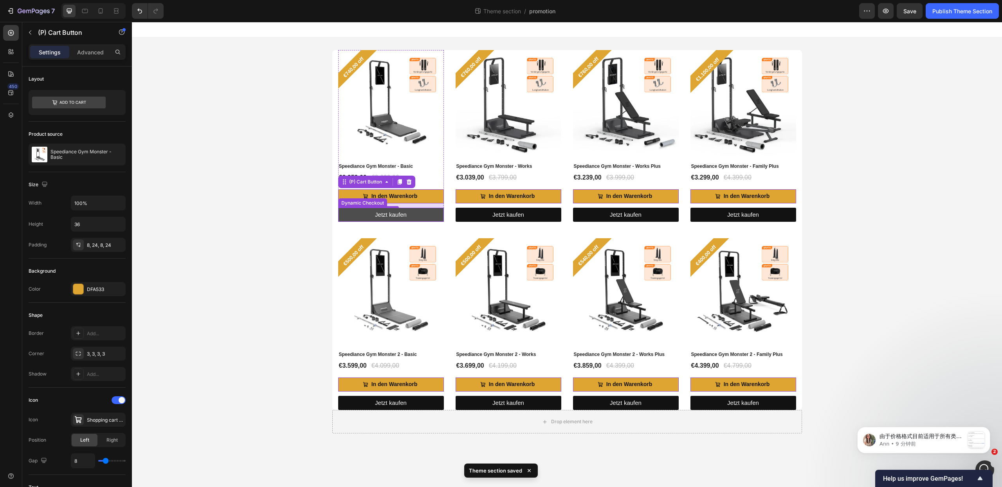
click at [434, 215] on button "Jetzt kaufen" at bounding box center [391, 215] width 106 height 14
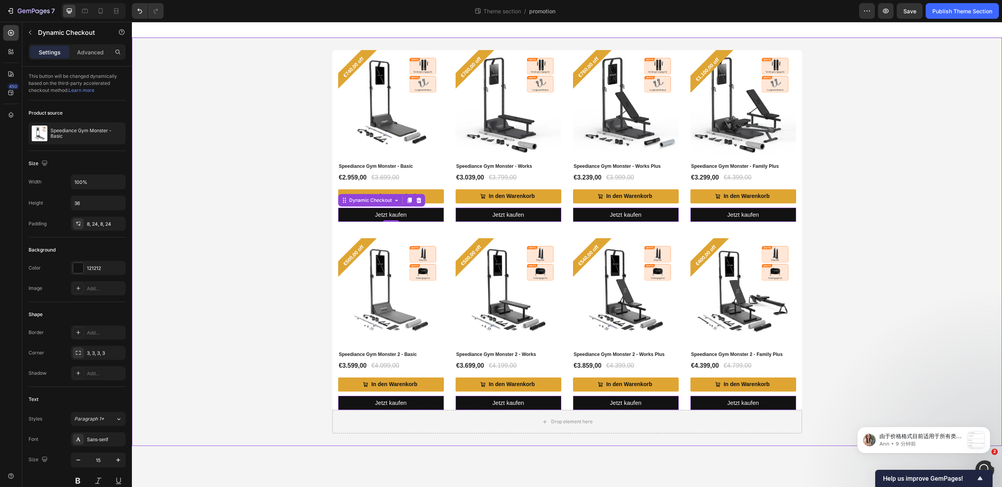
click at [162, 104] on div "€740,00 off Product Badge (P) Images Speediance Gym Monster - Basic (P) Title €…" at bounding box center [567, 242] width 870 height 384
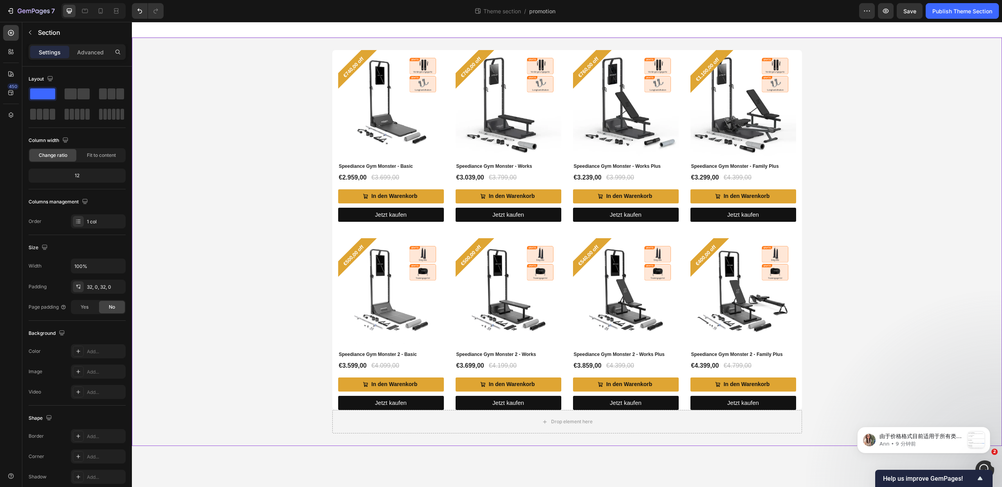
click at [863, 58] on div "€740,00 off Product Badge (P) Images Speediance Gym Monster - Basic (P) Title €…" at bounding box center [567, 242] width 870 height 384
click at [868, 72] on div "€740,00 off Product Badge (P) Images Speediance Gym Monster - Basic (P) Title €…" at bounding box center [567, 242] width 870 height 384
click at [916, 42] on div "€740,00 off Product Badge (P) Images Speediance Gym Monster - Basic (P) Title €…" at bounding box center [567, 242] width 870 height 409
click at [905, 8] on span "Save" at bounding box center [910, 11] width 13 height 7
click at [201, 49] on div "€740,00 off Product Badge (P) Images Speediance Gym Monster - Basic (P) Title €…" at bounding box center [567, 242] width 870 height 409
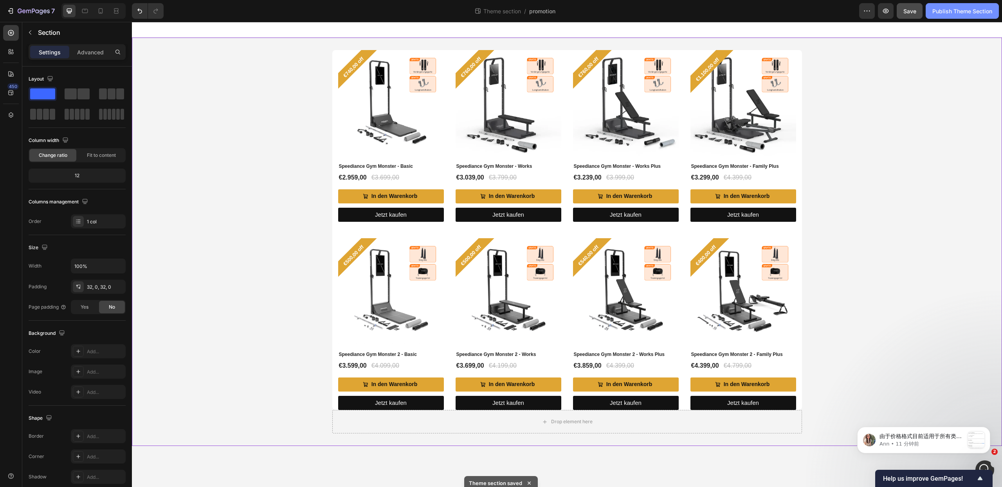
scroll to position [223, 0]
click at [950, 11] on div "Publish Theme Section" at bounding box center [963, 11] width 60 height 8
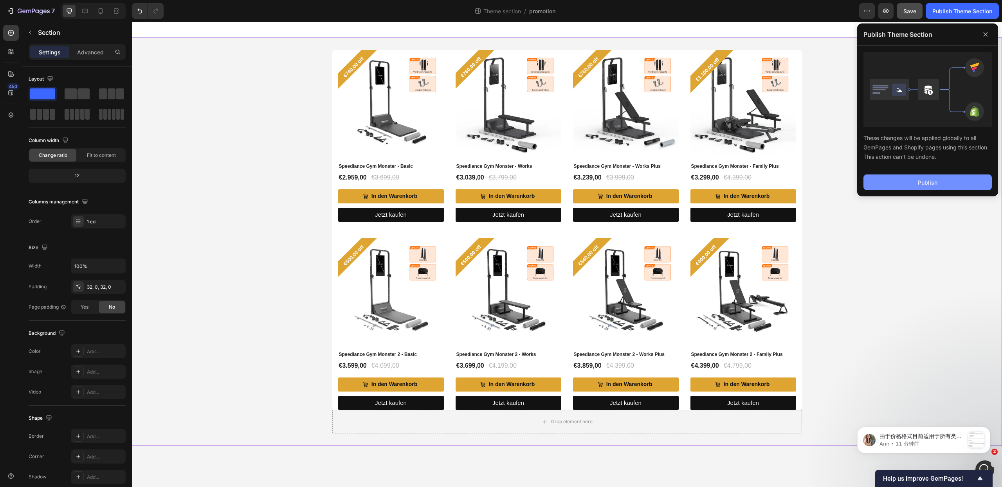
click at [891, 185] on button "Publish" at bounding box center [928, 183] width 128 height 16
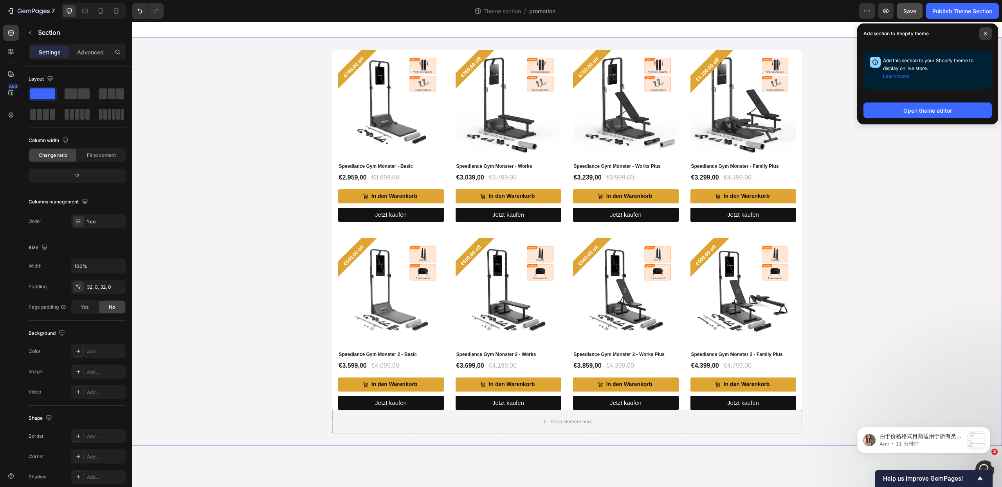
click at [988, 32] on span at bounding box center [985, 33] width 13 height 13
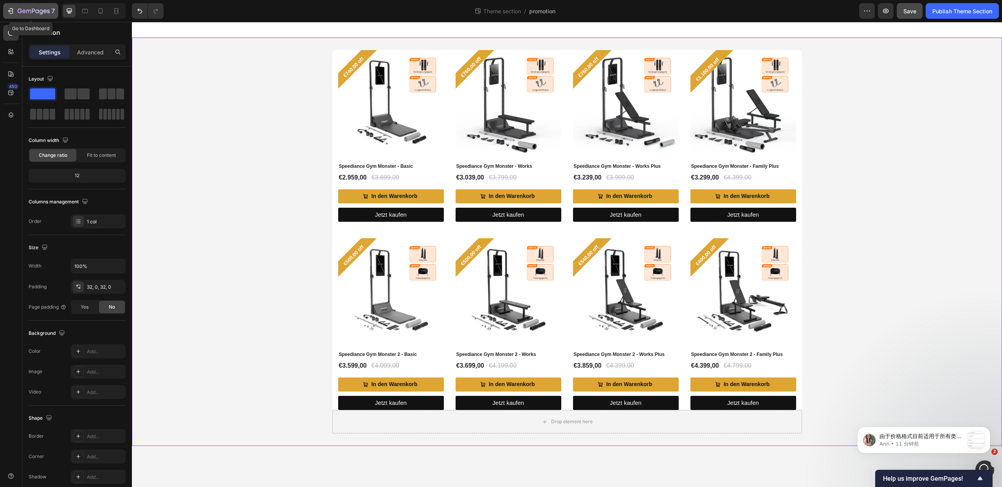
click at [5, 12] on button "7" at bounding box center [30, 11] width 55 height 16
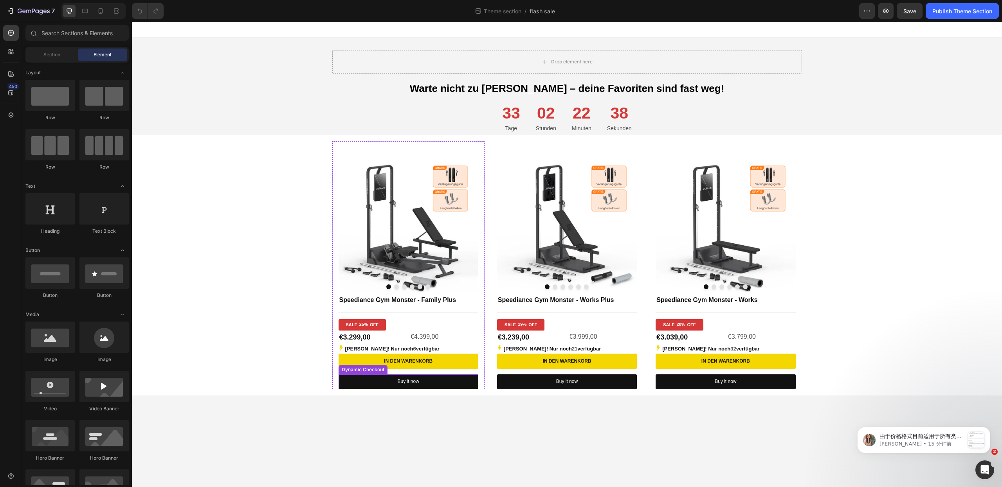
click at [370, 370] on div "Dynamic Checkout" at bounding box center [363, 369] width 46 height 7
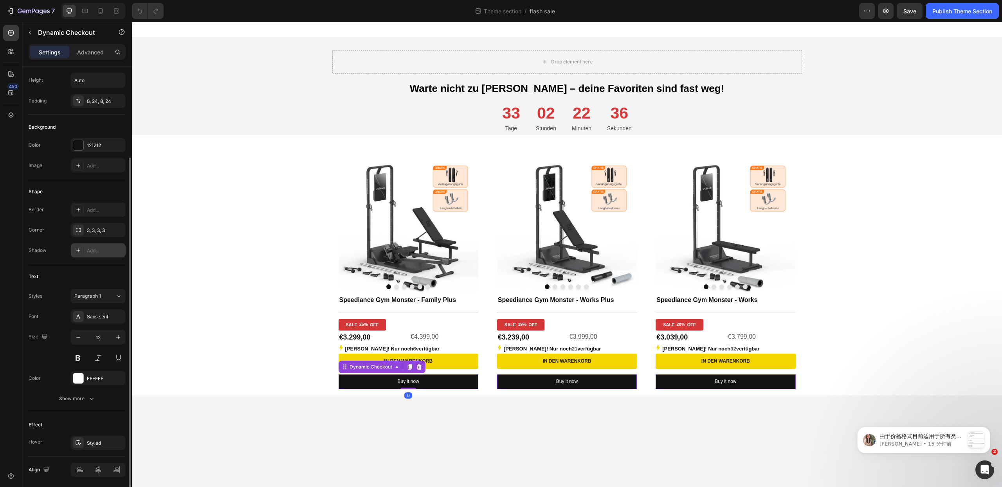
scroll to position [140, 0]
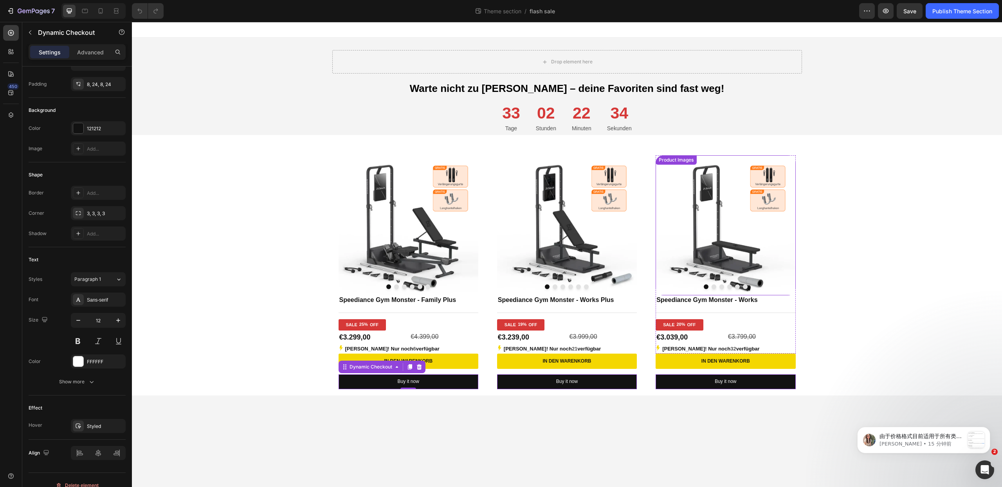
click at [822, 250] on div "Product Images Speediance Gym Monster - Family Plus Product Title Title Line SA…" at bounding box center [567, 265] width 858 height 248
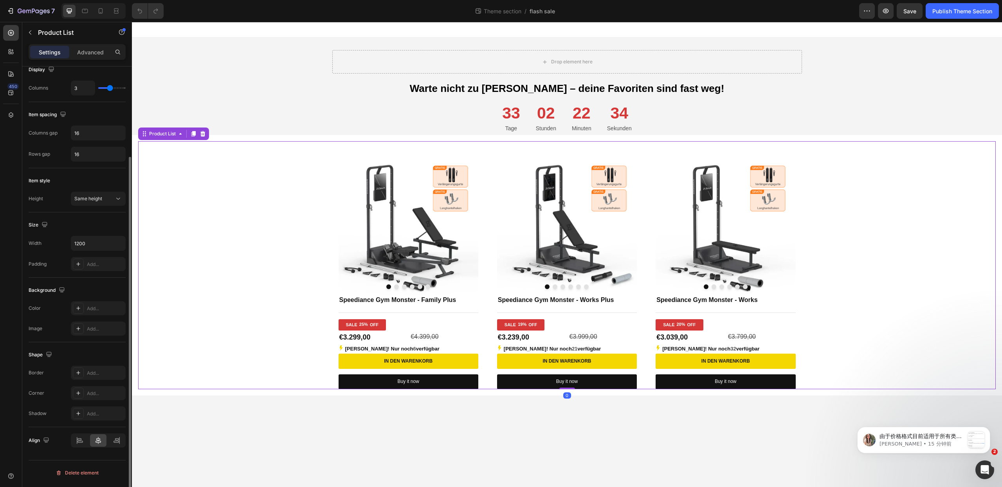
scroll to position [0, 0]
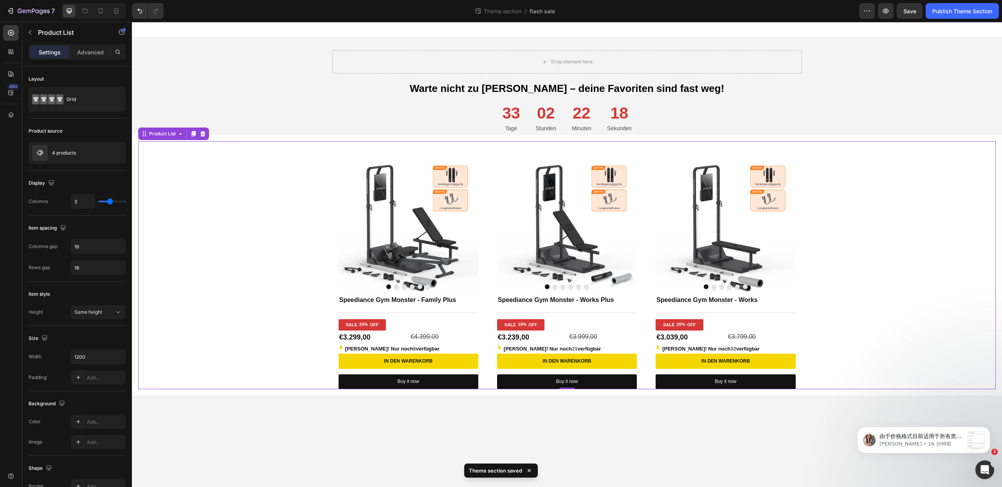
click at [252, 209] on div "Product Images Speediance Gym Monster - Family Plus Product Title Title Line SA…" at bounding box center [567, 265] width 858 height 248
type input "4"
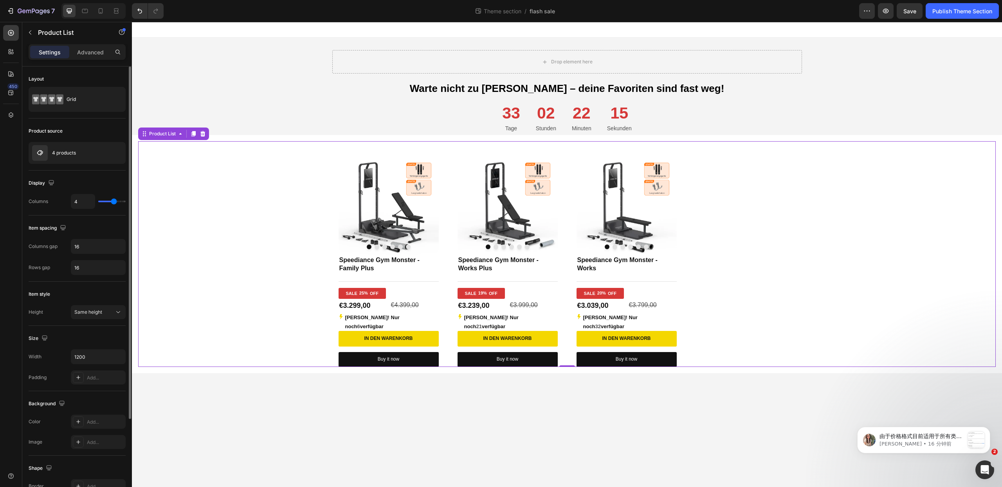
drag, startPoint x: 109, startPoint y: 204, endPoint x: 114, endPoint y: 204, distance: 4.7
type input "4"
click at [114, 202] on input "range" at bounding box center [111, 202] width 27 height 2
click at [61, 151] on p "4 products" at bounding box center [64, 152] width 24 height 5
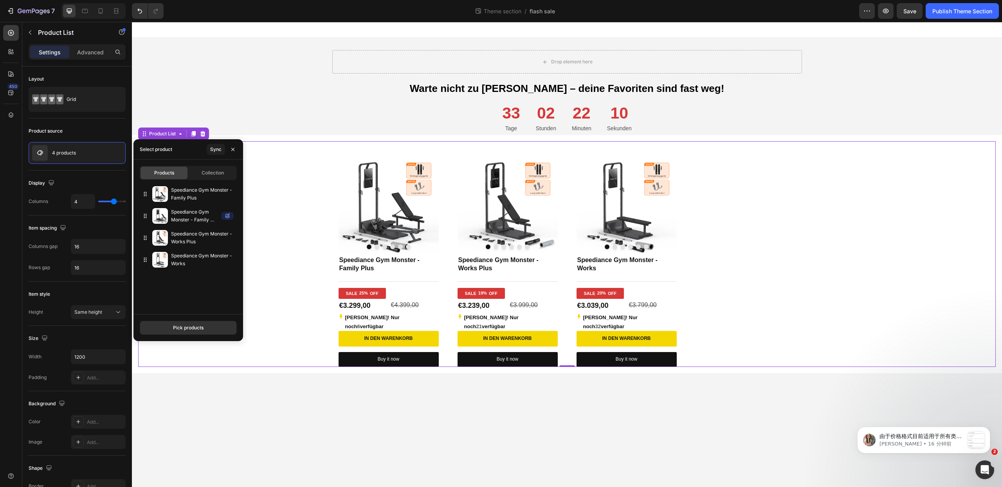
click at [203, 291] on div "Speediance Gym Monster - Family Plus Speediance Gym Monster - Family Plus Max S…" at bounding box center [188, 246] width 110 height 126
click at [206, 217] on p "Speediance Gym Monster - Family Plus Max" at bounding box center [194, 216] width 47 height 16
click at [227, 216] on icon "button" at bounding box center [229, 216] width 6 height 6
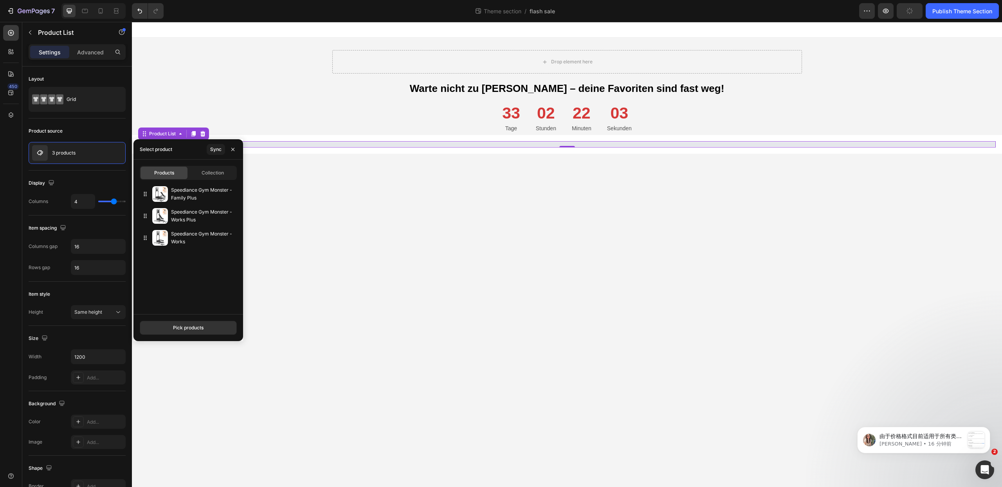
click at [185, 294] on div "Speediance Gym Monster - Family Plus Speediance Gym Monster - Works Plus Speedi…" at bounding box center [188, 246] width 110 height 126
click at [231, 195] on icon "button" at bounding box center [229, 194] width 6 height 6
click at [0, 0] on icon "button" at bounding box center [0, 0] width 0 height 0
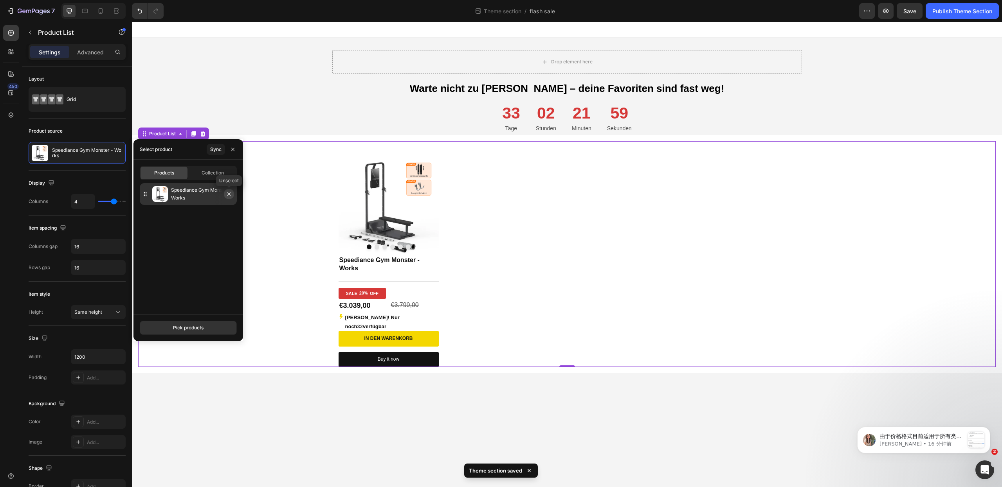
click at [229, 195] on icon "button" at bounding box center [228, 194] width 3 height 3
click at [191, 328] on div "Pick products" at bounding box center [188, 328] width 31 height 7
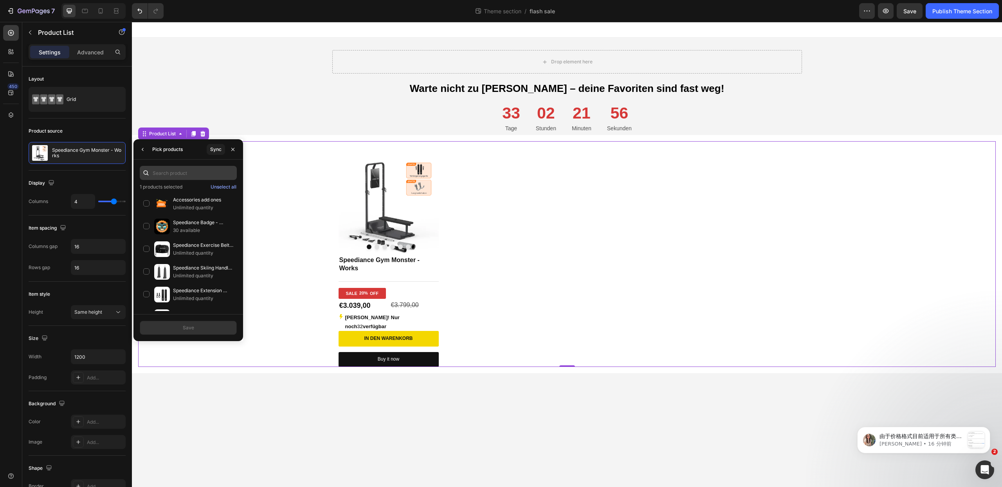
click at [197, 172] on input "text" at bounding box center [188, 173] width 97 height 14
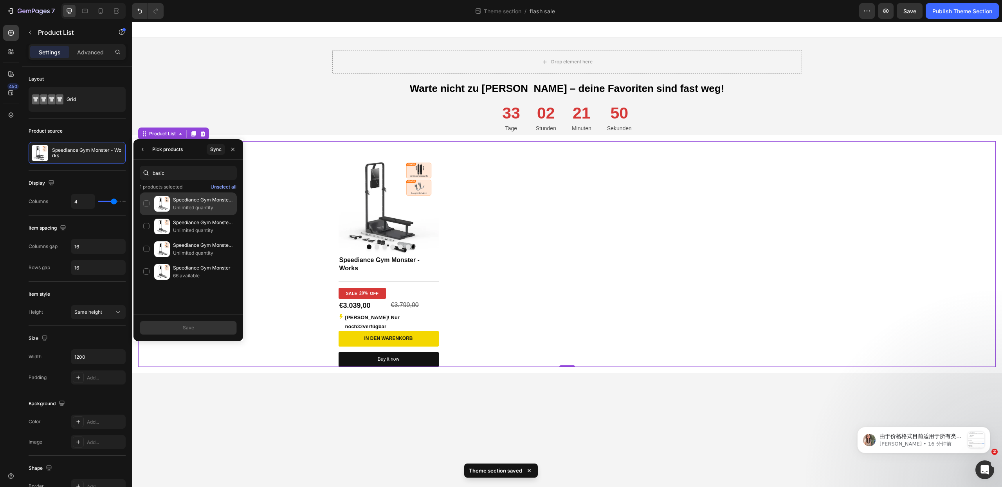
type input "basic"
click at [182, 203] on p "Speediance Gym Monster 2 - Basic" at bounding box center [203, 200] width 60 height 8
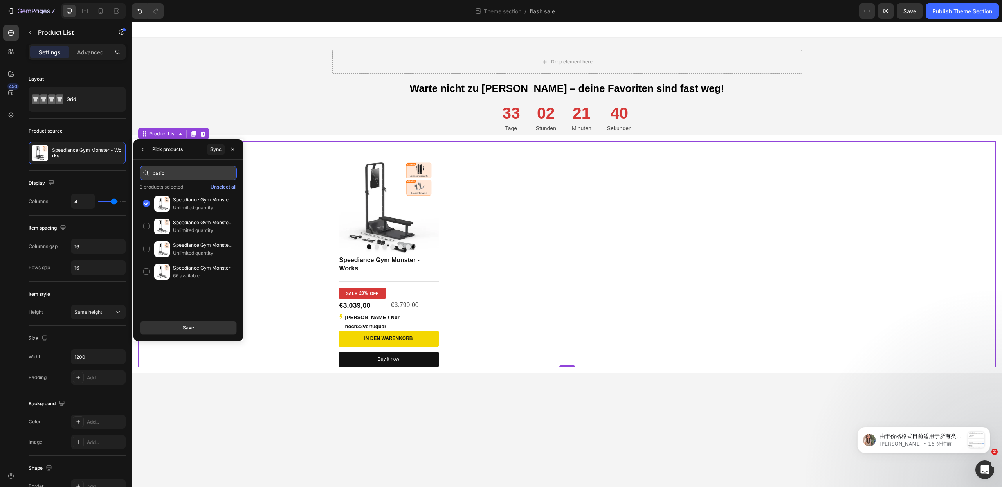
click at [166, 171] on input "basic" at bounding box center [188, 173] width 97 height 14
click at [199, 330] on button "Save" at bounding box center [188, 328] width 97 height 14
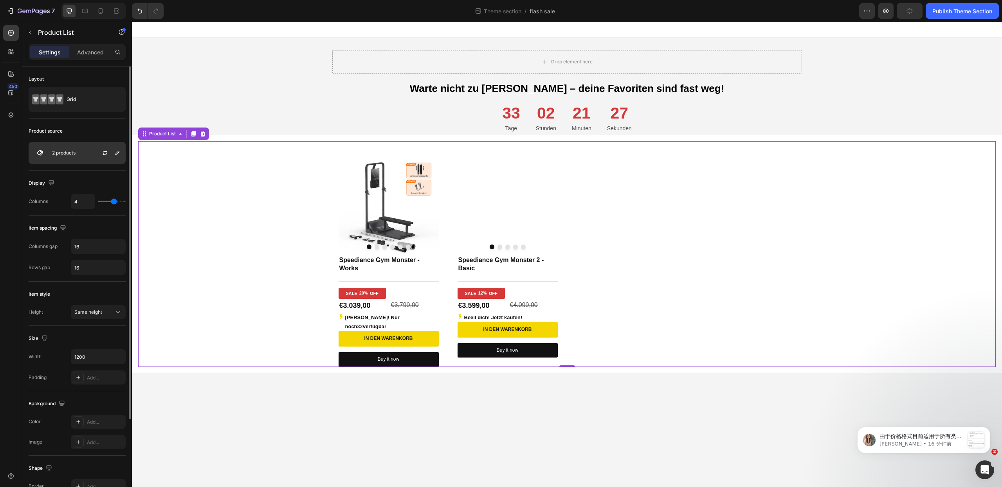
click at [71, 155] on p "2 products" at bounding box center [63, 152] width 23 height 5
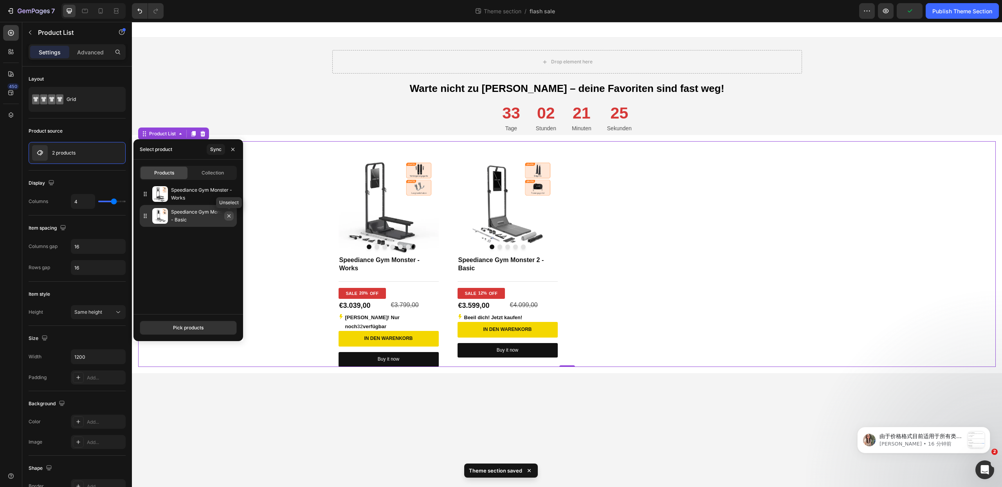
click at [231, 219] on button "button" at bounding box center [228, 215] width 9 height 9
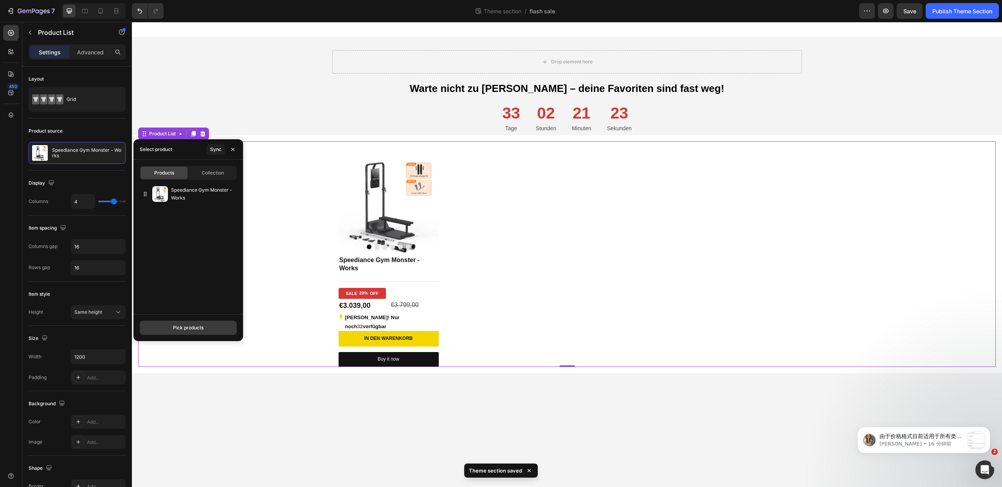
click at [203, 330] on div "Pick products" at bounding box center [188, 328] width 31 height 7
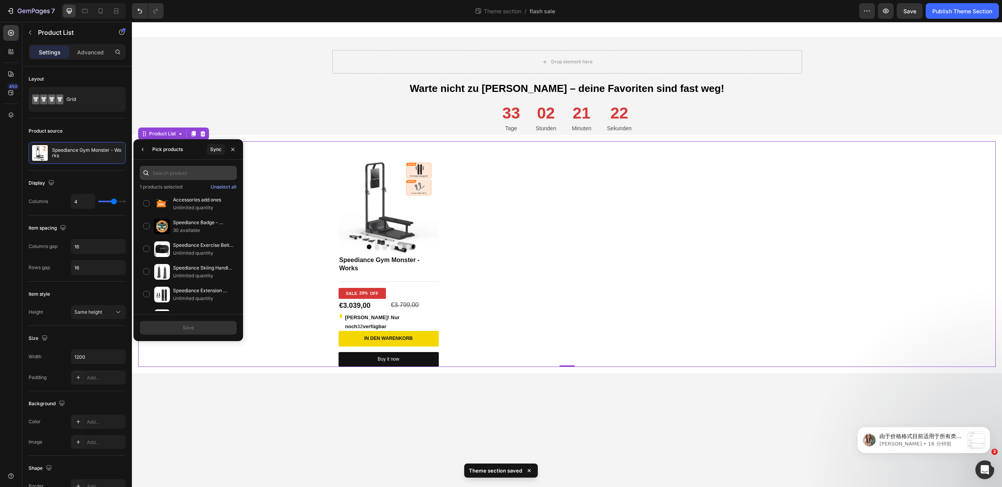
click at [195, 172] on input "text" at bounding box center [188, 173] width 97 height 14
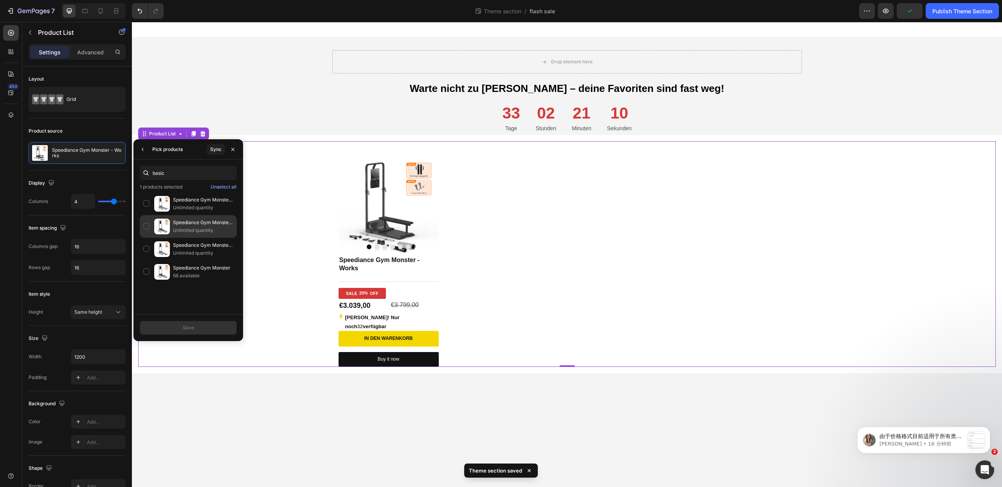
type input "basic"
click at [208, 225] on p "Speediance Gym Monster - Basic" at bounding box center [203, 223] width 60 height 8
click at [206, 329] on button "Save" at bounding box center [188, 328] width 97 height 14
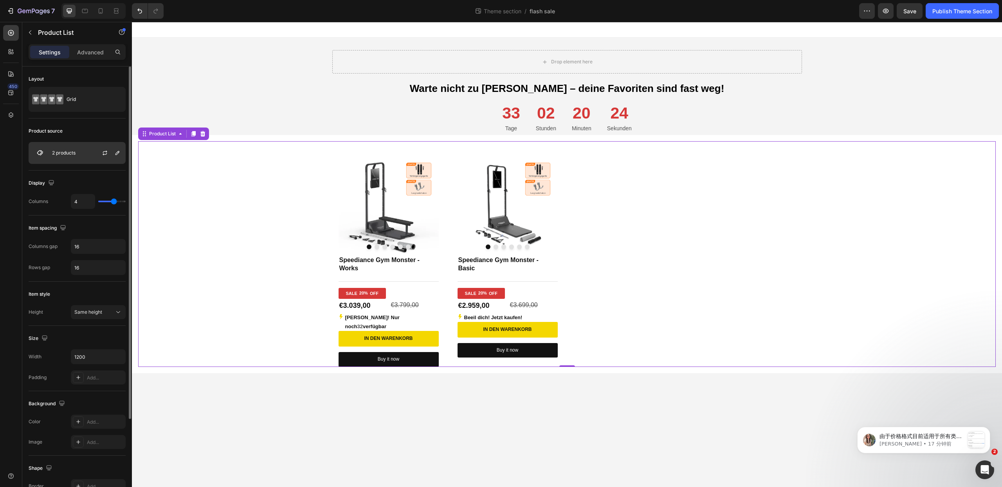
click at [62, 151] on p "2 products" at bounding box center [63, 152] width 23 height 5
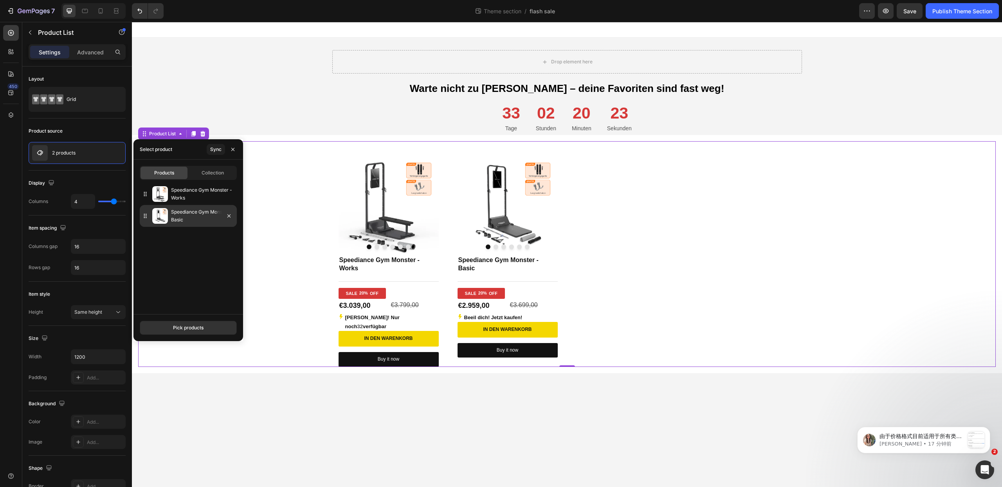
click at [146, 222] on div "Speediance Gym Monster - Basic" at bounding box center [188, 216] width 97 height 22
drag, startPoint x: 145, startPoint y: 218, endPoint x: 145, endPoint y: 195, distance: 22.7
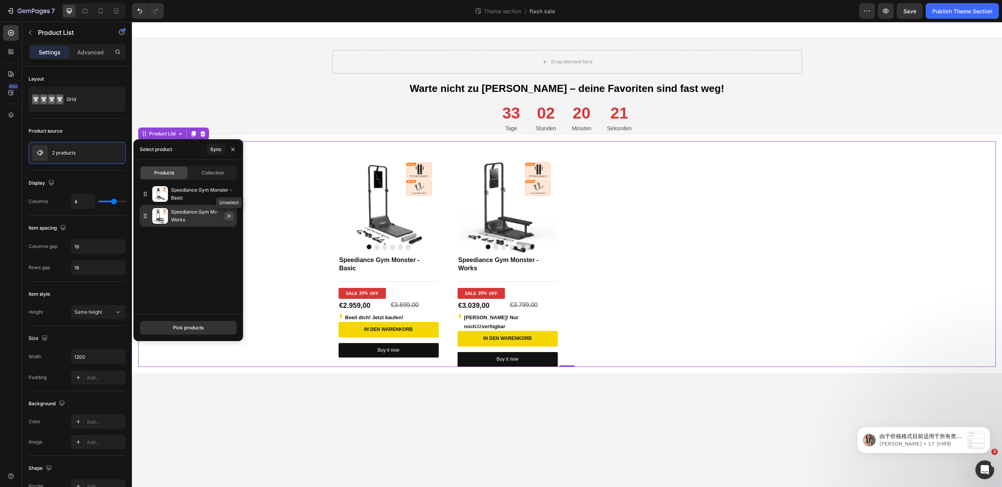
click at [230, 217] on icon "button" at bounding box center [228, 216] width 3 height 3
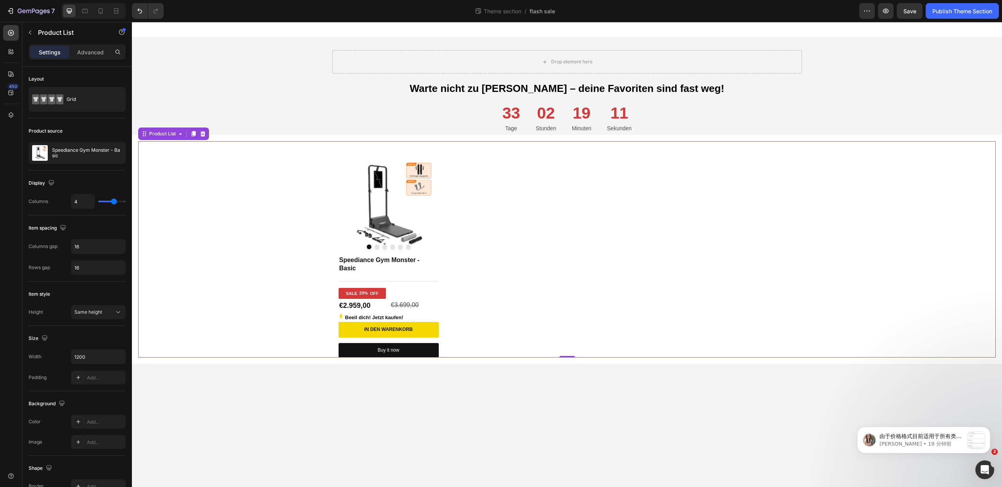
click at [633, 301] on div "Product Images Speediance Gym Monster - Basic Product Title Title Line SALE 20%…" at bounding box center [567, 249] width 470 height 216
click at [386, 296] on div "SALE 20% OFF" at bounding box center [362, 293] width 47 height 11
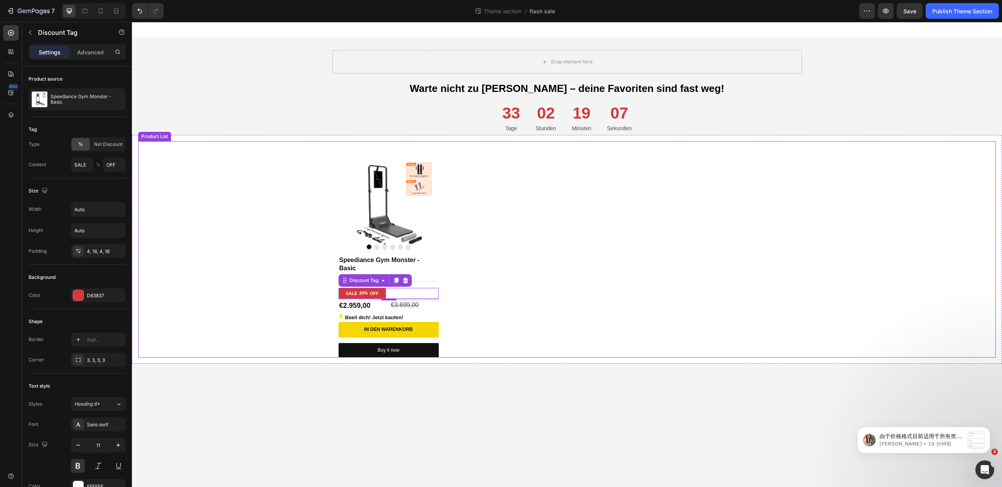
click at [487, 285] on div "Product Images Speediance Gym Monster - Basic Product Title Title Line SALE 20%…" at bounding box center [567, 249] width 470 height 216
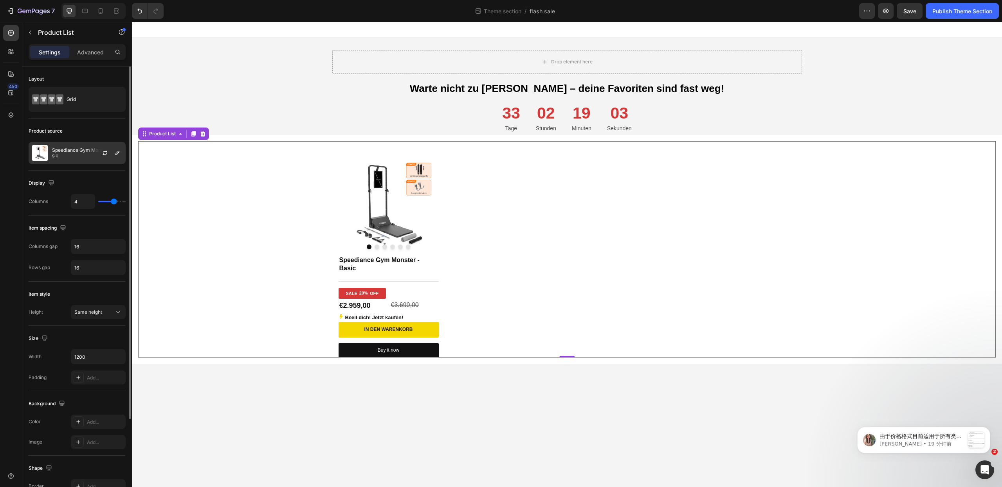
click at [82, 157] on p "Speediance Gym Monster - Basic" at bounding box center [87, 153] width 70 height 11
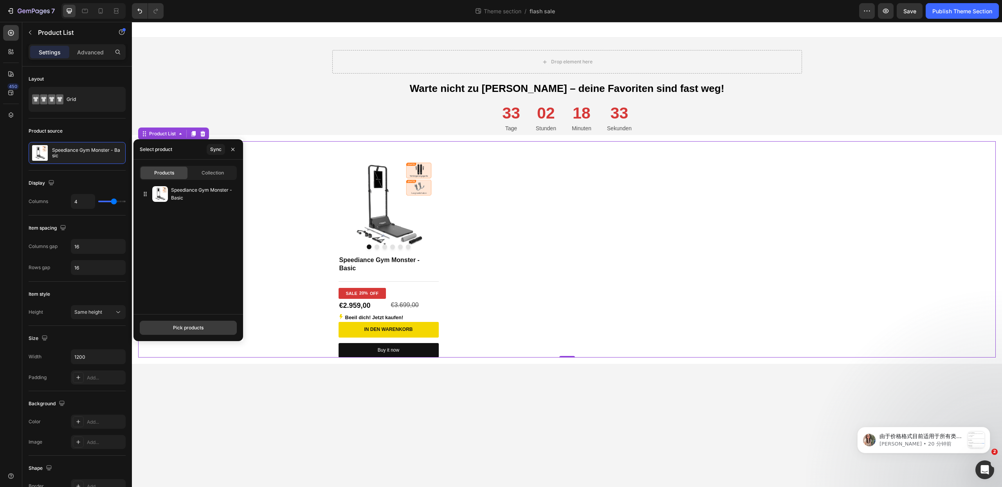
click at [196, 328] on div "Pick products" at bounding box center [188, 328] width 31 height 7
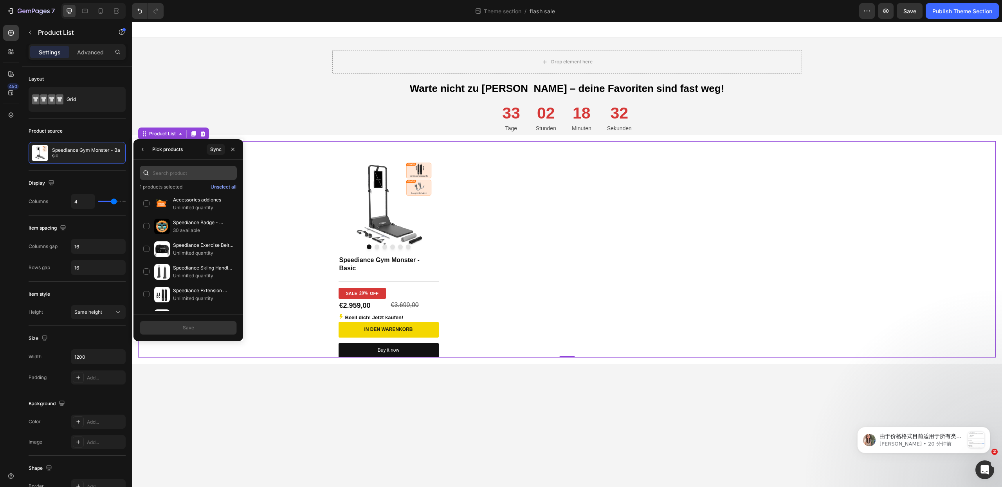
click at [197, 178] on input "text" at bounding box center [188, 173] width 97 height 14
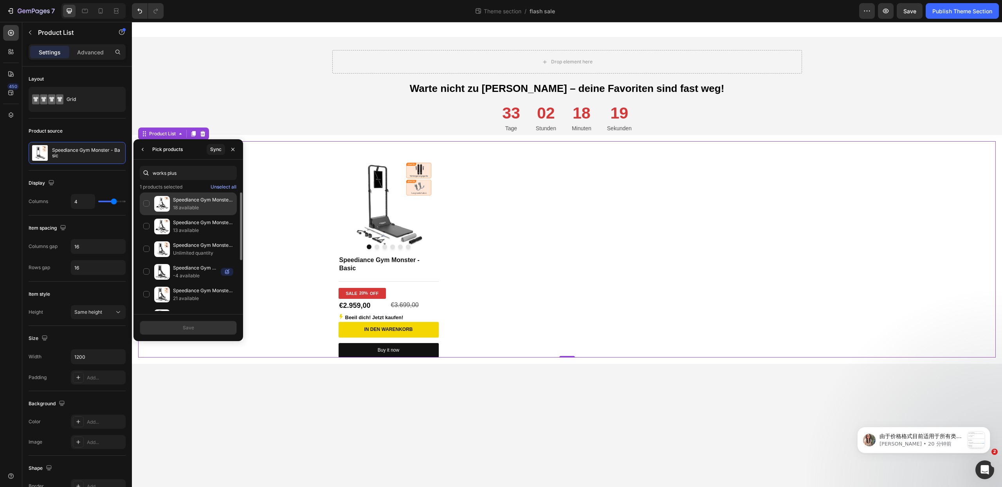
type input "works plus"
click at [188, 204] on p "18 available" at bounding box center [203, 208] width 60 height 8
click at [189, 227] on p "13 available" at bounding box center [203, 231] width 60 height 8
click at [190, 243] on p "Speediance Gym Monster 2 - Works Plus" at bounding box center [203, 246] width 60 height 8
click at [191, 332] on button "Save" at bounding box center [188, 328] width 97 height 14
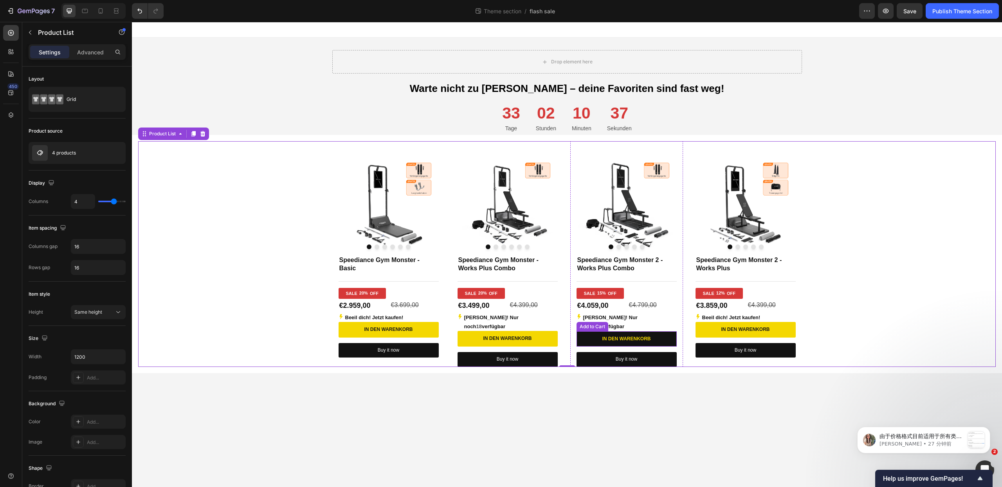
click at [588, 332] on button "In den Warenkorb" at bounding box center [627, 340] width 100 height 16
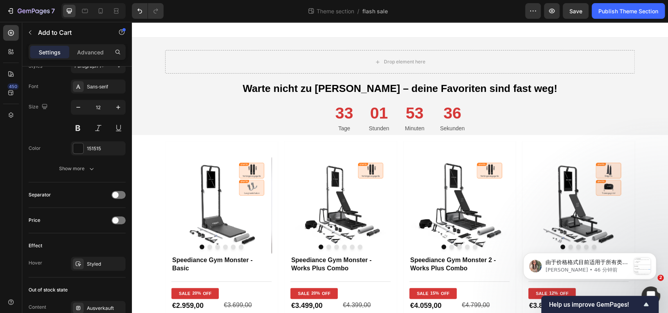
scroll to position [398, 0]
